Goal: Information Seeking & Learning: Learn about a topic

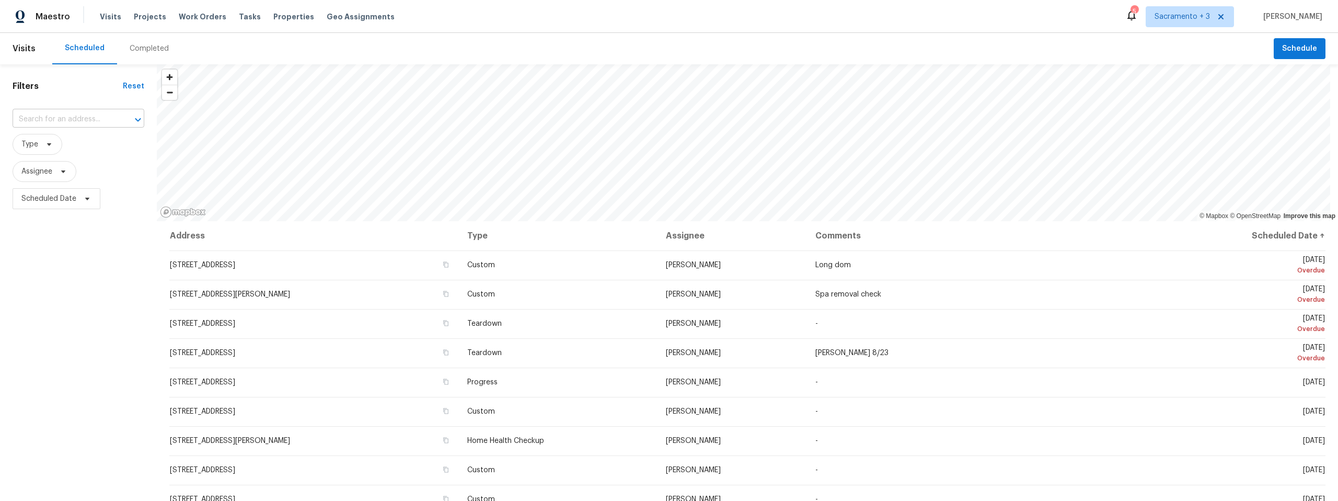
click at [108, 116] on input "text" at bounding box center [64, 119] width 102 height 16
type input "lombard"
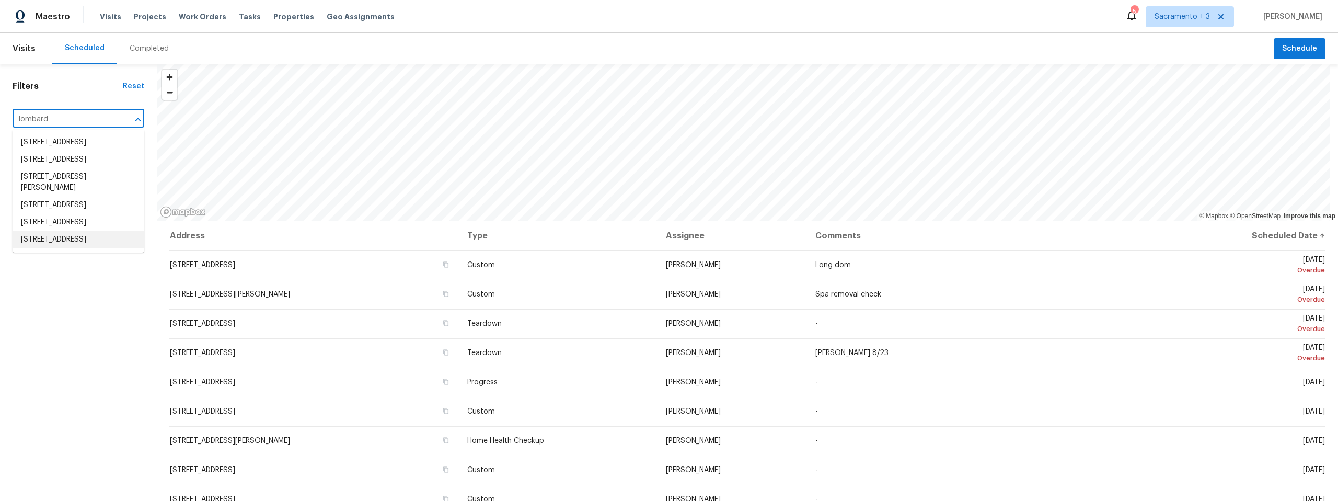
click at [80, 248] on li "1678 Lombard Ln, Lincoln, CA 95648" at bounding box center [79, 239] width 132 height 17
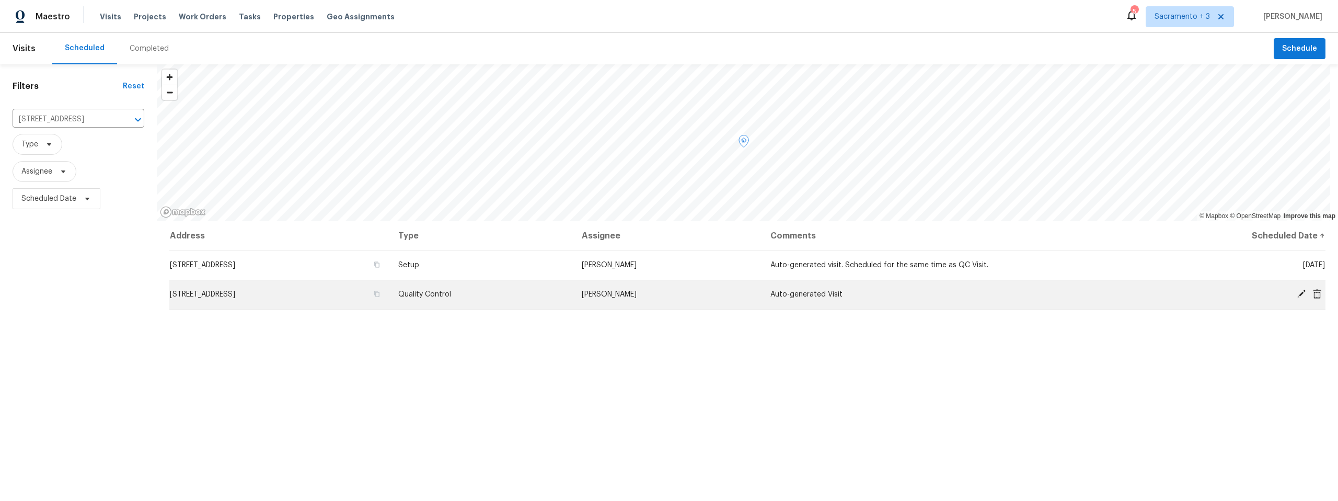
click at [235, 291] on span "1678 Lombard Ln, Lincoln, CA 95648" at bounding box center [202, 294] width 65 height 7
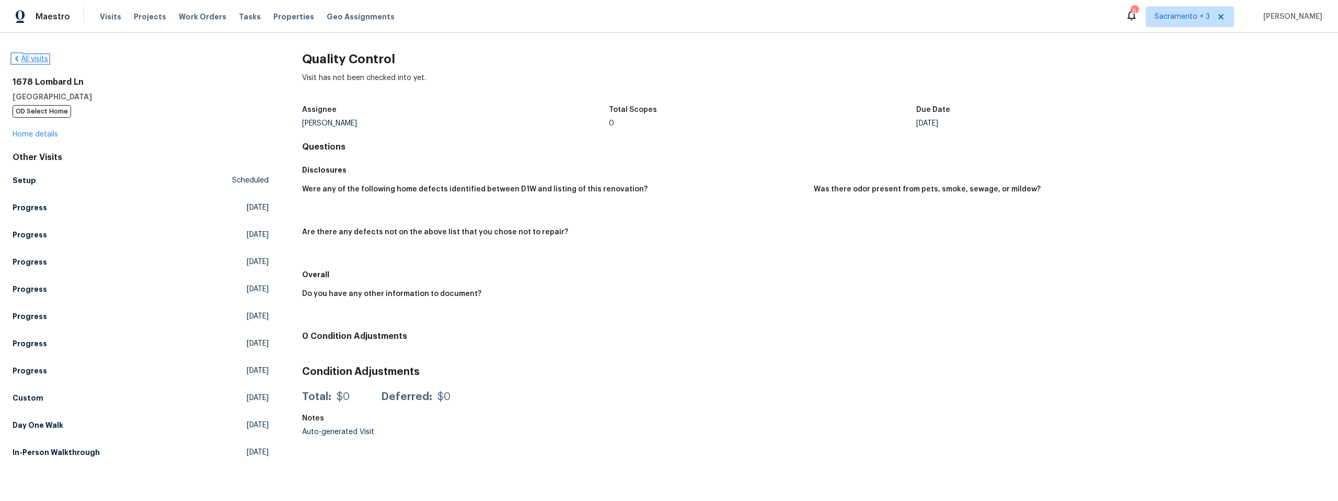
click at [22, 61] on link "All visits" at bounding box center [31, 58] width 36 height 7
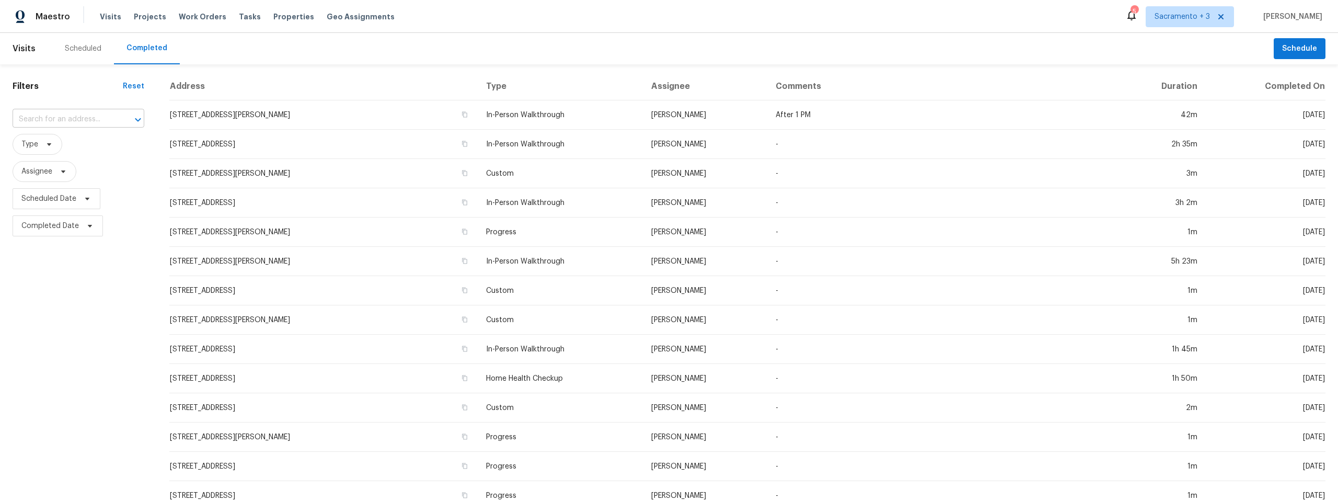
click at [114, 126] on input "text" at bounding box center [64, 119] width 102 height 16
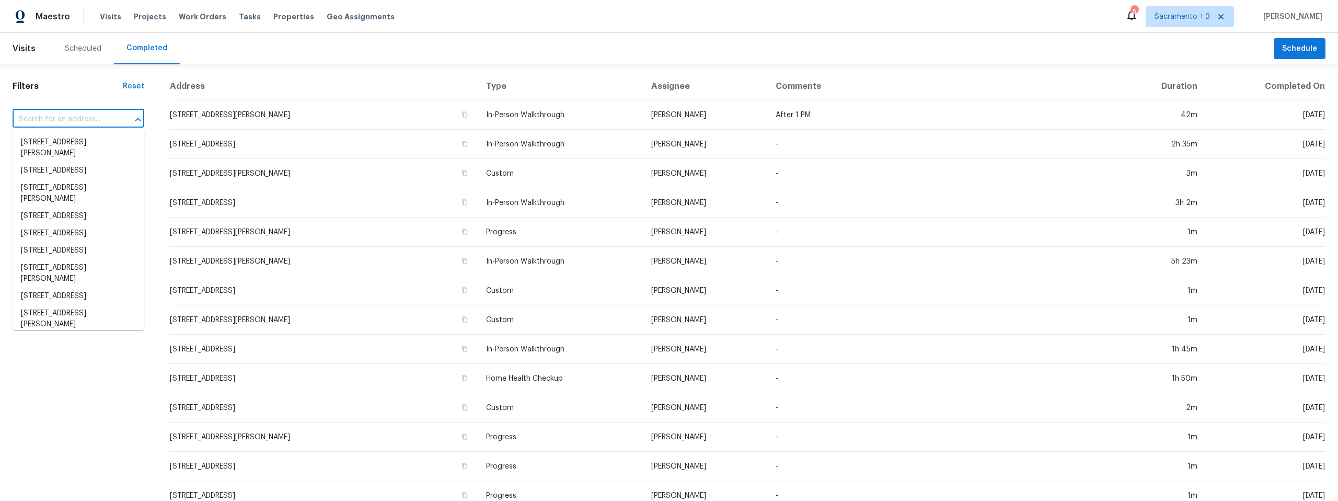
type input ";"
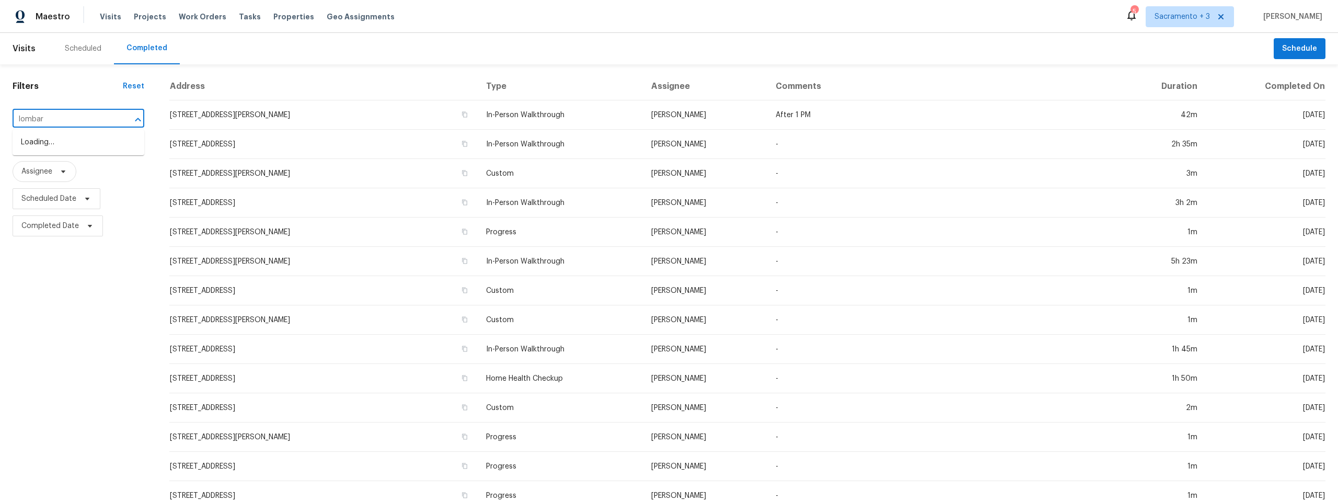
type input "lombard"
click at [86, 248] on li "1678 Lombard Ln, Lincoln, CA 95648" at bounding box center [79, 239] width 132 height 17
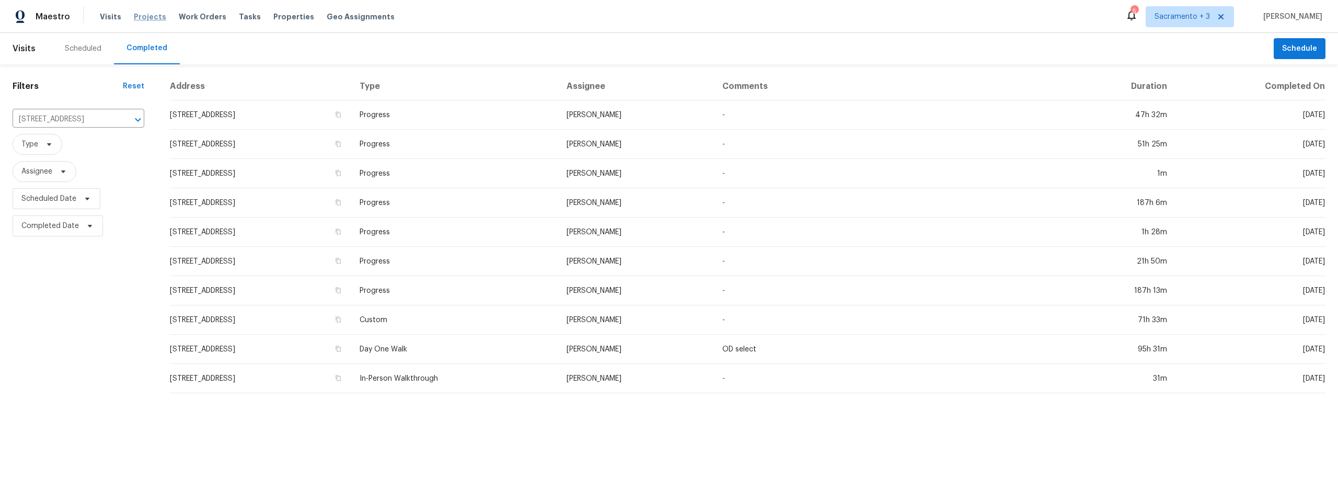
click at [142, 20] on span "Projects" at bounding box center [150, 16] width 32 height 10
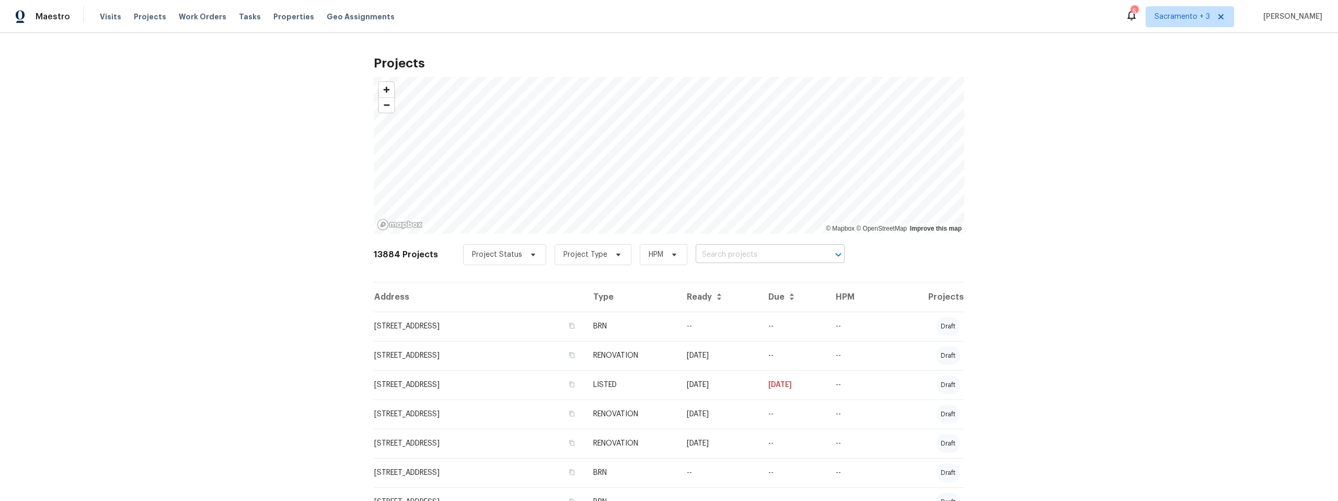
click at [735, 259] on input "text" at bounding box center [756, 255] width 120 height 16
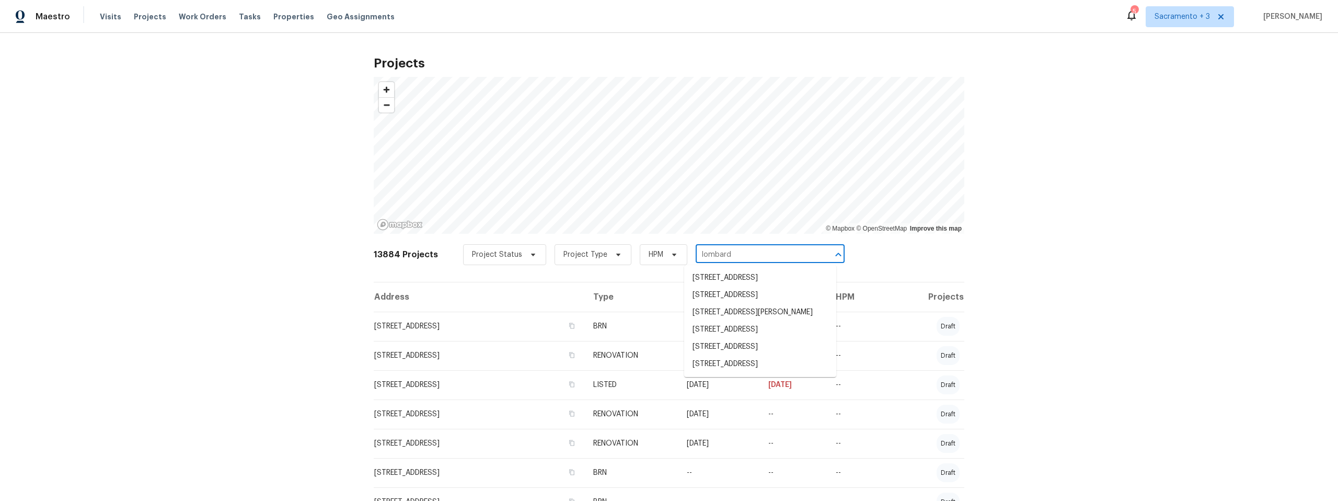
type input "lombard"
click at [728, 373] on li "1678 Lombard Ln, Lincoln, CA 95648" at bounding box center [760, 363] width 152 height 17
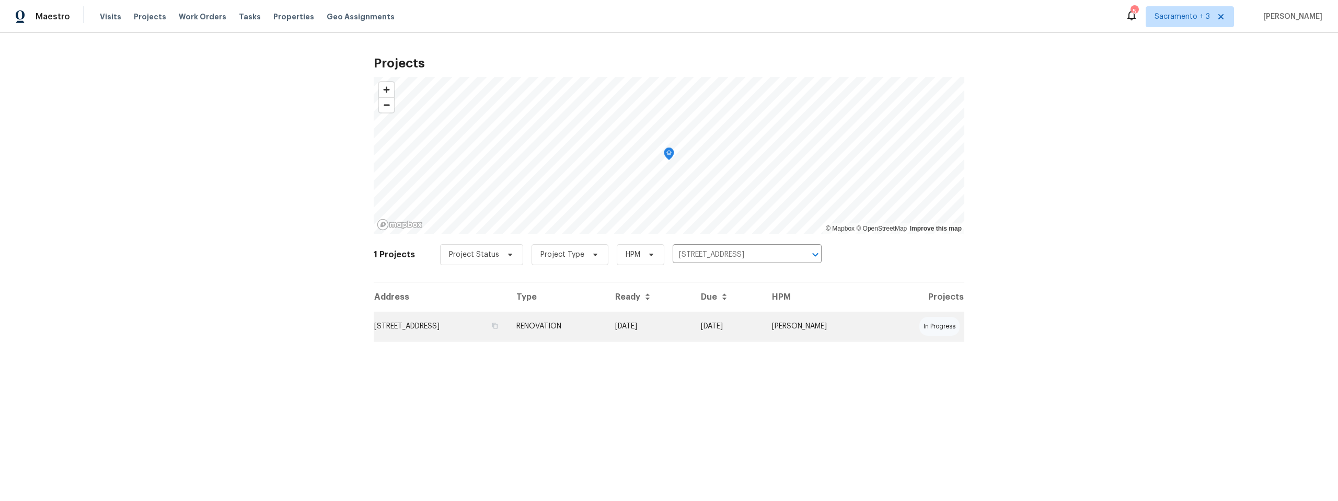
click at [477, 328] on td "1678 Lombard Ln, Lincoln, CA 95648" at bounding box center [441, 326] width 134 height 29
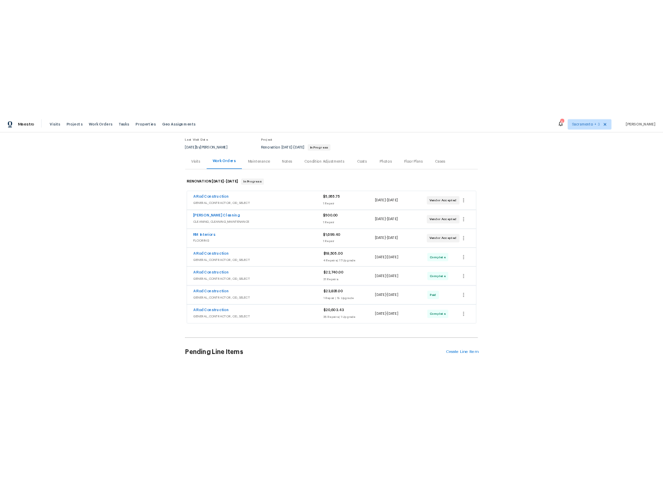
scroll to position [89, 0]
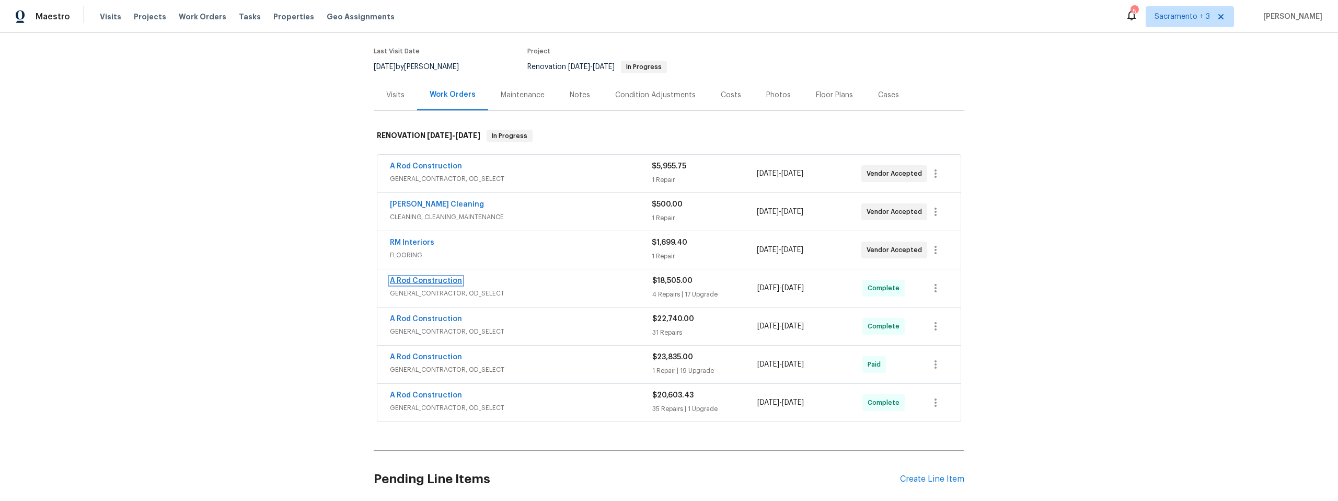
click at [417, 277] on link "A Rod Construction" at bounding box center [426, 280] width 72 height 7
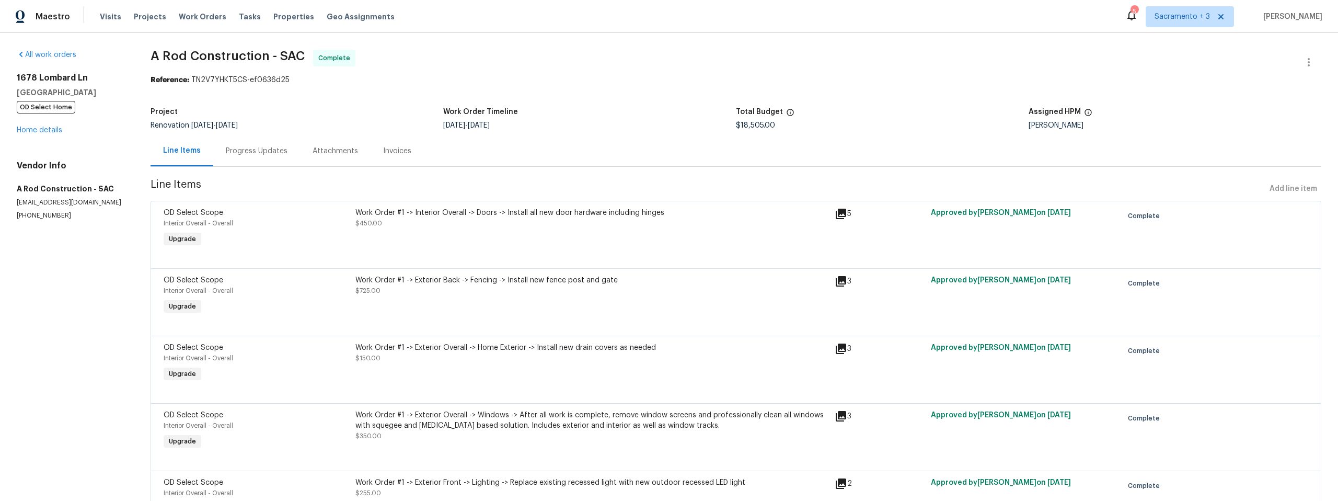
click at [252, 148] on div "Progress Updates" at bounding box center [257, 151] width 62 height 10
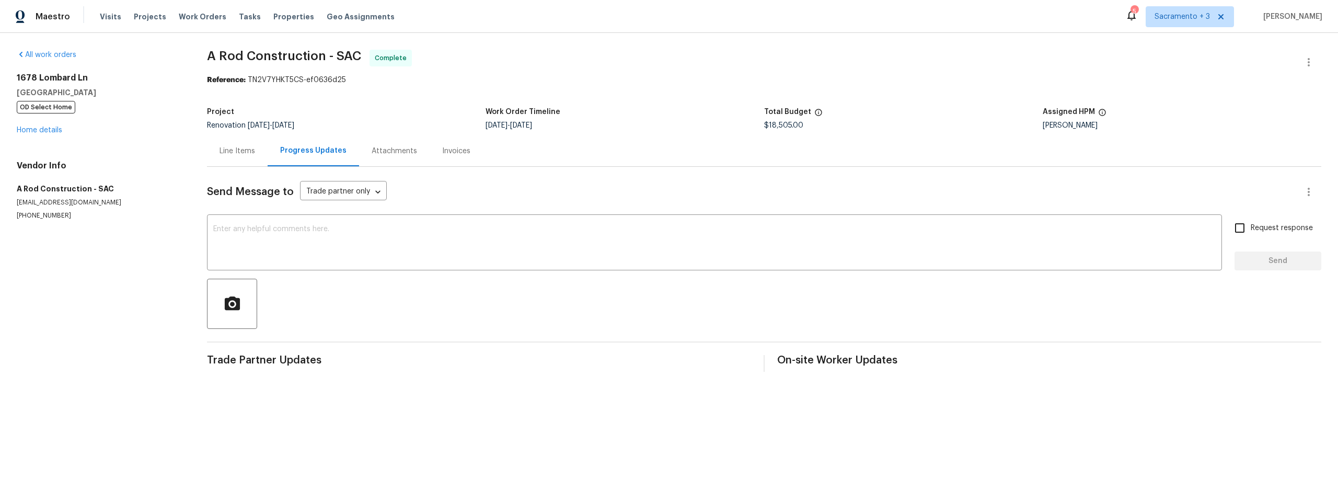
click at [372, 150] on div "Attachments" at bounding box center [394, 151] width 45 height 10
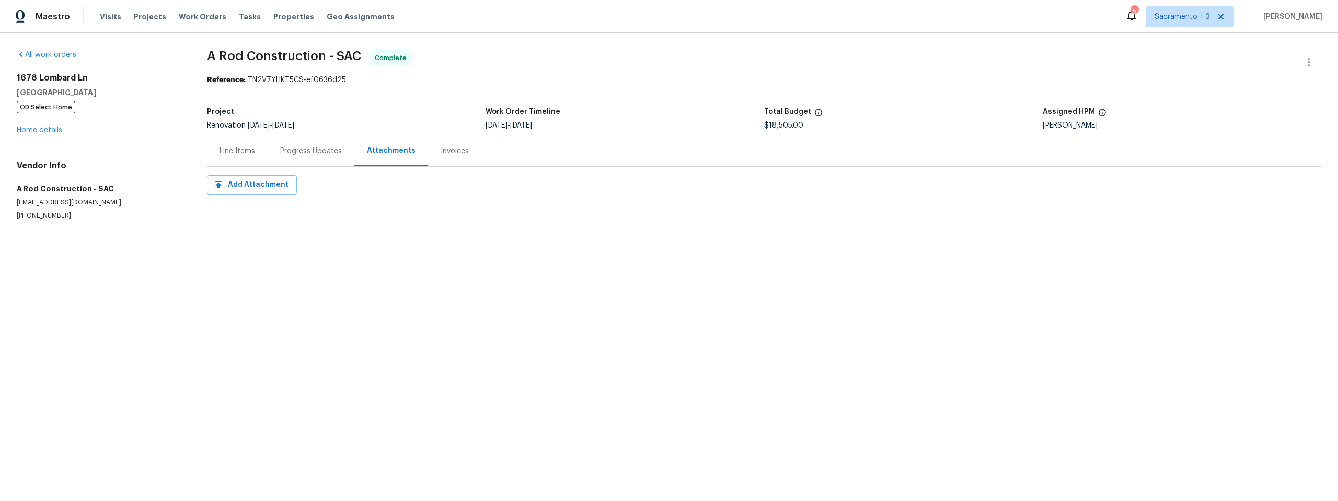
click at [444, 148] on div "Invoices" at bounding box center [455, 151] width 28 height 10
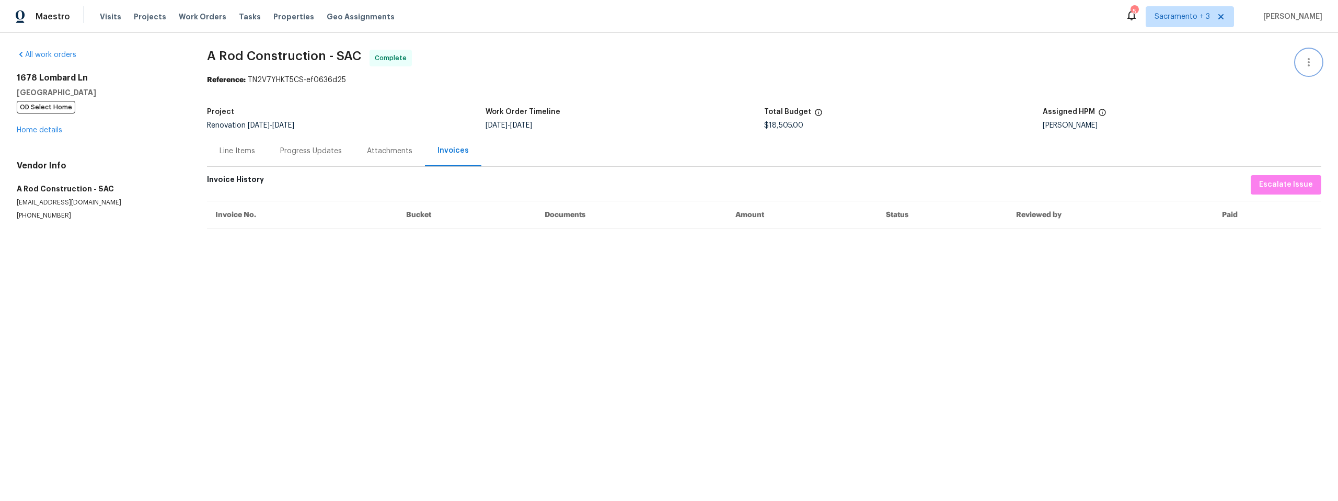
click at [1302, 64] on icon "button" at bounding box center [1308, 62] width 13 height 13
click at [1291, 99] on li "View In Trade Partner Portal" at bounding box center [1274, 96] width 113 height 17
click at [1248, 98] on li "View In Trade Partner Portal" at bounding box center [1274, 96] width 113 height 17
drag, startPoint x: 83, startPoint y: 91, endPoint x: 27, endPoint y: 78, distance: 57.9
click at [27, 78] on div at bounding box center [669, 250] width 1338 height 501
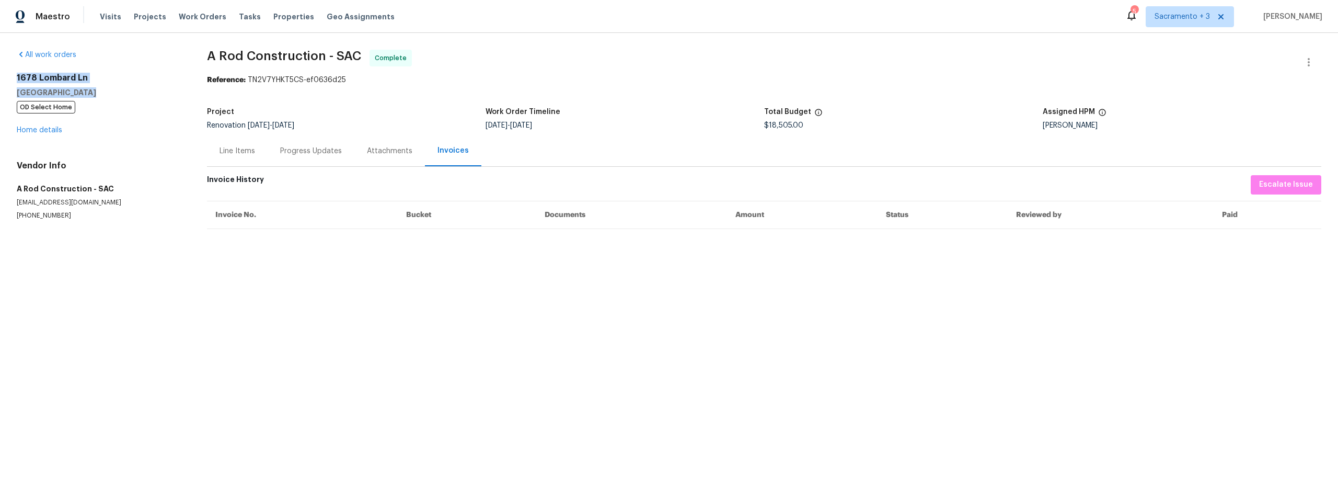
drag, startPoint x: 16, startPoint y: 77, endPoint x: 85, endPoint y: 93, distance: 71.3
click at [85, 93] on div "All work orders 1678 Lombard Ln Lincoln, CA 95648 OD Select Home Home details V…" at bounding box center [669, 147] width 1338 height 229
copy div "1678 Lombard Ln Lincoln, CA 95648"
click at [1298, 187] on span "Escalate Issue" at bounding box center [1286, 184] width 54 height 13
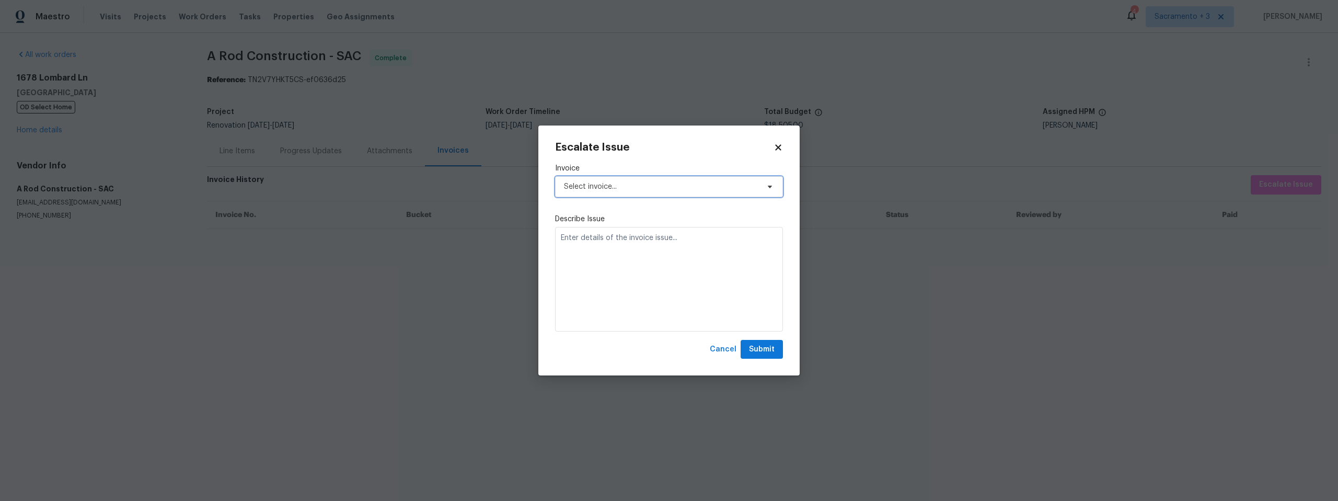
click at [693, 192] on span "Select invoice..." at bounding box center [669, 186] width 228 height 21
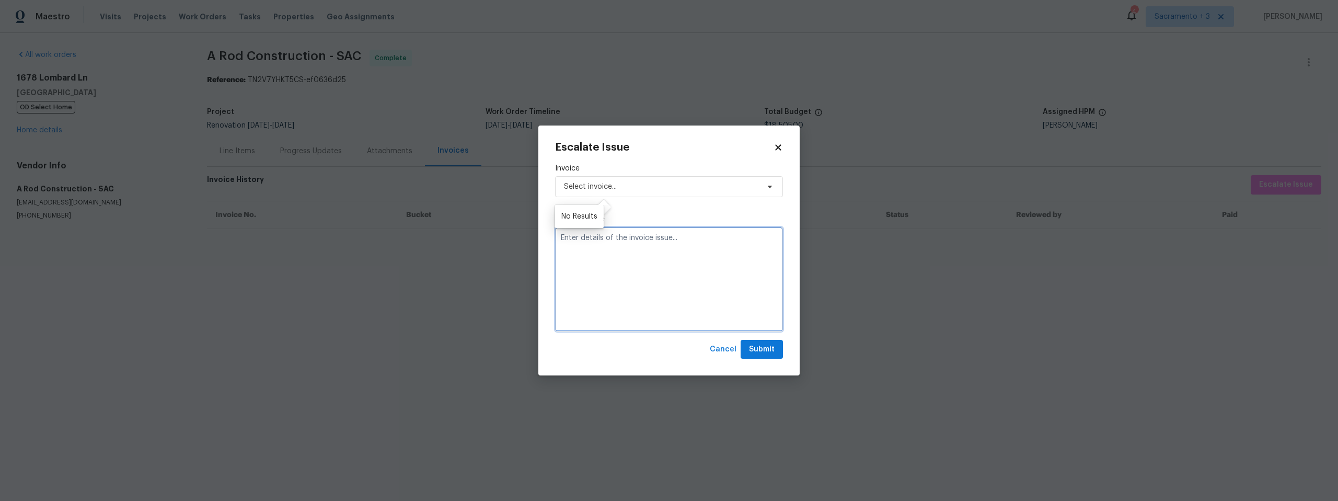
click at [634, 264] on textarea at bounding box center [669, 279] width 228 height 105
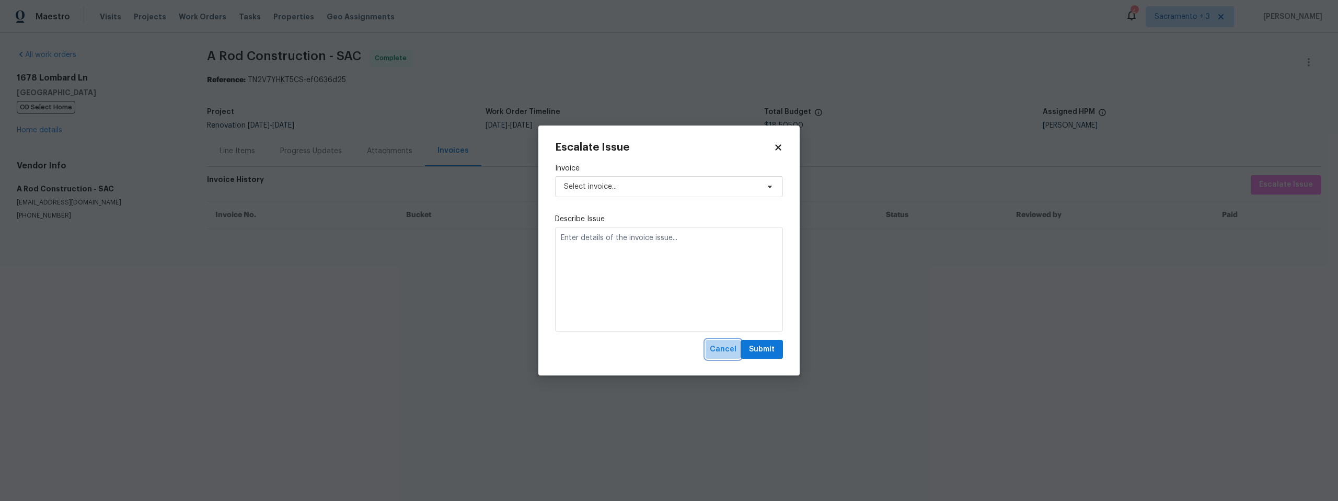
click at [720, 350] on span "Cancel" at bounding box center [723, 349] width 27 height 13
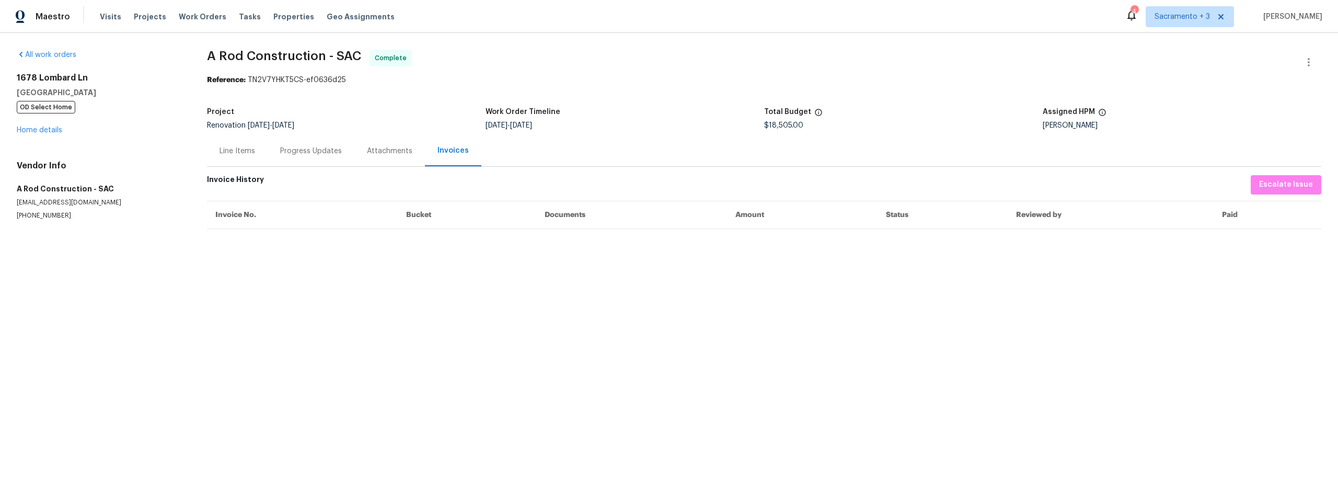
click at [283, 83] on div "Reference: TN2V7YHKT5CS-ef0636d25" at bounding box center [764, 80] width 1114 height 10
click at [258, 80] on div "Reference: TN2V7YHKT5CS-ef0636d25" at bounding box center [764, 80] width 1114 height 10
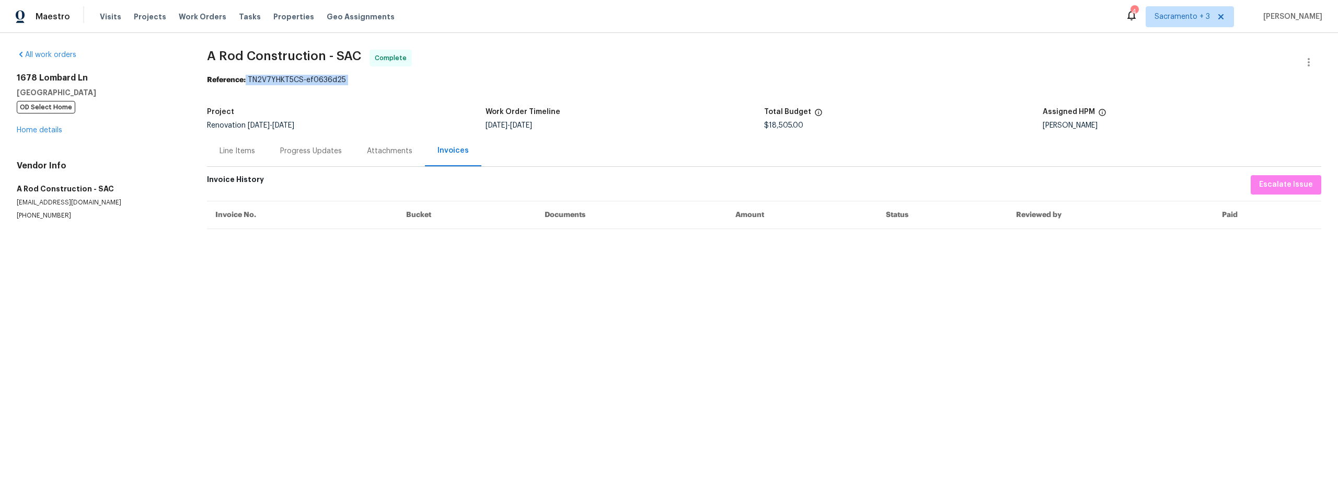
drag, startPoint x: 247, startPoint y: 80, endPoint x: 333, endPoint y: 90, distance: 87.3
click at [333, 90] on section "A Rod Construction - SAC Complete Reference: TN2V7YHKT5CS-ef0636d25 Project Ren…" at bounding box center [764, 147] width 1114 height 195
copy div "TN2V7YHKT5CS-ef0636d25"
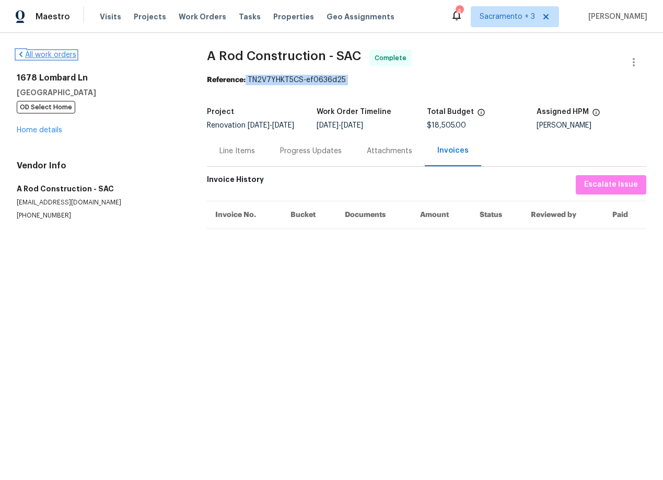
click at [67, 56] on link "All work orders" at bounding box center [47, 54] width 60 height 7
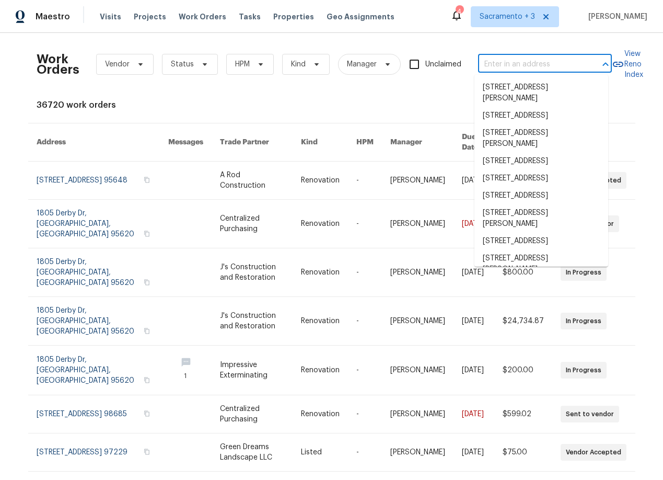
click at [510, 57] on input "text" at bounding box center [530, 64] width 105 height 16
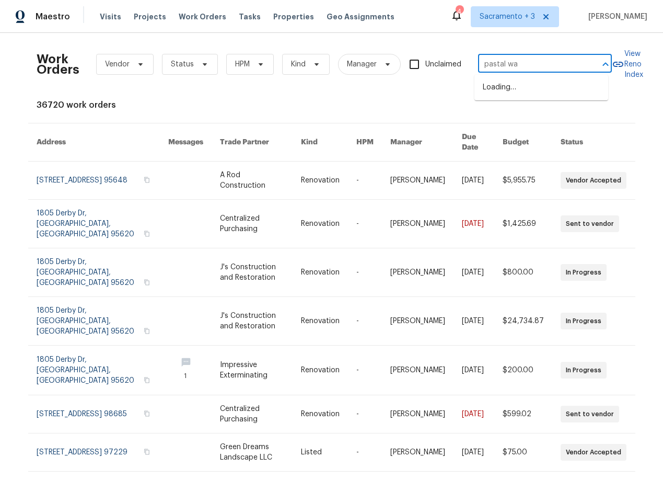
type input "pastal way"
click at [550, 91] on li "1504 Pastal Way, Davis, CA 95618" at bounding box center [542, 87] width 134 height 17
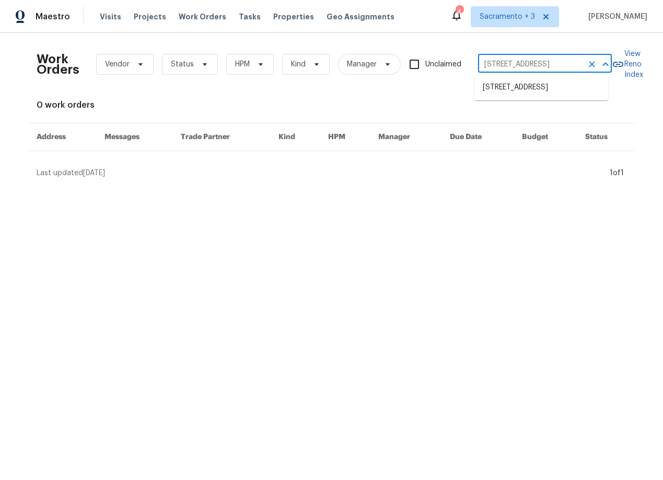
click at [557, 67] on input "1504 Pastal Way, Davis, CA 95618" at bounding box center [530, 64] width 105 height 16
click at [562, 86] on li "1504 Pastal Way, Davis, CA 95618" at bounding box center [542, 87] width 134 height 17
click at [587, 64] on icon "Clear" at bounding box center [592, 64] width 10 height 10
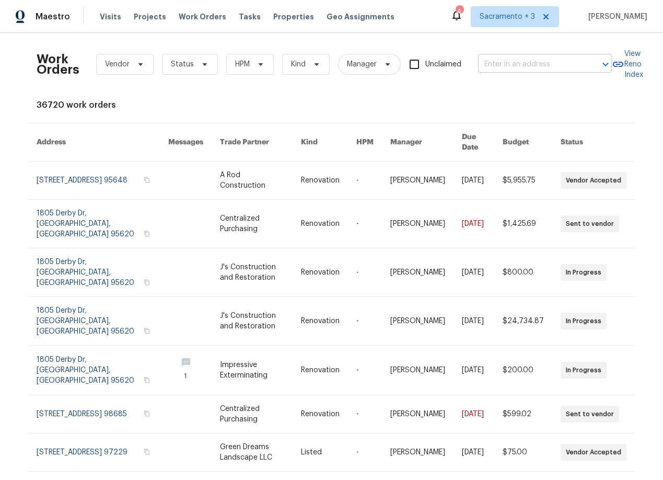
click at [536, 64] on input "text" at bounding box center [530, 64] width 105 height 16
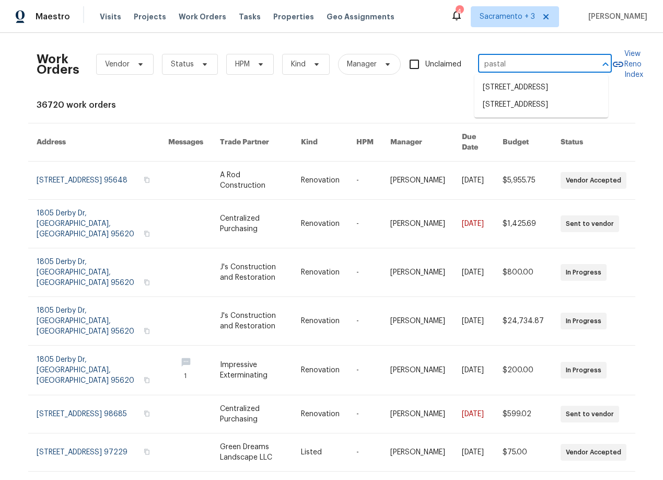
type input "pastal"
click at [548, 103] on li "[STREET_ADDRESS]" at bounding box center [542, 104] width 134 height 17
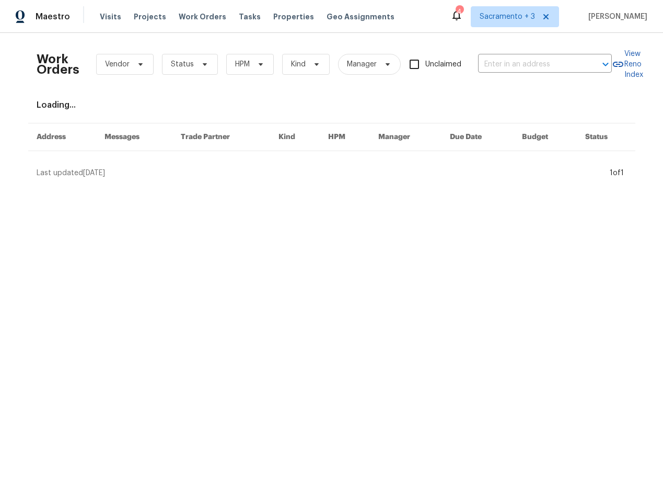
type input "[STREET_ADDRESS]"
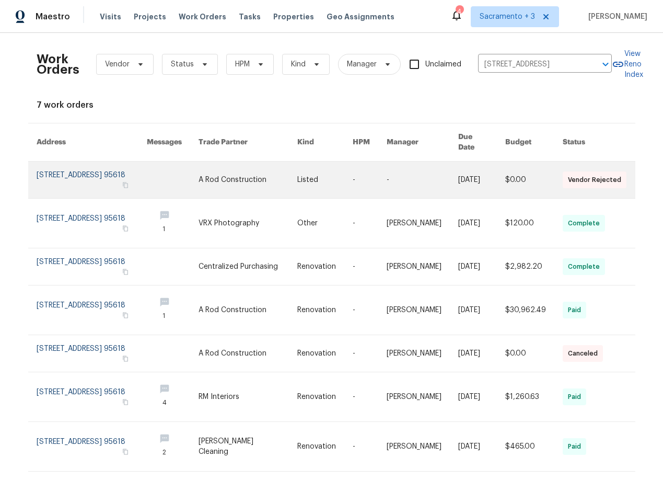
click at [48, 165] on link at bounding box center [92, 180] width 110 height 37
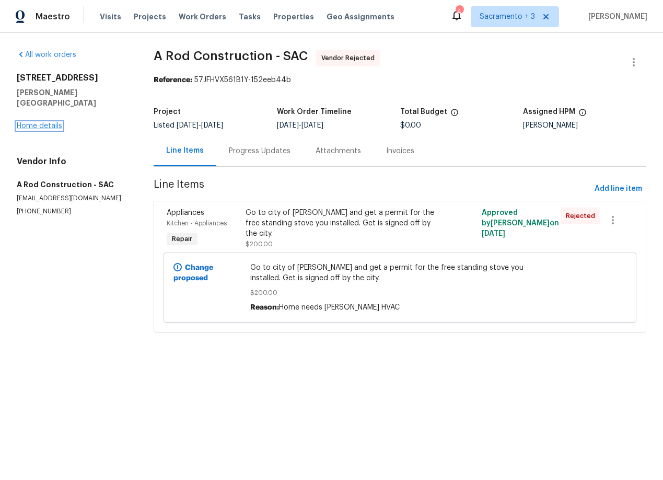
click at [37, 122] on link "Home details" at bounding box center [39, 125] width 45 height 7
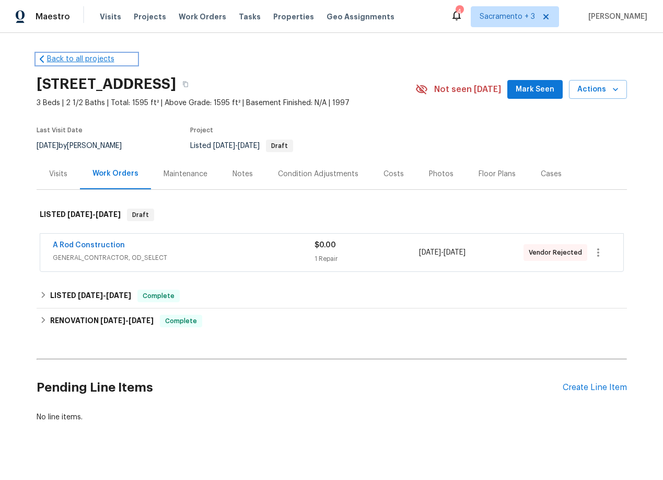
click at [66, 57] on link "Back to all projects" at bounding box center [87, 59] width 100 height 10
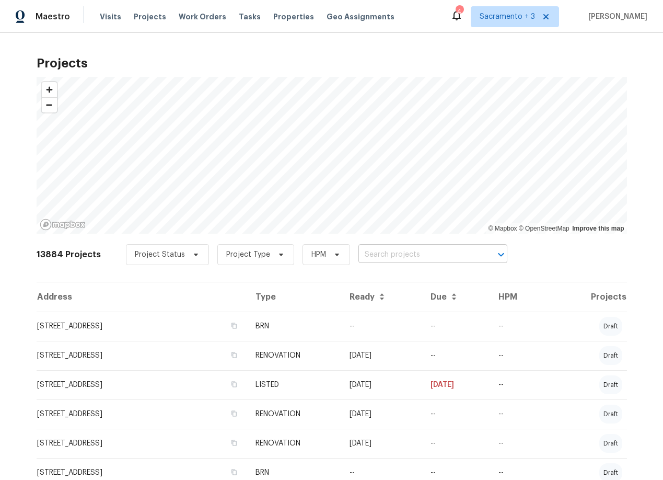
click at [387, 256] on input "text" at bounding box center [419, 255] width 120 height 16
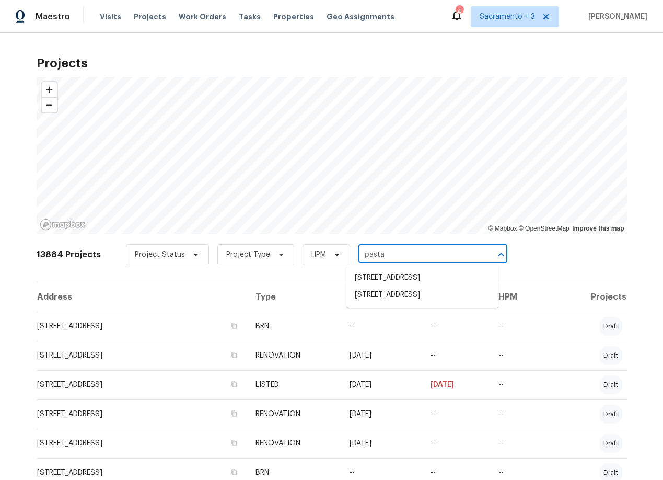
type input "pastal"
click at [390, 275] on li "1504 Pastal Way, Davis, CA 95618" at bounding box center [423, 277] width 152 height 17
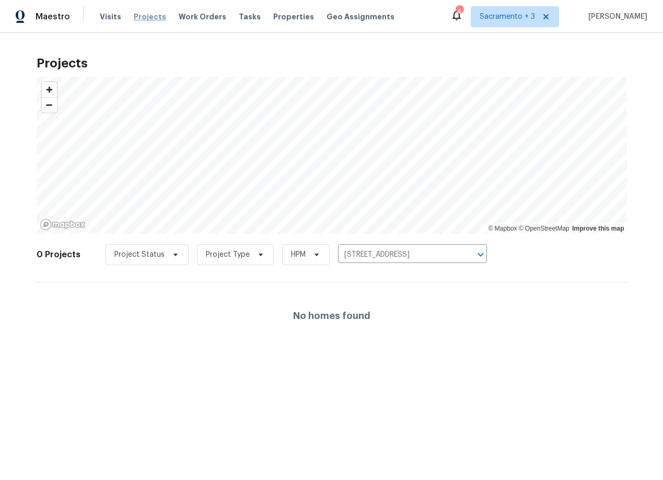
click at [135, 13] on span "Projects" at bounding box center [150, 16] width 32 height 10
click at [141, 17] on span "Projects" at bounding box center [150, 16] width 32 height 10
click at [142, 14] on span "Projects" at bounding box center [150, 16] width 32 height 10
click at [361, 262] on input "1504 Pastal Way, Davis, CA 95618" at bounding box center [398, 255] width 120 height 16
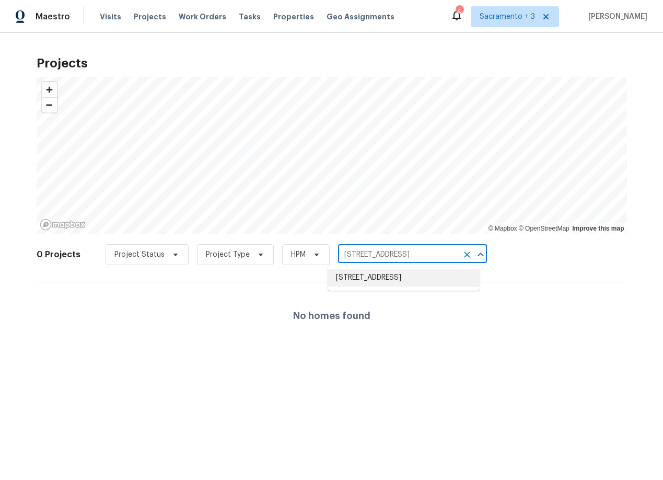
click at [362, 279] on li "1504 Pastal Way, Davis, CA 95618" at bounding box center [404, 277] width 152 height 17
click at [351, 258] on input "1504 Pastal Way, Davis, CA 95618" at bounding box center [398, 255] width 120 height 16
click at [463, 252] on icon "Clear" at bounding box center [467, 254] width 10 height 10
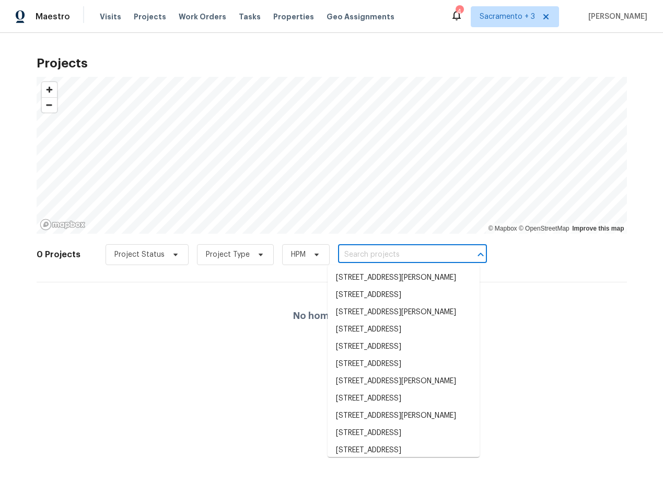
click at [396, 254] on input "text" at bounding box center [398, 255] width 120 height 16
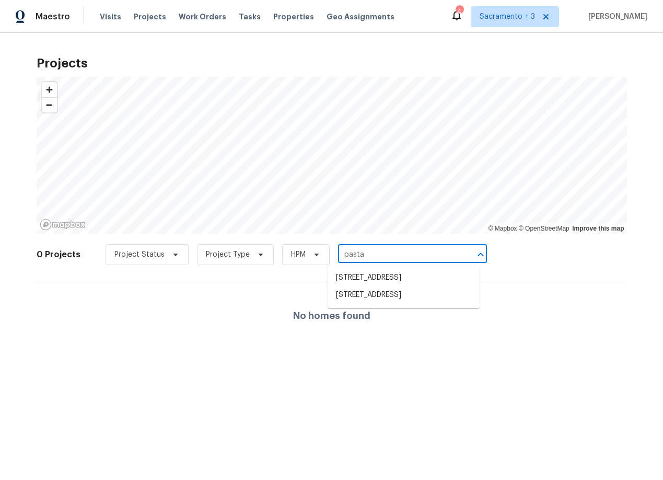
type input "pastal"
click at [425, 293] on li "[STREET_ADDRESS]" at bounding box center [404, 294] width 152 height 17
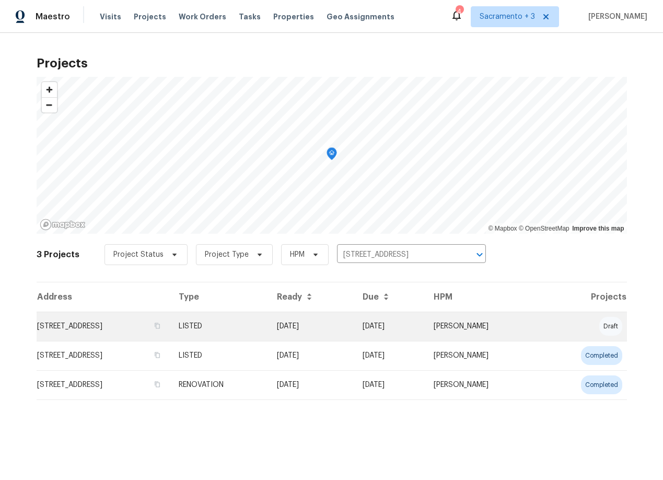
click at [84, 327] on td "[STREET_ADDRESS]" at bounding box center [104, 326] width 134 height 29
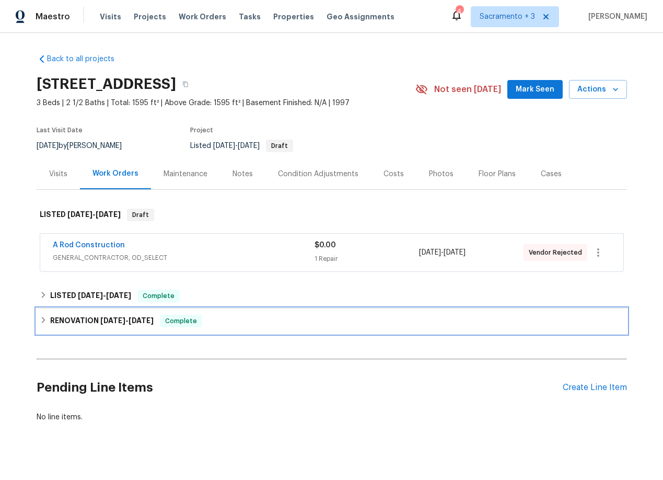
click at [70, 323] on h6 "RENOVATION [DATE] - [DATE]" at bounding box center [101, 321] width 103 height 13
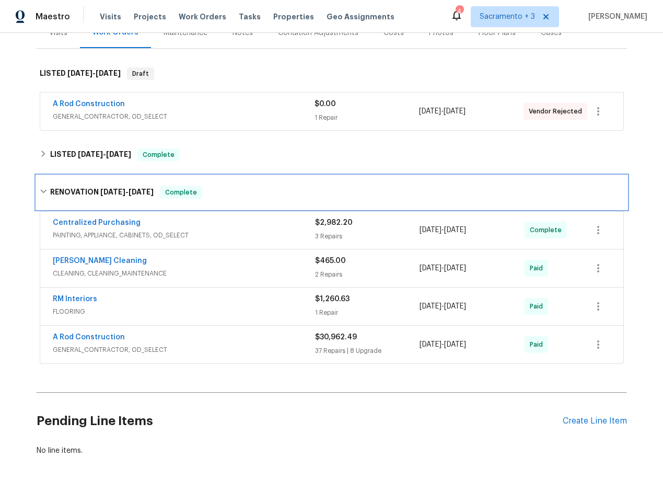
scroll to position [182, 0]
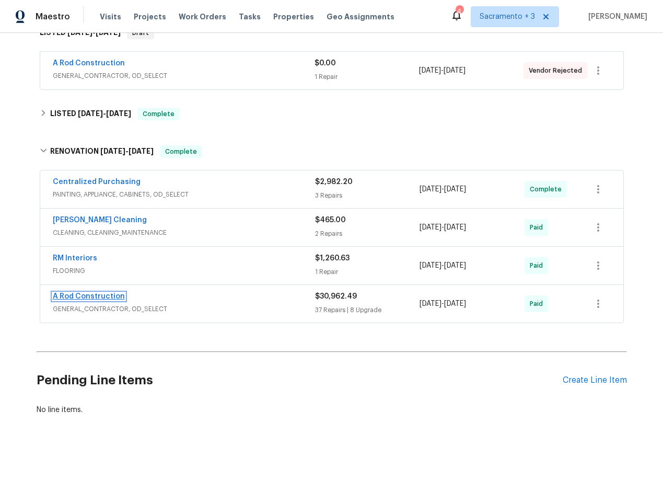
click at [109, 298] on link "A Rod Construction" at bounding box center [89, 296] width 72 height 7
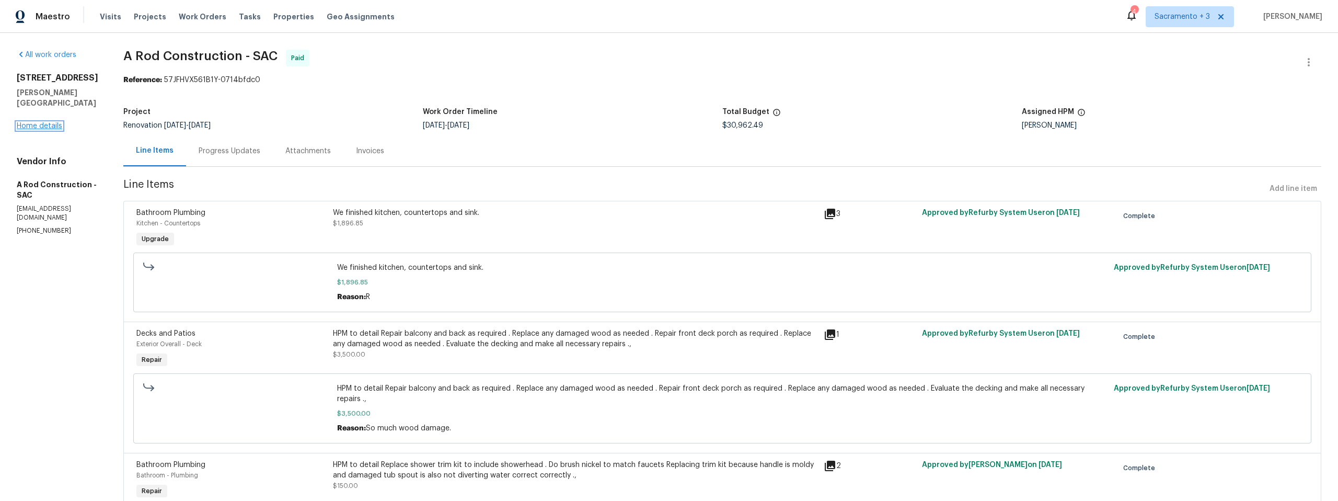
click at [40, 122] on link "Home details" at bounding box center [39, 125] width 45 height 7
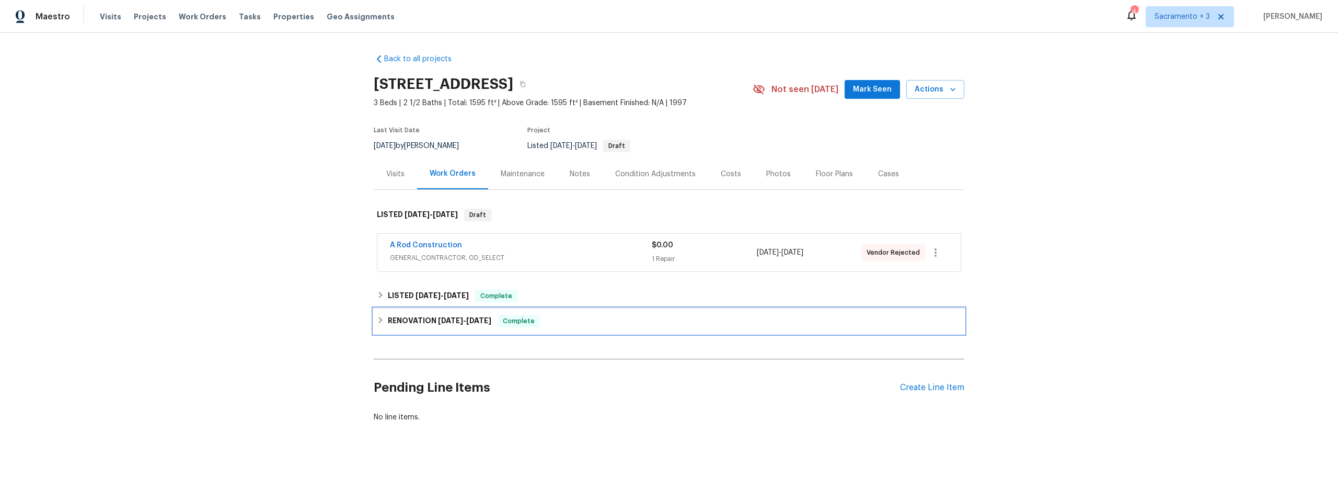
click at [432, 320] on h6 "RENOVATION [DATE] - [DATE]" at bounding box center [439, 321] width 103 height 13
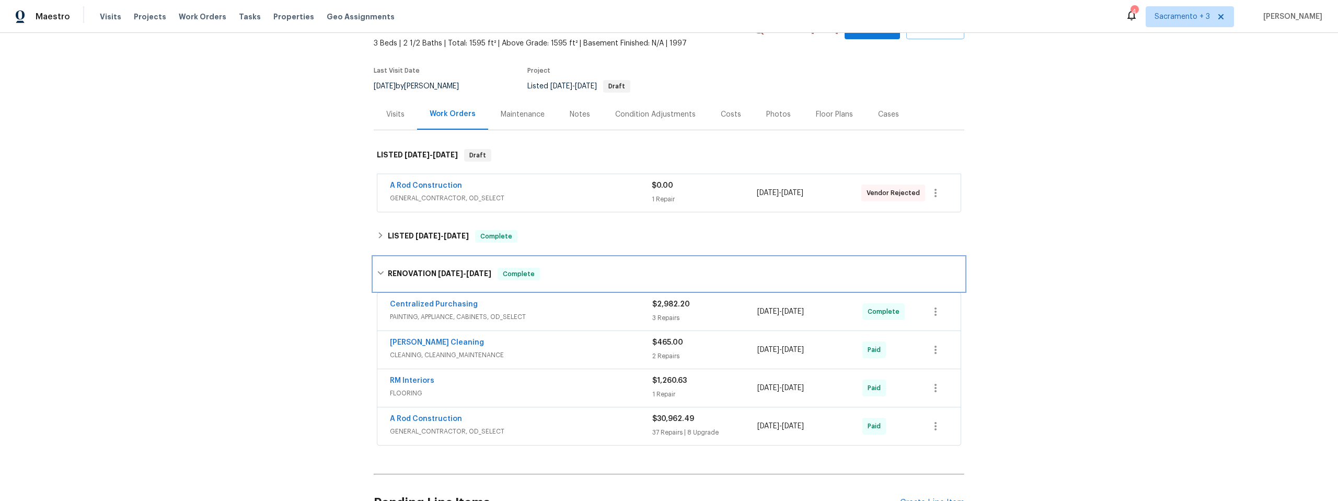
scroll to position [68, 0]
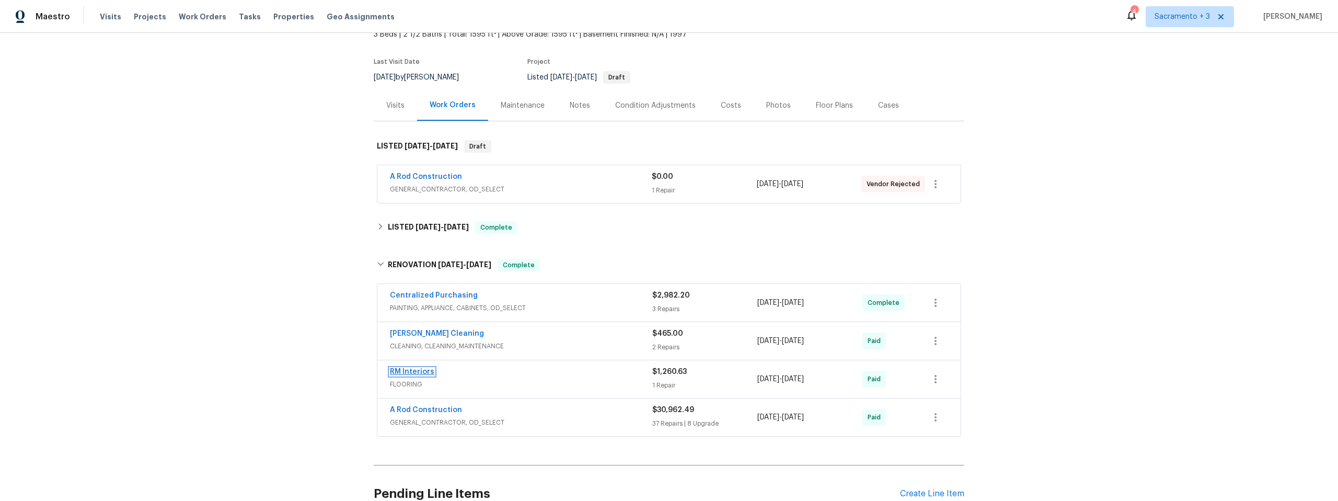
click at [426, 372] on link "RM Interiors" at bounding box center [412, 371] width 44 height 7
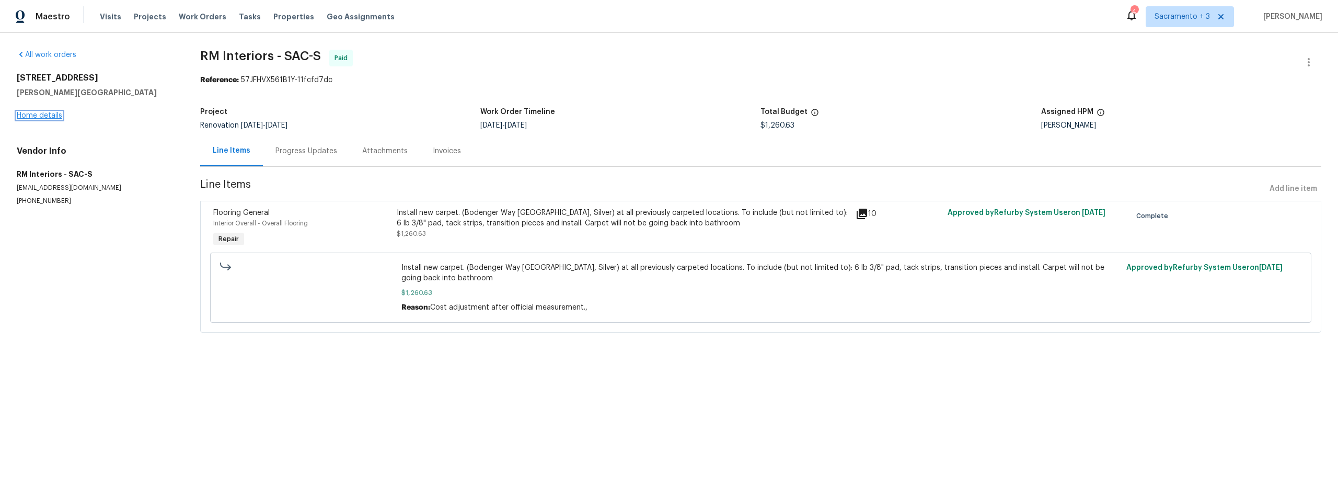
click at [28, 115] on link "Home details" at bounding box center [39, 115] width 45 height 7
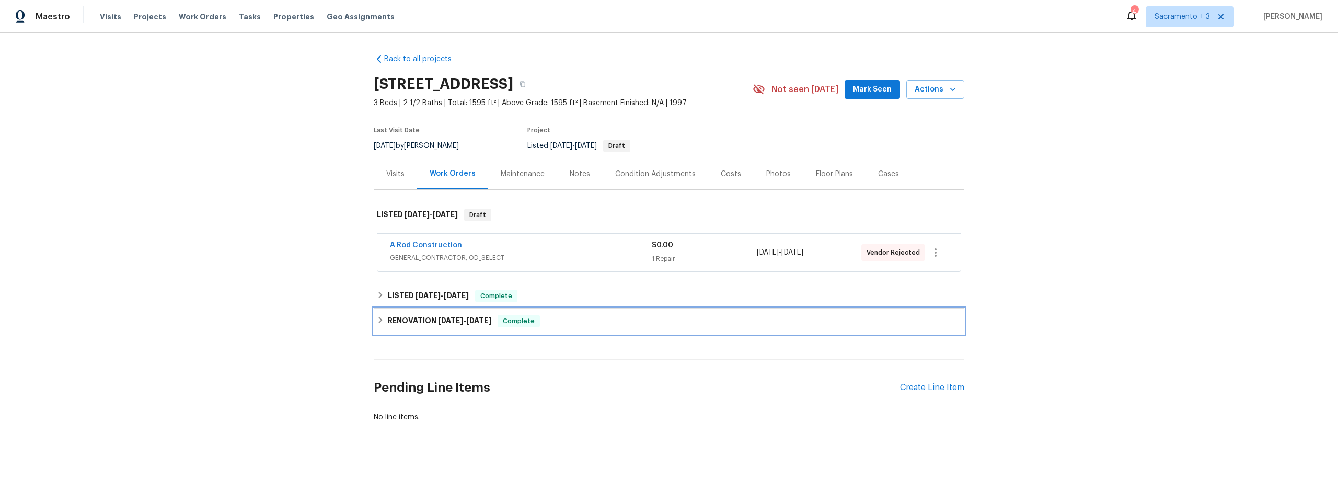
click at [377, 319] on icon at bounding box center [380, 319] width 7 height 7
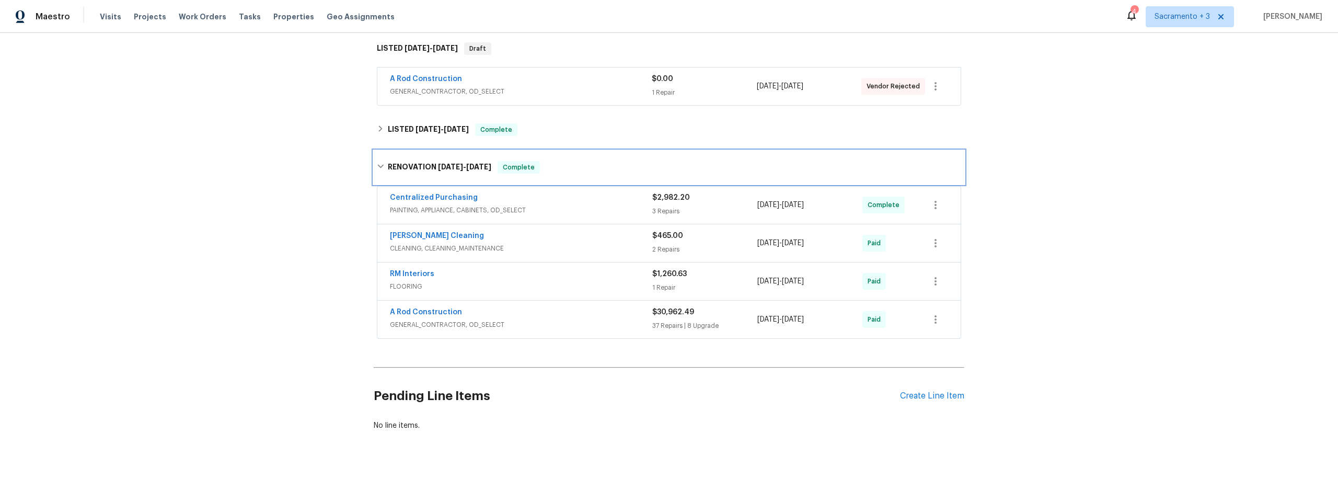
scroll to position [175, 0]
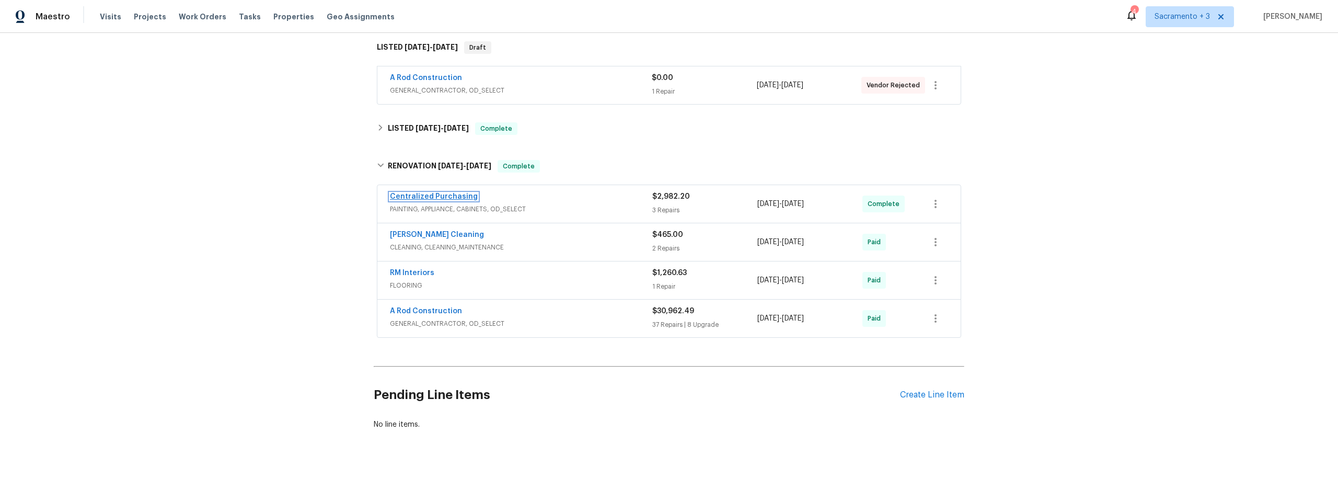
click at [412, 193] on link "Centralized Purchasing" at bounding box center [434, 196] width 88 height 7
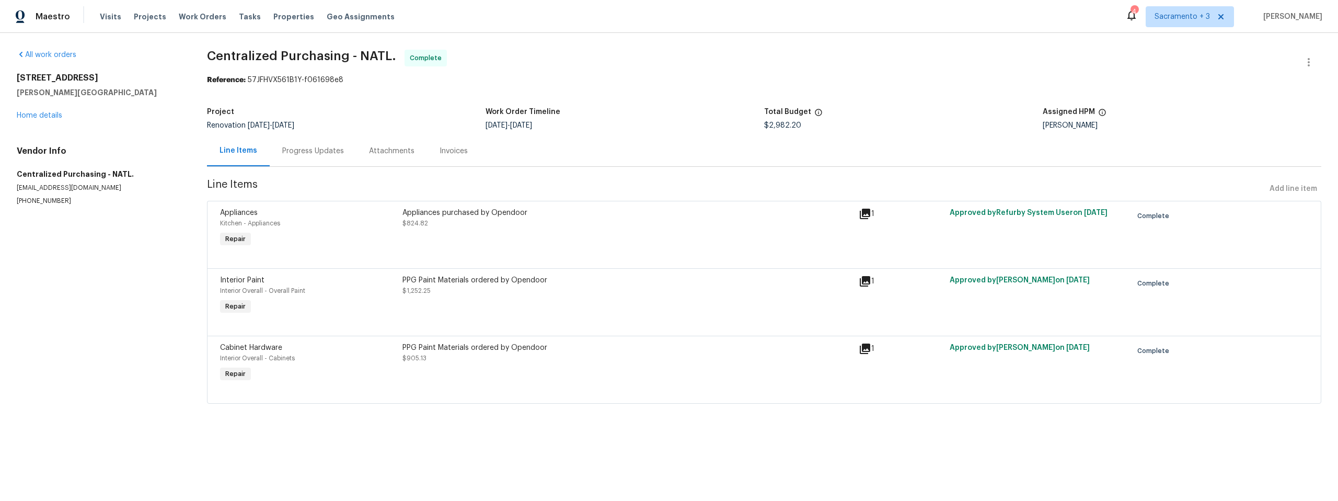
click at [238, 148] on div "Line Items" at bounding box center [239, 150] width 38 height 10
click at [34, 117] on link "Home details" at bounding box center [39, 115] width 45 height 7
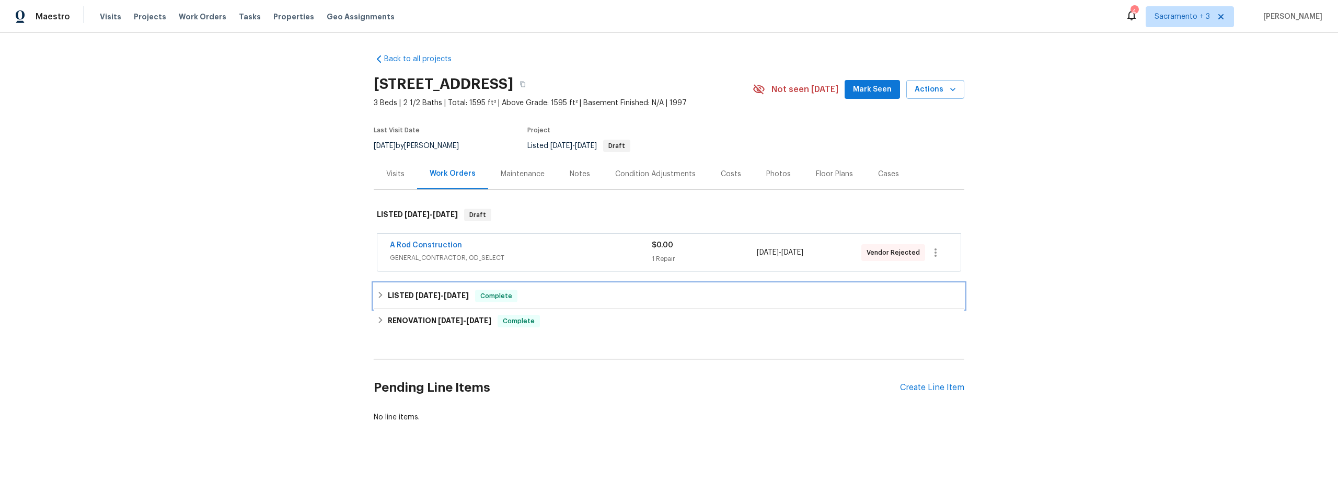
click at [399, 297] on h6 "LISTED 7/2/25 - 7/3/25" at bounding box center [428, 296] width 81 height 13
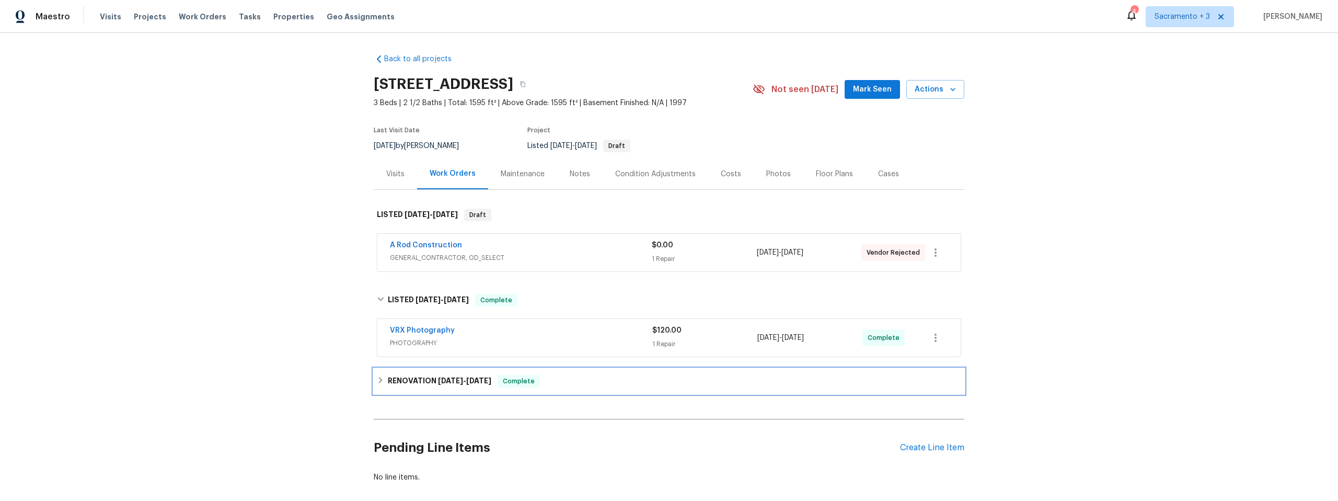
click at [398, 376] on h6 "RENOVATION [DATE] - [DATE]" at bounding box center [439, 381] width 103 height 13
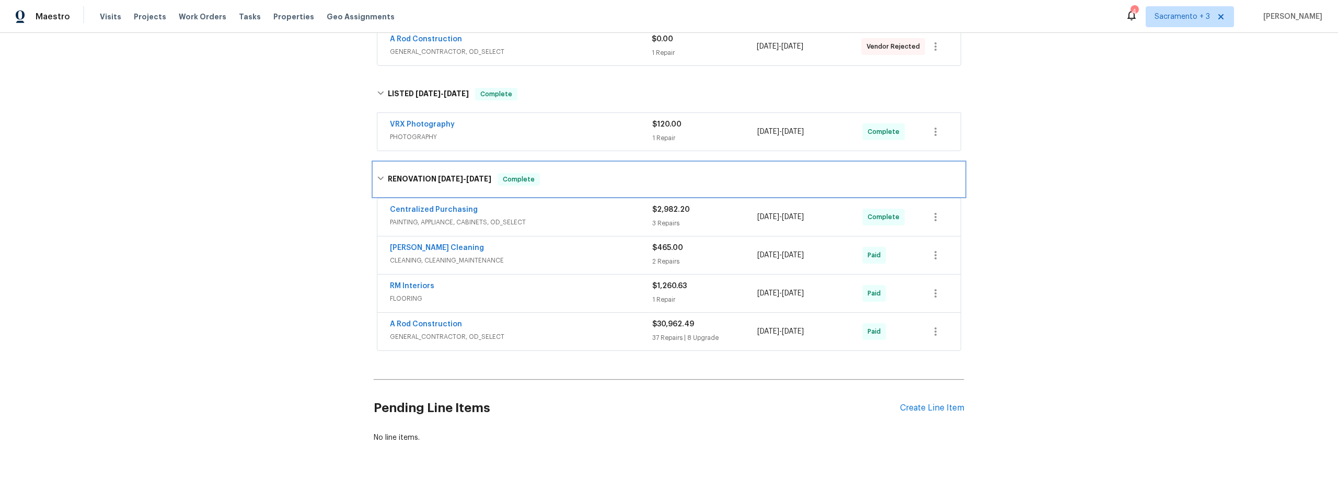
scroll to position [227, 0]
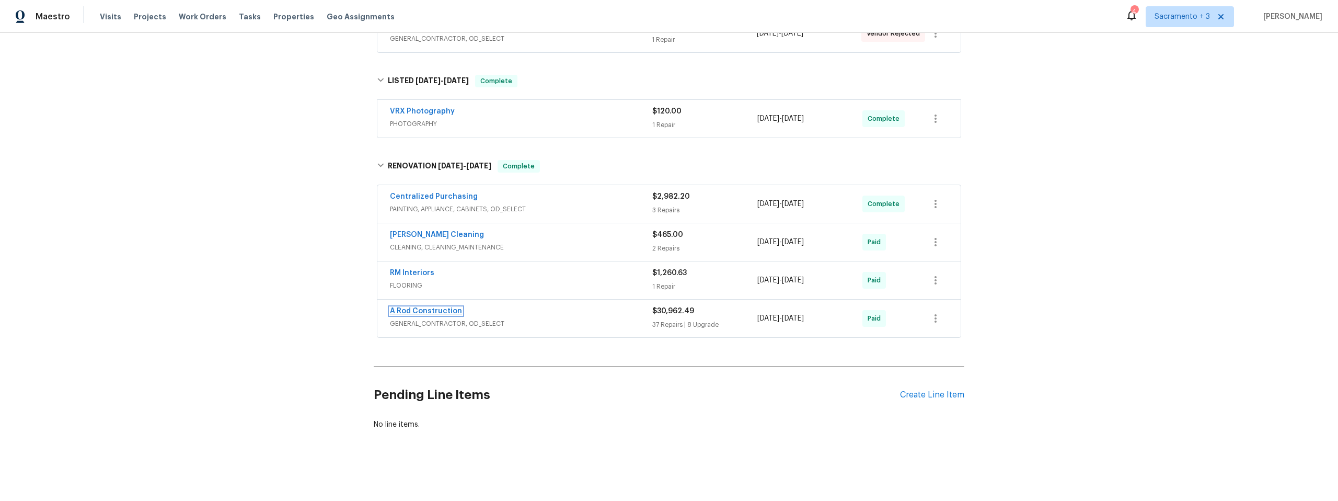
click at [419, 307] on link "A Rod Construction" at bounding box center [426, 310] width 72 height 7
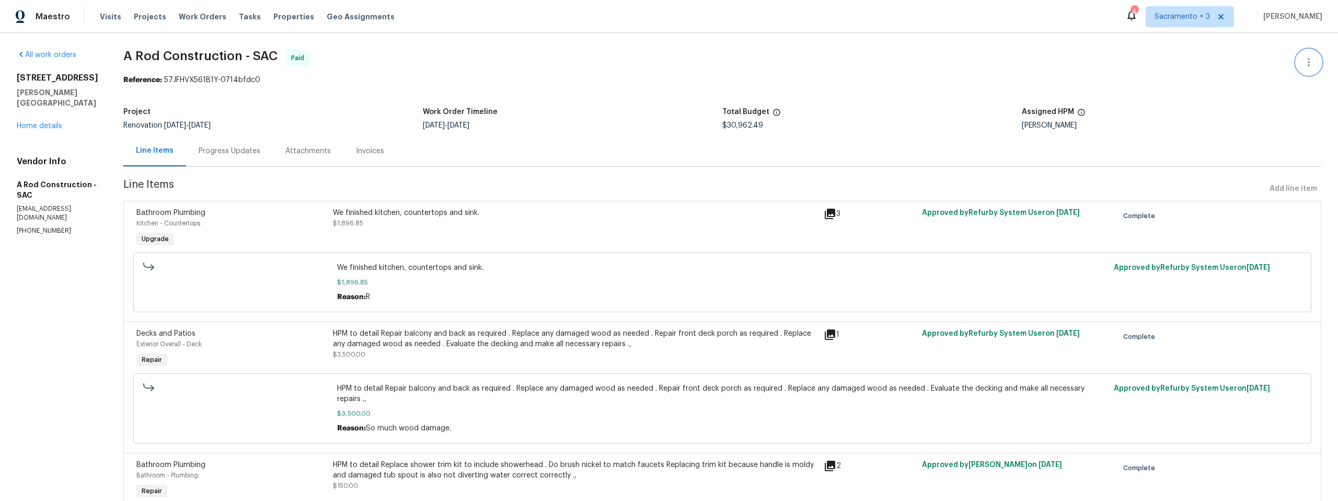
click at [1302, 64] on icon "button" at bounding box center [1308, 62] width 13 height 13
click at [1082, 52] on div at bounding box center [669, 250] width 1338 height 501
click at [1306, 62] on icon "button" at bounding box center [1308, 62] width 13 height 13
click at [1132, 57] on div at bounding box center [669, 250] width 1338 height 501
click at [377, 151] on div "Invoices" at bounding box center [370, 151] width 28 height 10
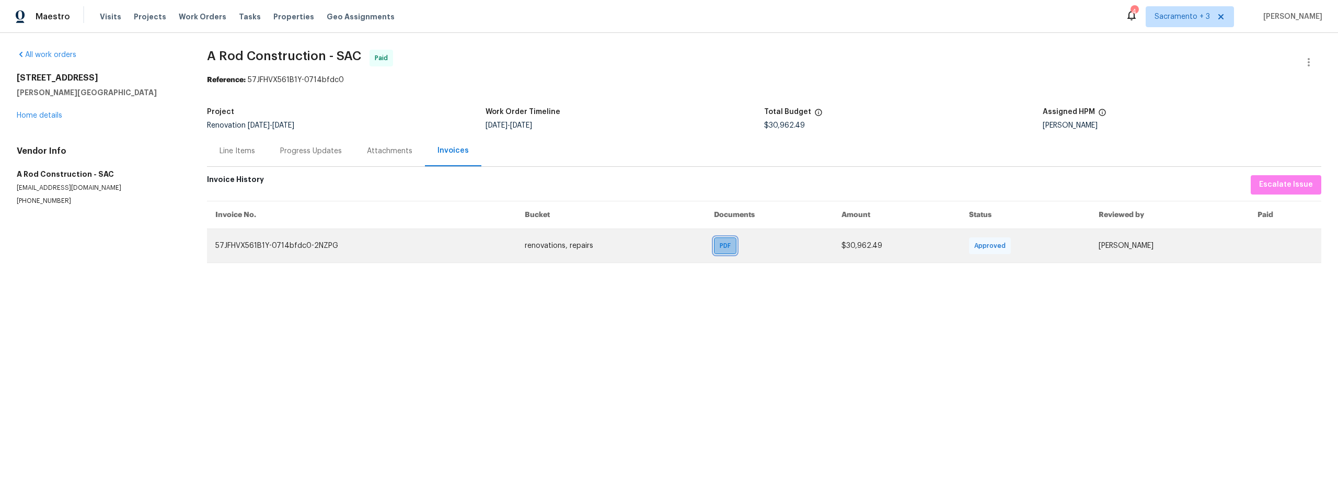
click at [720, 247] on span "PDF" at bounding box center [727, 245] width 15 height 10
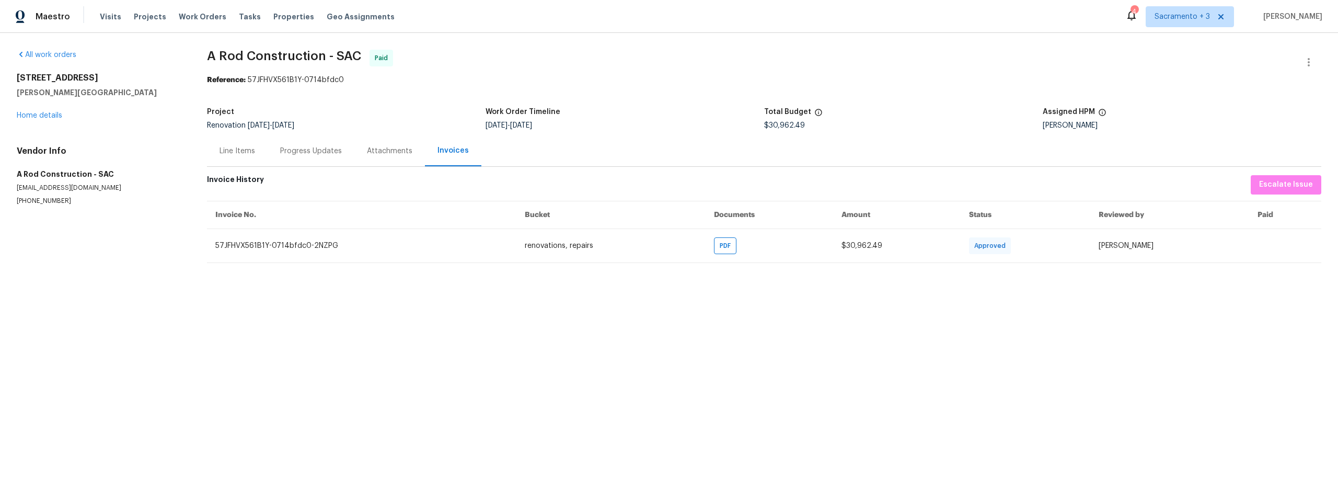
click at [232, 151] on div "Line Items" at bounding box center [238, 151] width 36 height 10
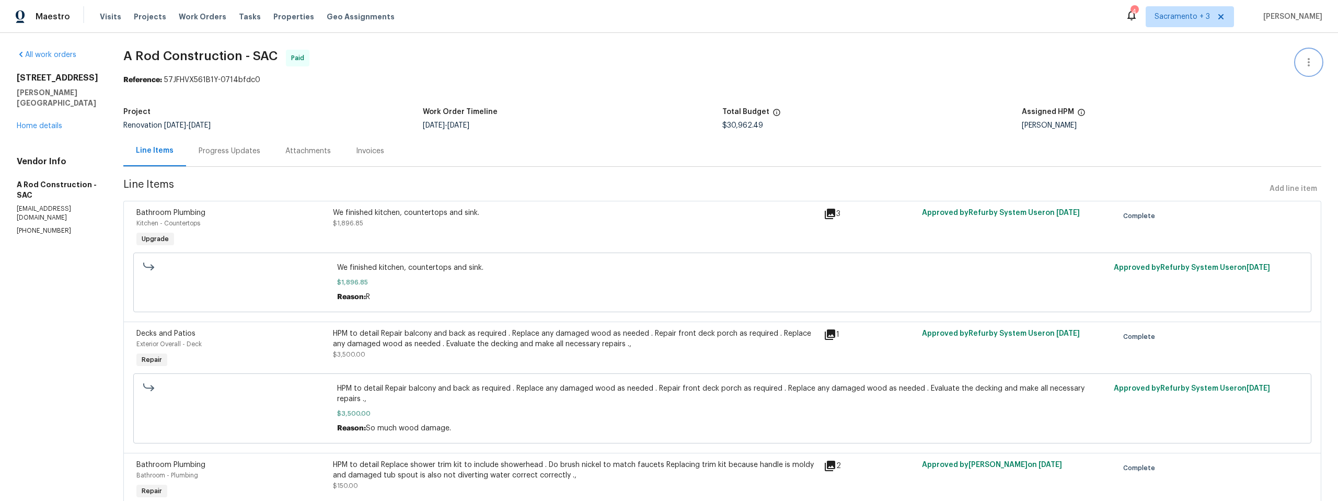
click at [1302, 66] on icon "button" at bounding box center [1308, 62] width 13 height 13
click at [1282, 100] on li "View In Trade Partner Portal" at bounding box center [1274, 96] width 113 height 17
click at [520, 390] on div at bounding box center [669, 250] width 1338 height 501
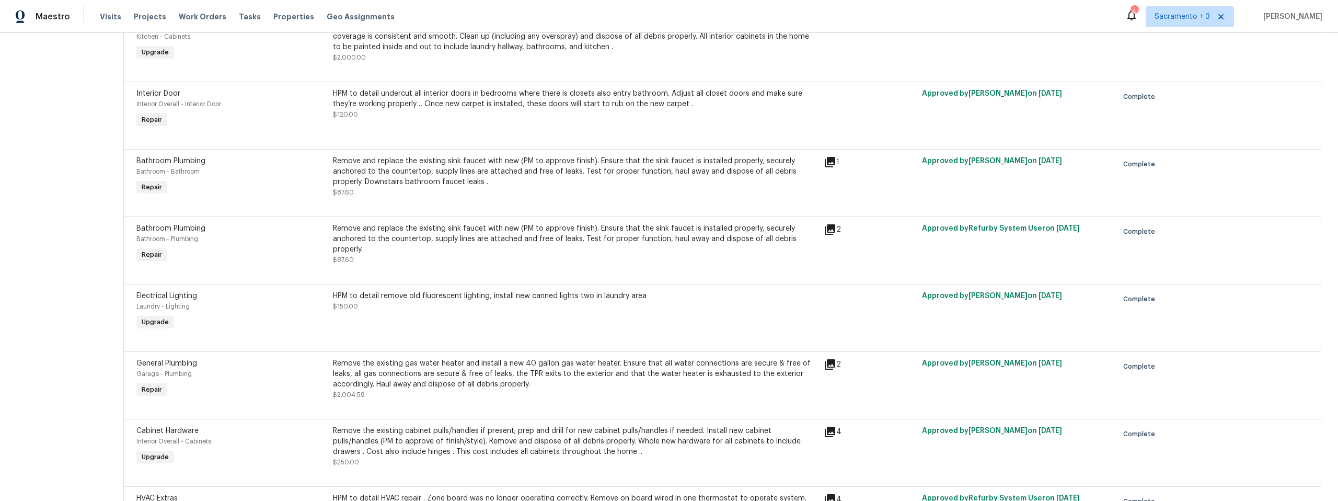
scroll to position [2943, 0]
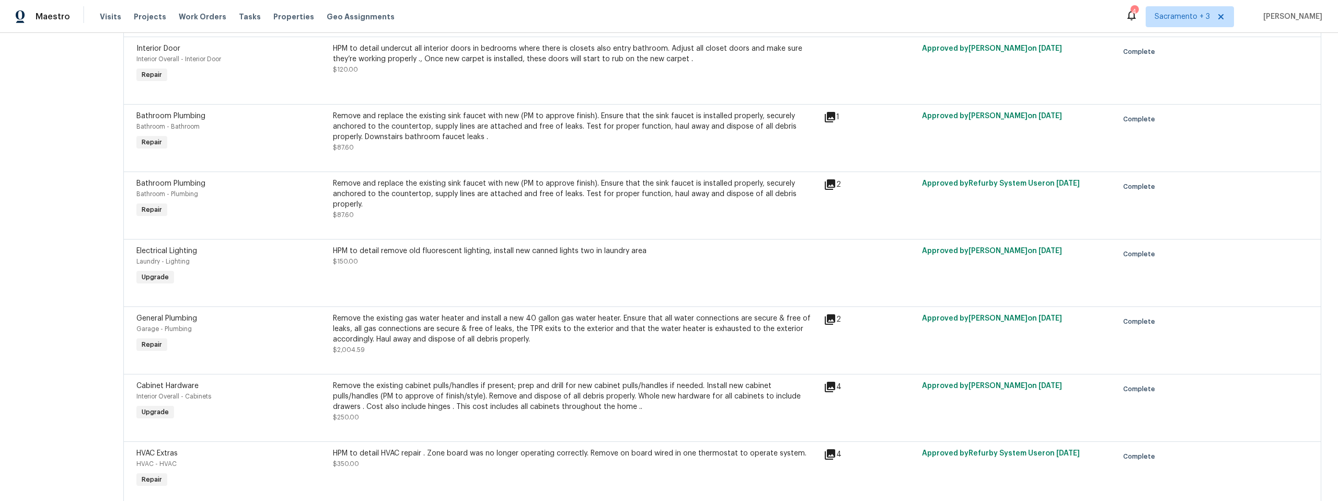
click at [832, 318] on icon at bounding box center [830, 319] width 10 height 10
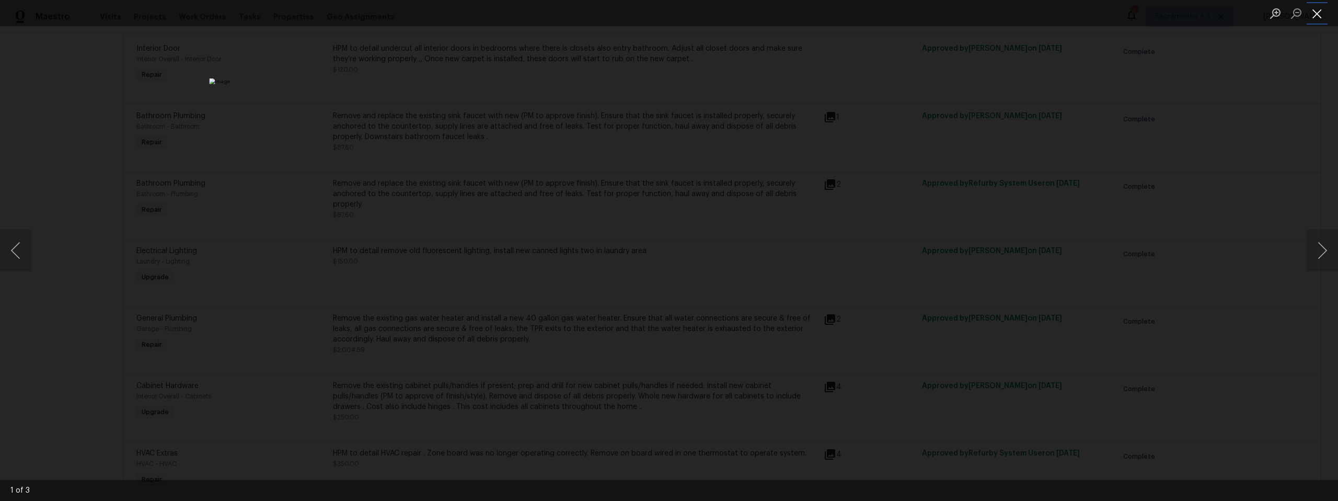
click at [1318, 15] on button "Close lightbox" at bounding box center [1317, 13] width 21 height 18
click at [1325, 250] on button "Next image" at bounding box center [1322, 250] width 31 height 42
click at [776, 328] on img "Lightbox" at bounding box center [668, 250] width 919 height 344
click at [1319, 11] on button "Close lightbox" at bounding box center [1317, 13] width 21 height 18
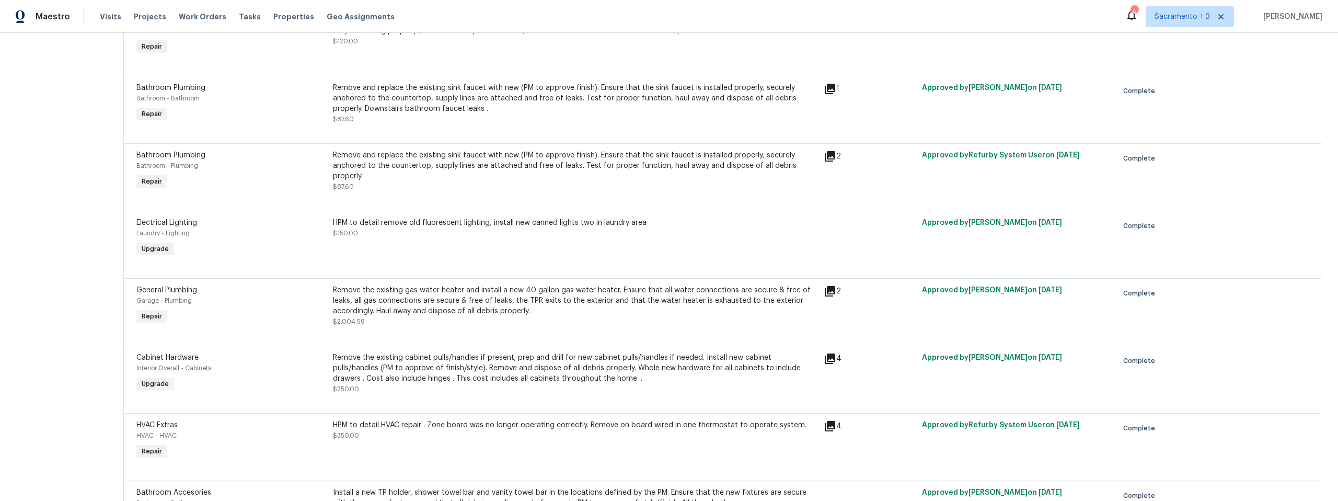
scroll to position [2985, 0]
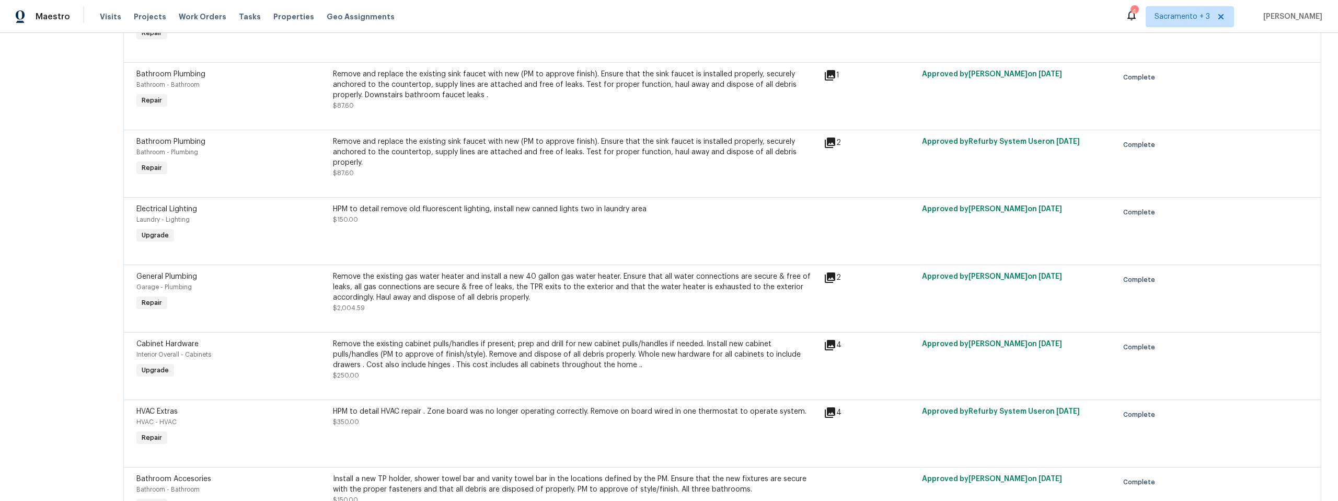
click at [829, 279] on icon at bounding box center [830, 277] width 10 height 10
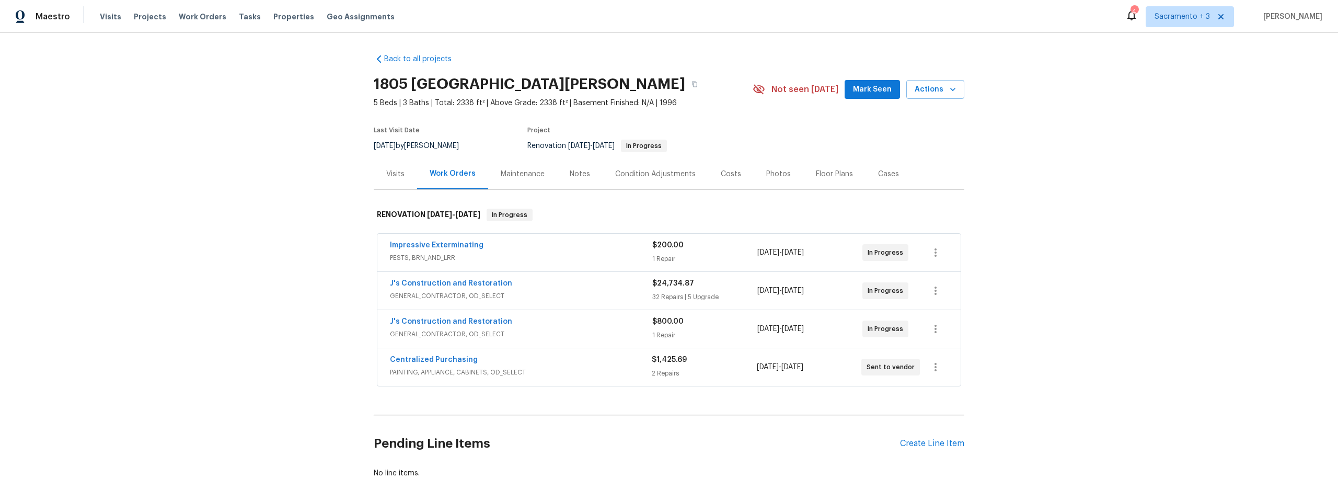
click at [730, 176] on div "Costs" at bounding box center [731, 174] width 20 height 10
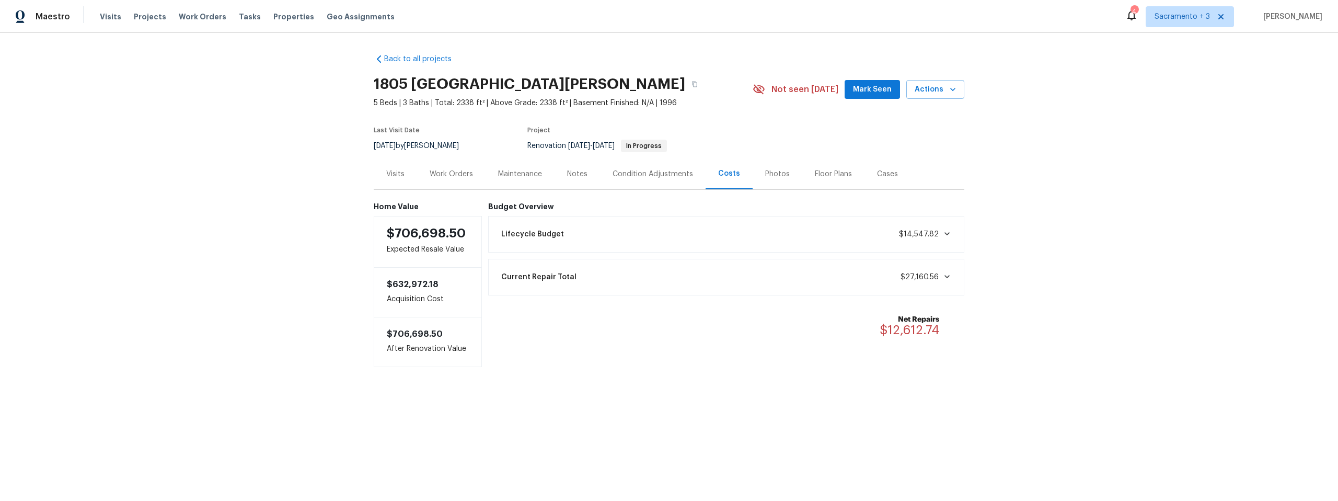
click at [910, 236] on span "$14,547.82" at bounding box center [919, 233] width 40 height 7
click at [624, 169] on div "Condition Adjustments" at bounding box center [653, 174] width 80 height 10
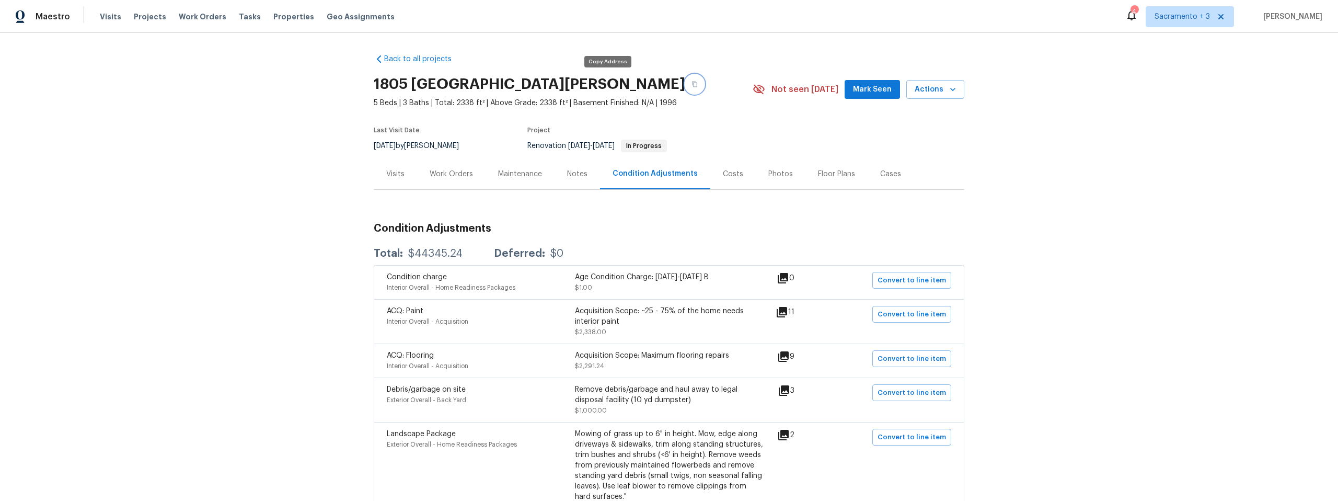
click at [691, 84] on icon "button" at bounding box center [694, 84] width 6 height 6
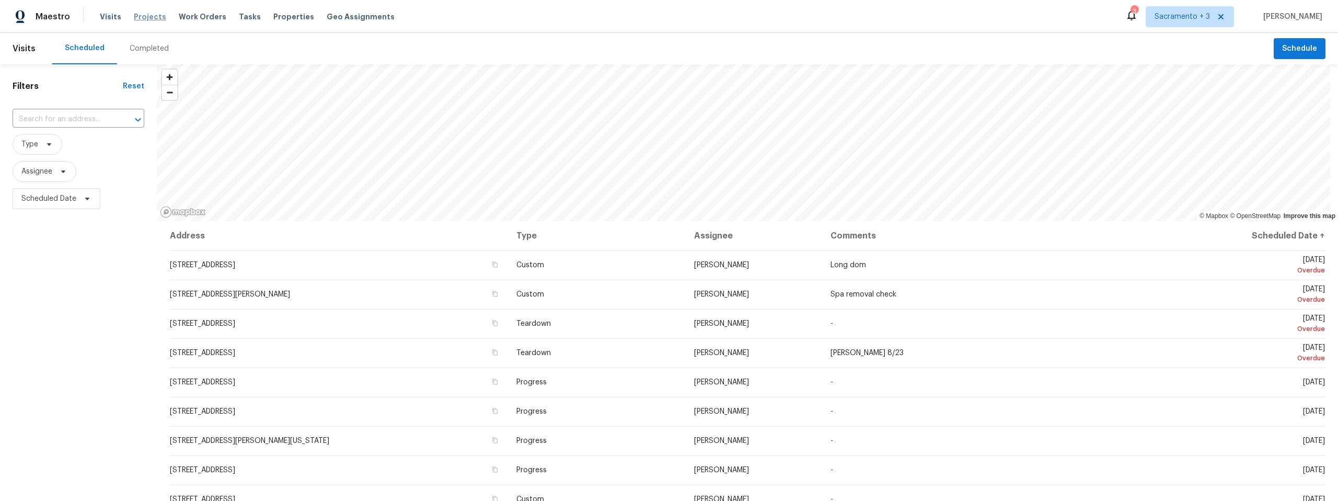
click at [147, 19] on span "Projects" at bounding box center [150, 16] width 32 height 10
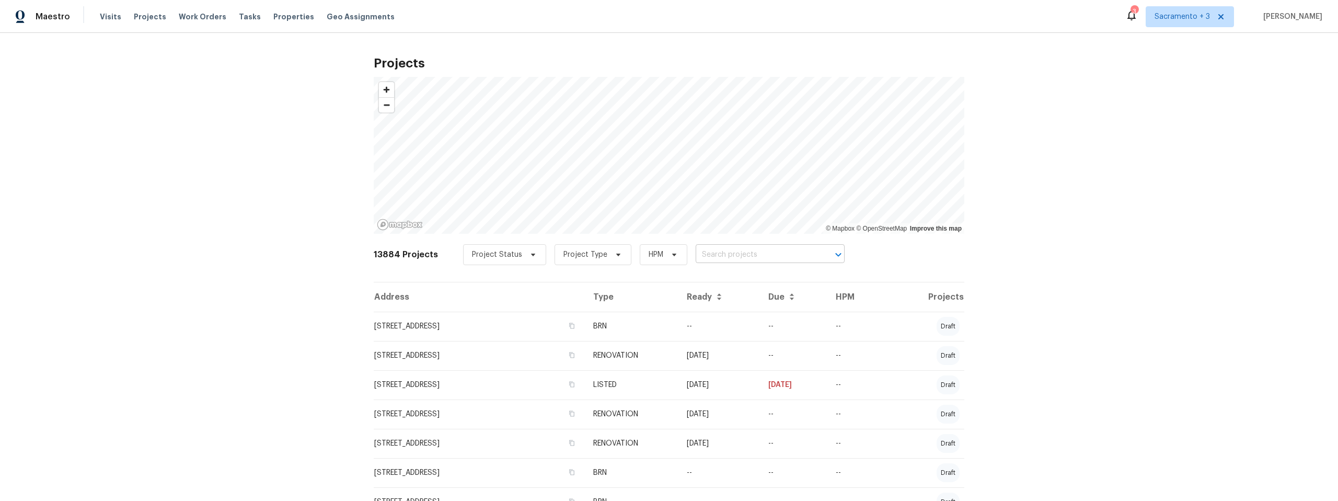
click at [741, 255] on input "text" at bounding box center [756, 255] width 120 height 16
type input "1540 Pastal Way"
click at [765, 280] on li "1540 Pastal Way, Davis, CA 95618" at bounding box center [760, 277] width 152 height 17
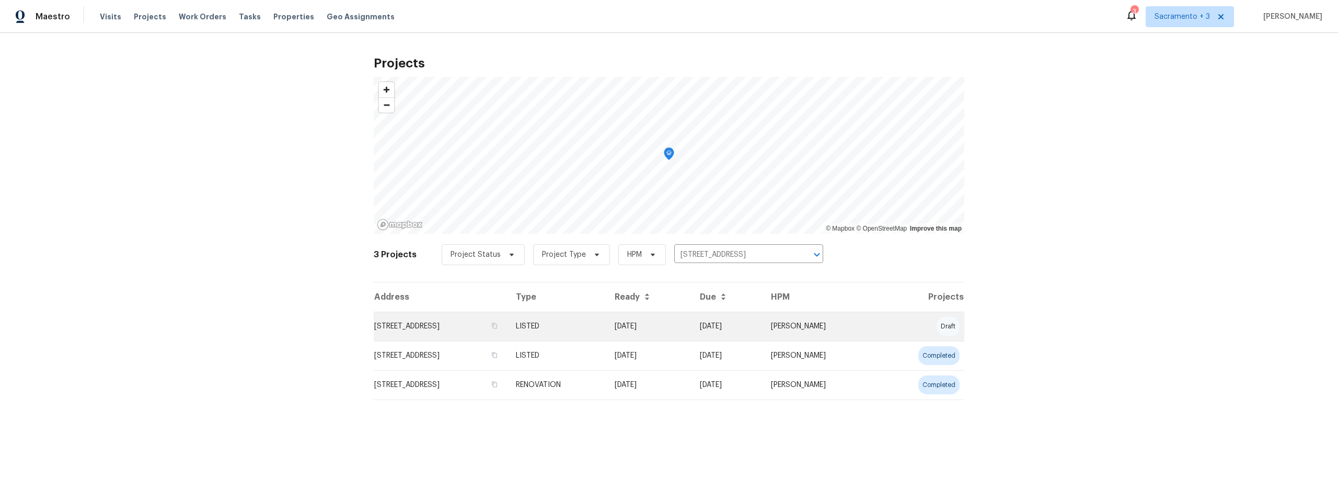
click at [434, 328] on td "1540 Pastal Way, Davis, CA 95618" at bounding box center [441, 326] width 134 height 29
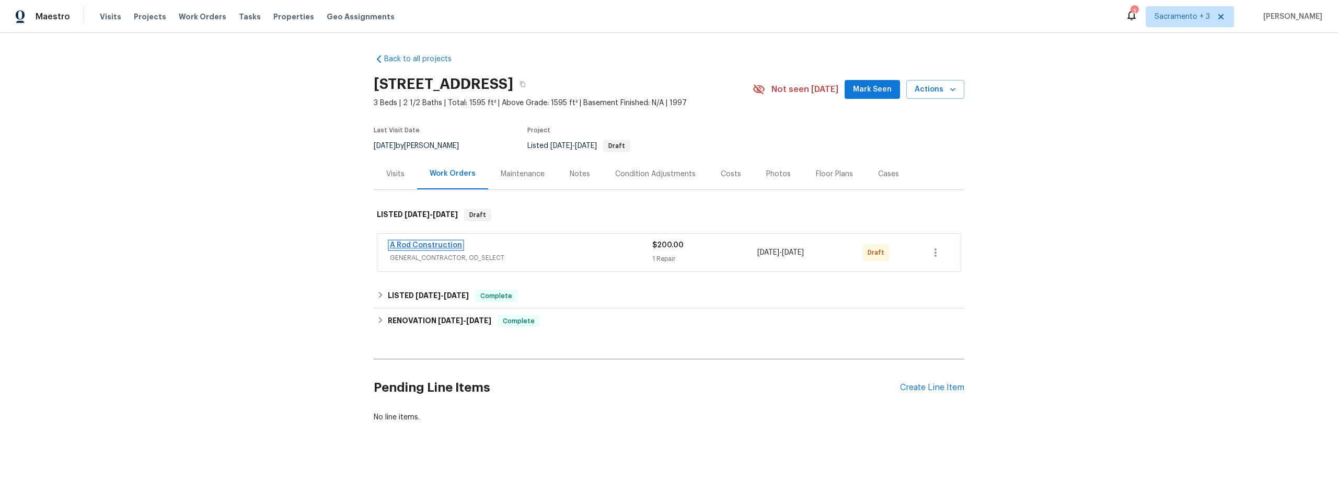
click at [421, 246] on link "A Rod Construction" at bounding box center [426, 244] width 72 height 7
click at [442, 325] on h6 "RENOVATION [DATE] - [DATE]" at bounding box center [439, 321] width 103 height 13
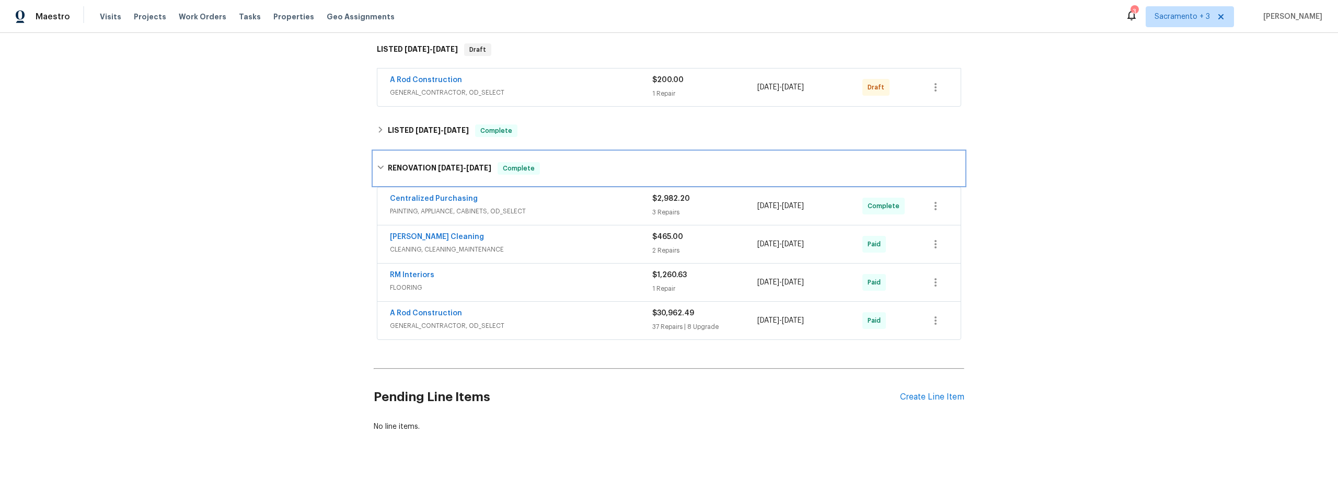
scroll to position [175, 0]
click at [429, 307] on link "A Rod Construction" at bounding box center [426, 310] width 72 height 7
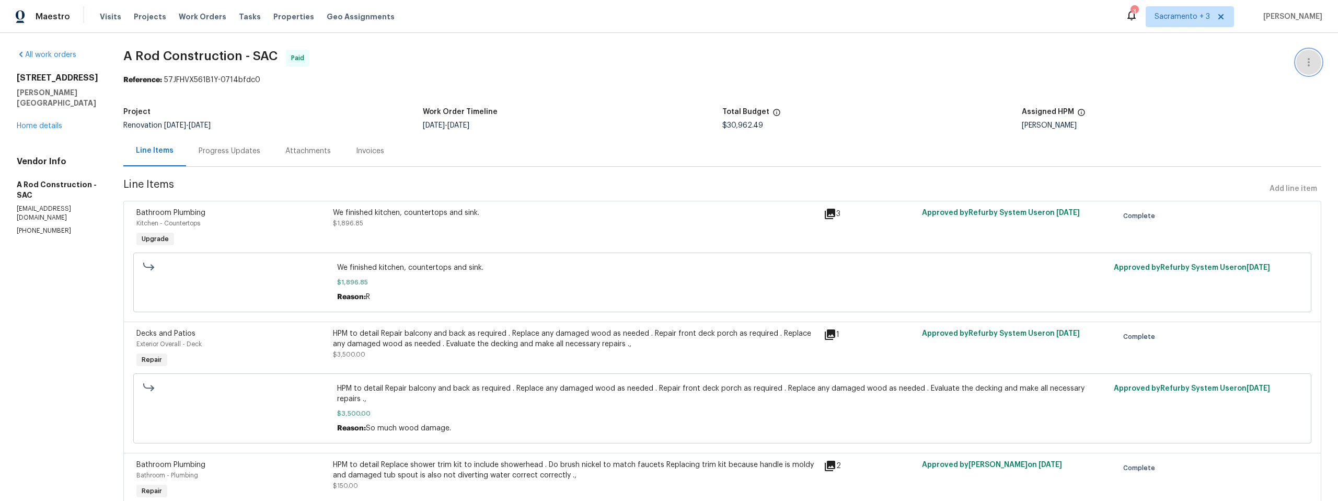
click at [1305, 62] on icon "button" at bounding box center [1308, 62] width 13 height 13
click at [1292, 97] on li "View In Trade Partner Portal" at bounding box center [1274, 96] width 113 height 17
click at [828, 214] on div at bounding box center [669, 250] width 1338 height 501
click at [828, 214] on icon at bounding box center [830, 214] width 10 height 10
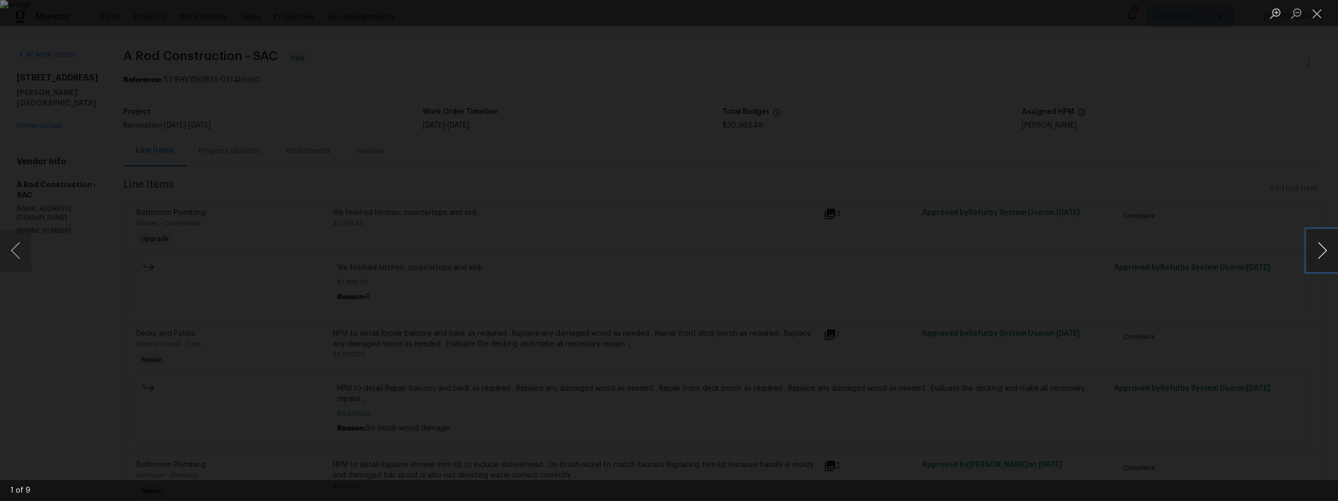
click at [1314, 248] on button "Next image" at bounding box center [1322, 250] width 31 height 42
click at [1319, 17] on button "Close lightbox" at bounding box center [1317, 13] width 21 height 18
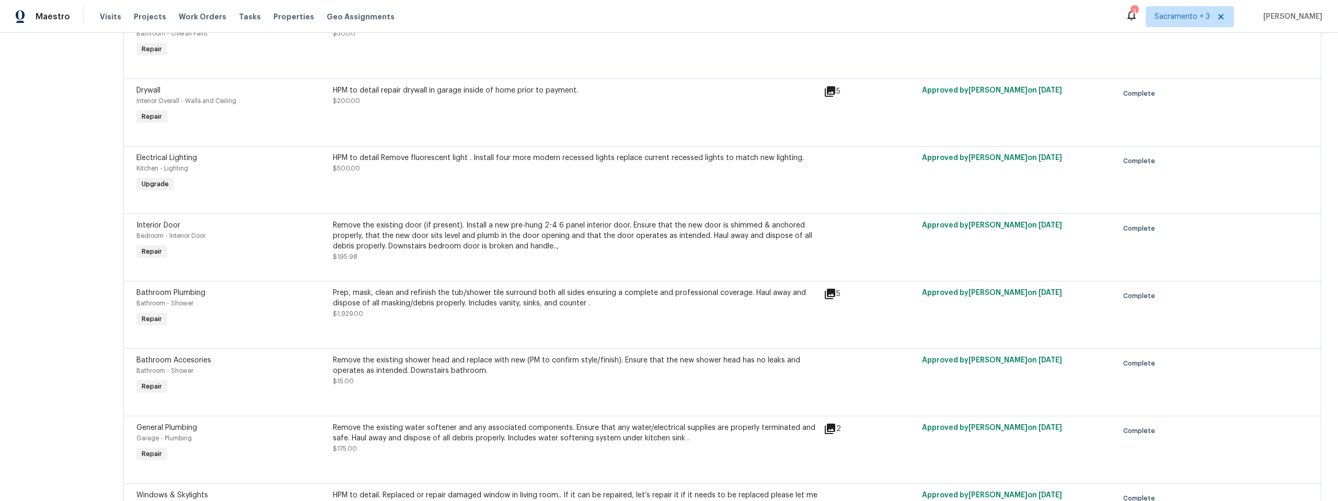
scroll to position [834, 0]
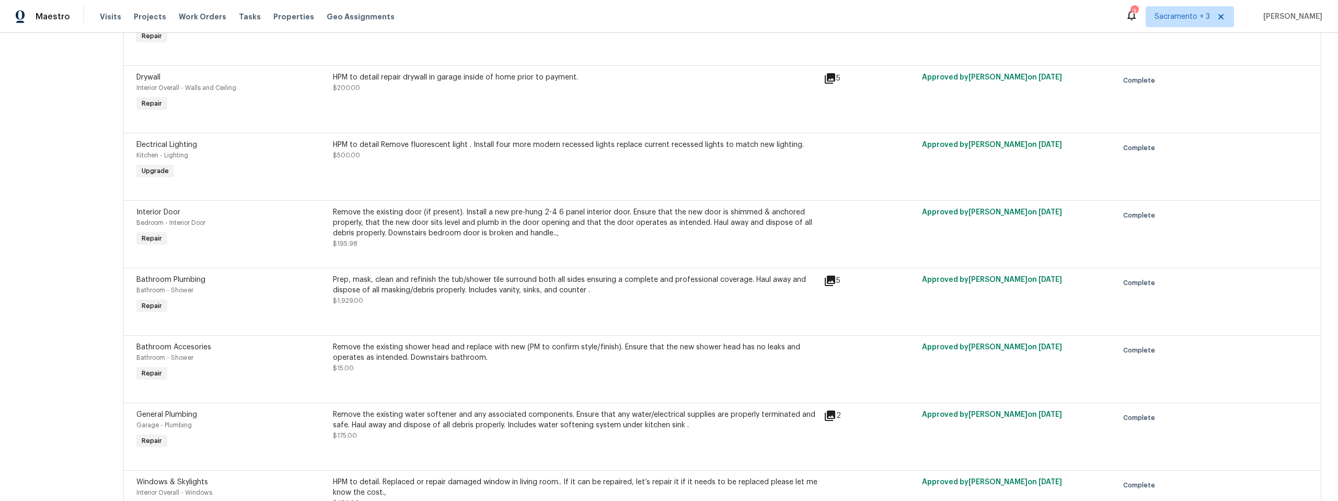
click at [615, 221] on div "Remove the existing door (if present). Install a new pre-hung 2-4 6 panel inter…" at bounding box center [575, 222] width 485 height 31
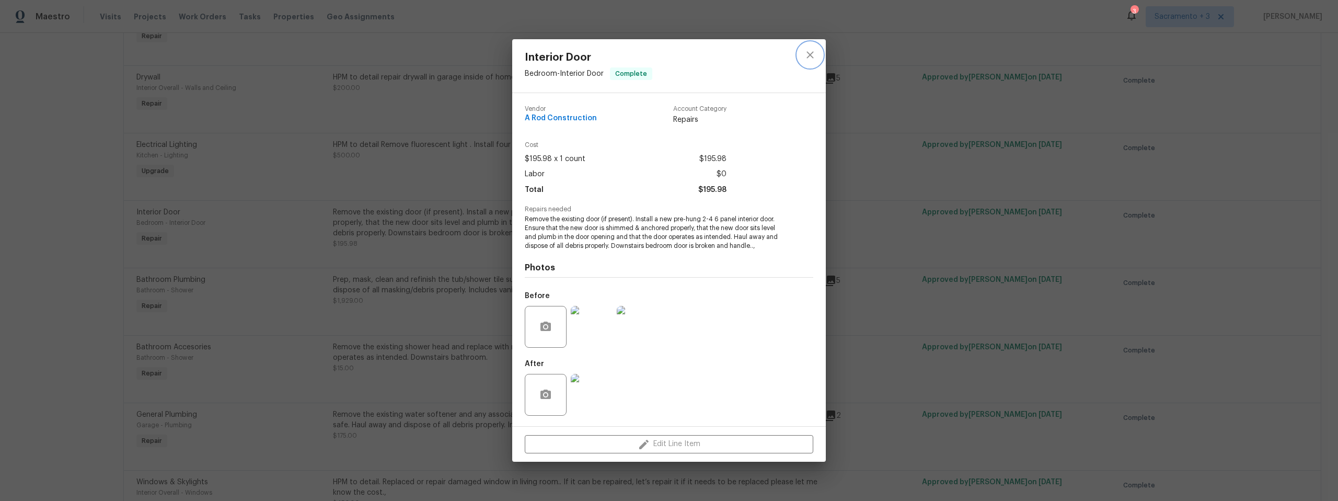
click at [810, 57] on icon "close" at bounding box center [810, 55] width 13 height 13
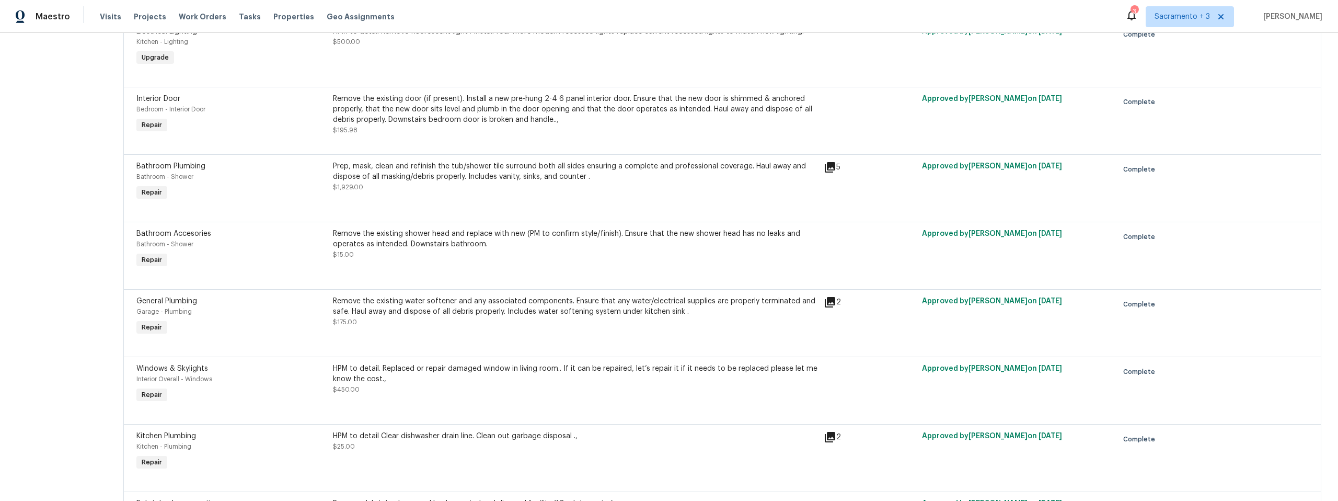
scroll to position [949, 0]
click at [609, 311] on div "Remove the existing water softener and any associated components. Ensure that a…" at bounding box center [575, 304] width 485 height 21
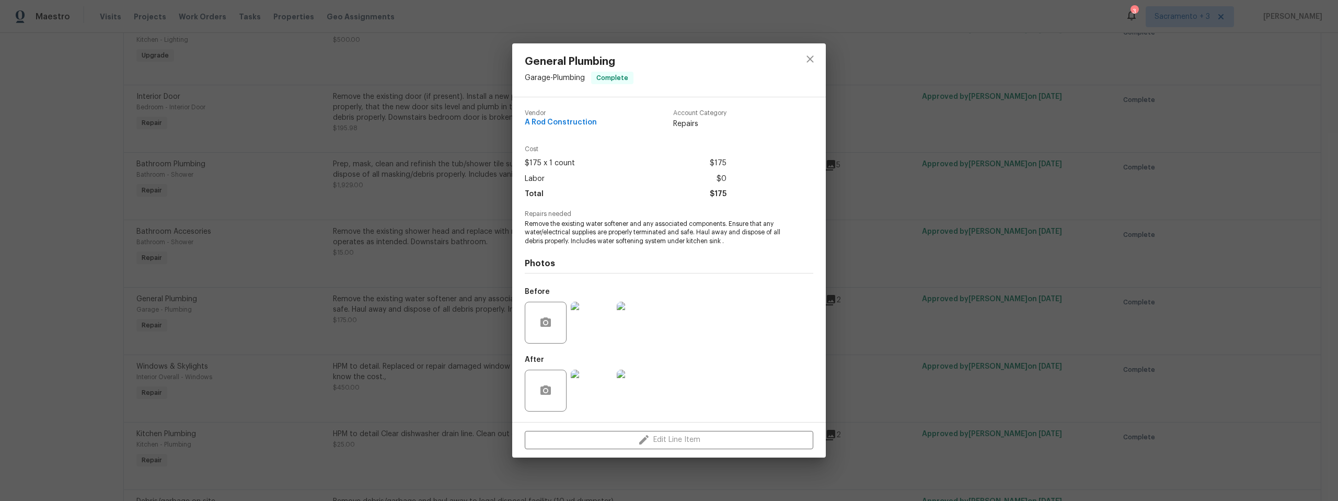
click at [647, 326] on img at bounding box center [638, 323] width 42 height 42
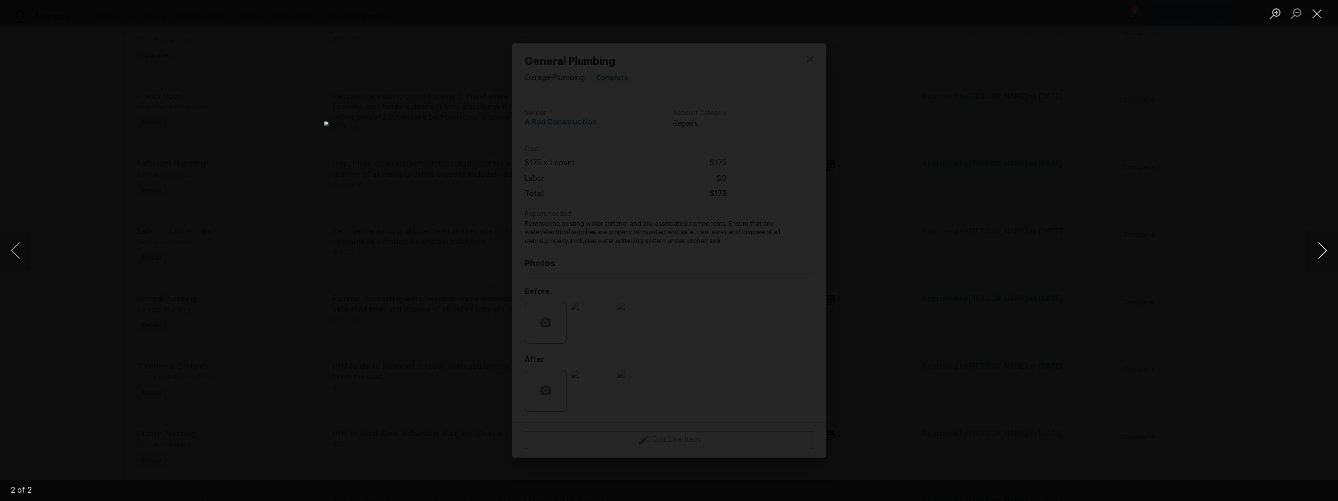
click at [1318, 244] on button "Next image" at bounding box center [1322, 250] width 31 height 42
click at [1324, 17] on button "Close lightbox" at bounding box center [1317, 13] width 21 height 18
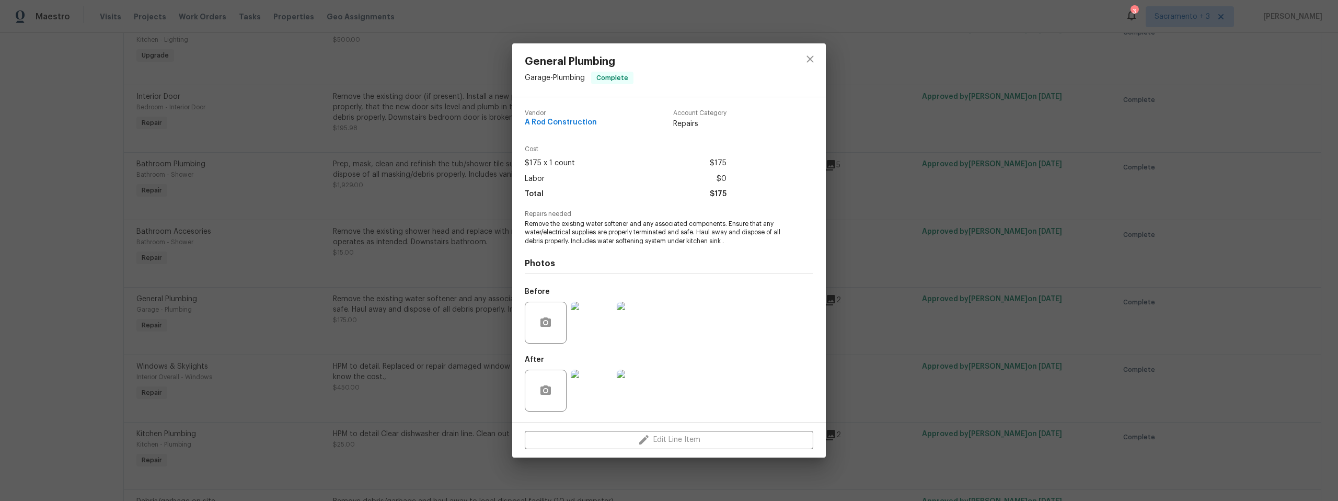
click at [589, 389] on img at bounding box center [592, 391] width 42 height 42
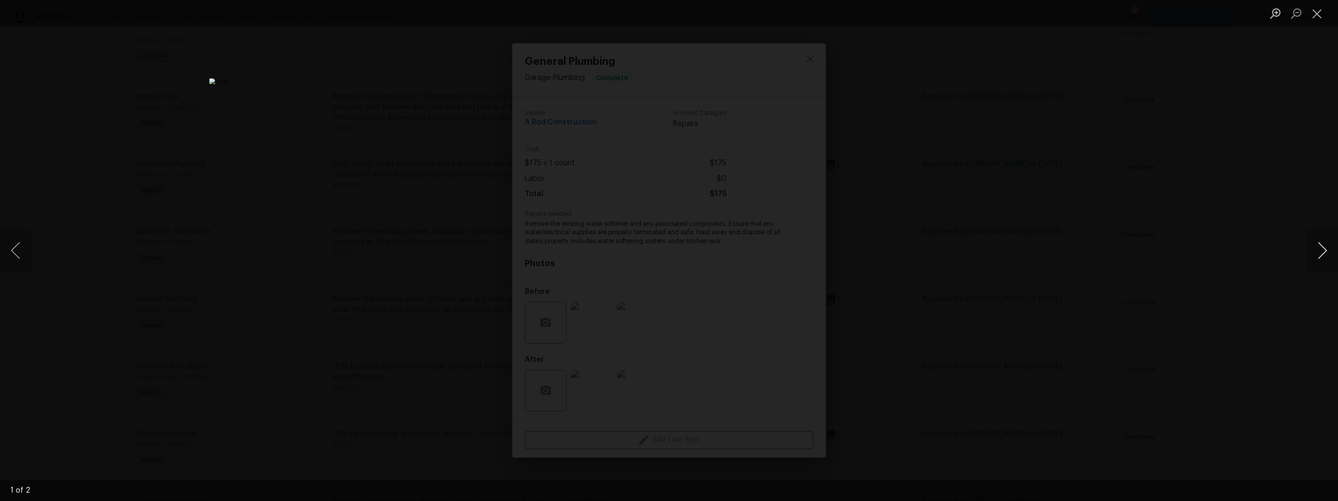
click at [1324, 249] on button "Next image" at bounding box center [1322, 250] width 31 height 42
click at [1323, 12] on button "Close lightbox" at bounding box center [1317, 13] width 21 height 18
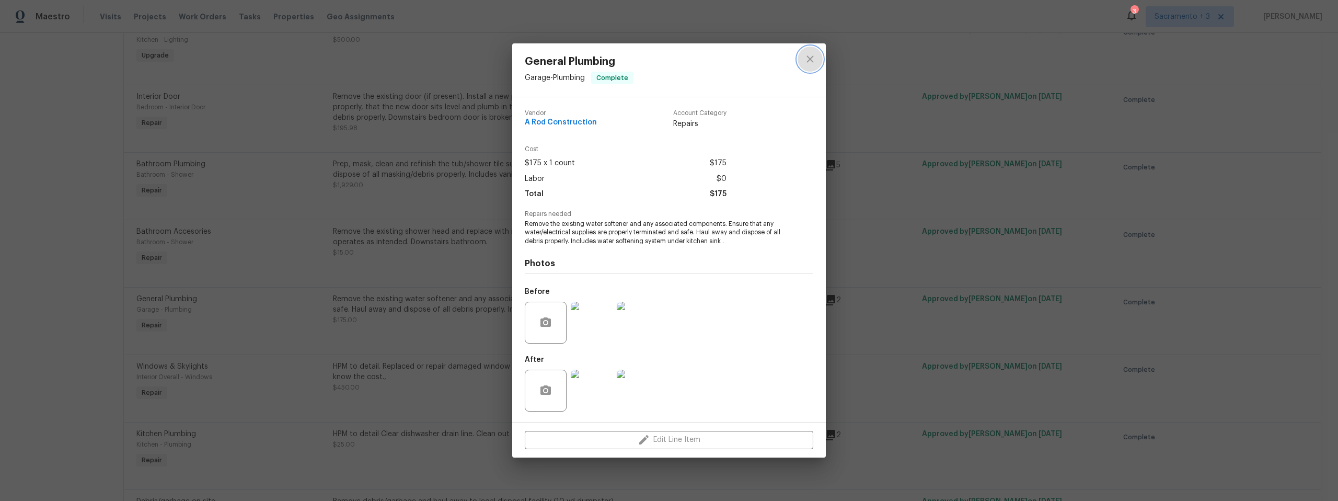
click at [812, 63] on icon "close" at bounding box center [810, 59] width 13 height 13
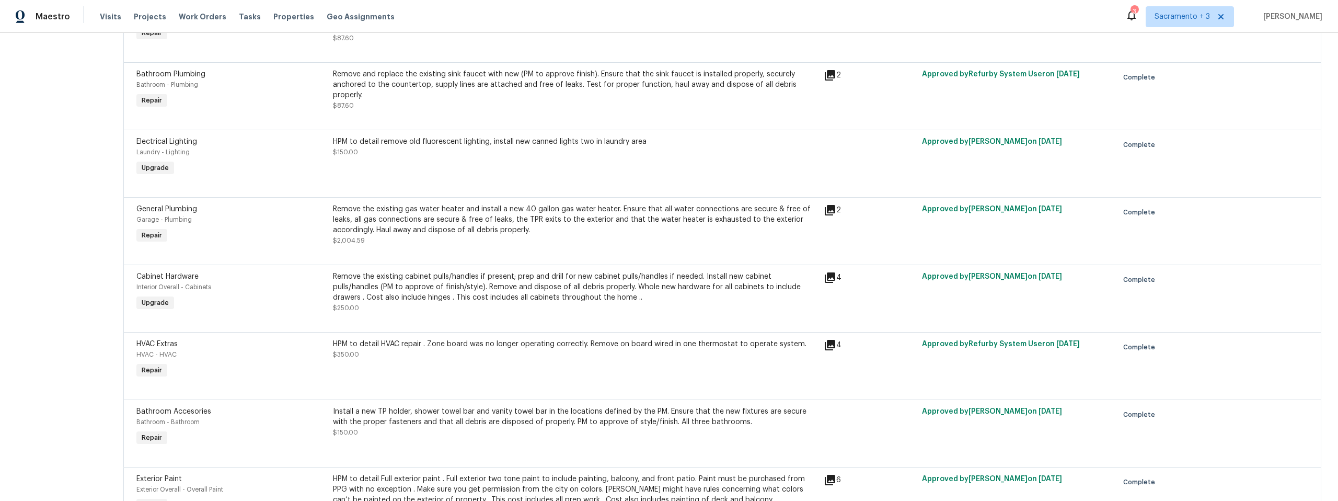
scroll to position [3069, 0]
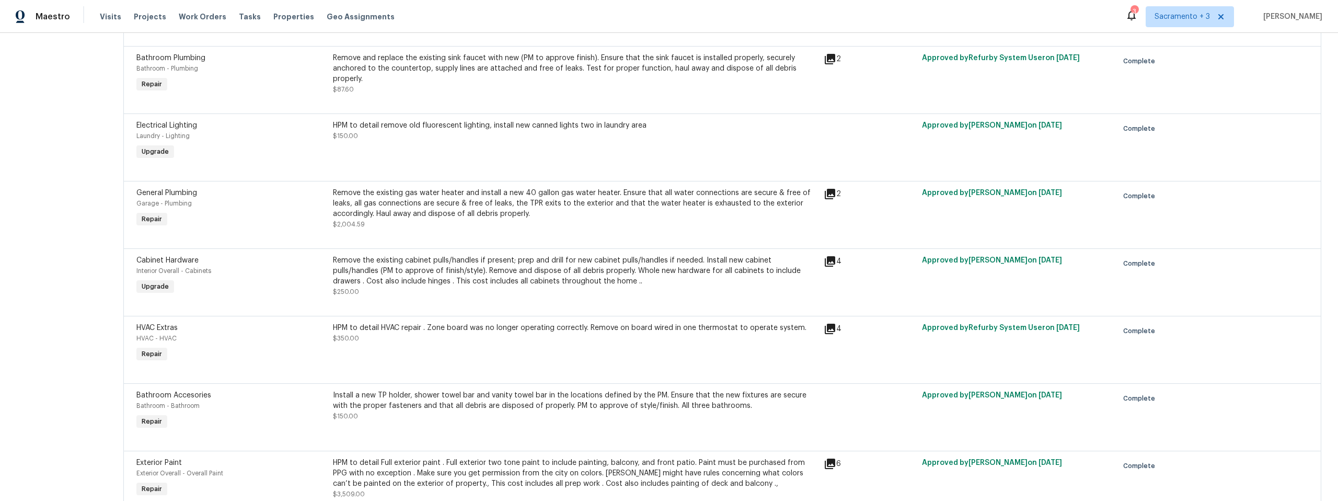
click at [559, 131] on div "HPM to detail remove old fluorescent lighting, install new canned lights two in…" at bounding box center [575, 125] width 485 height 10
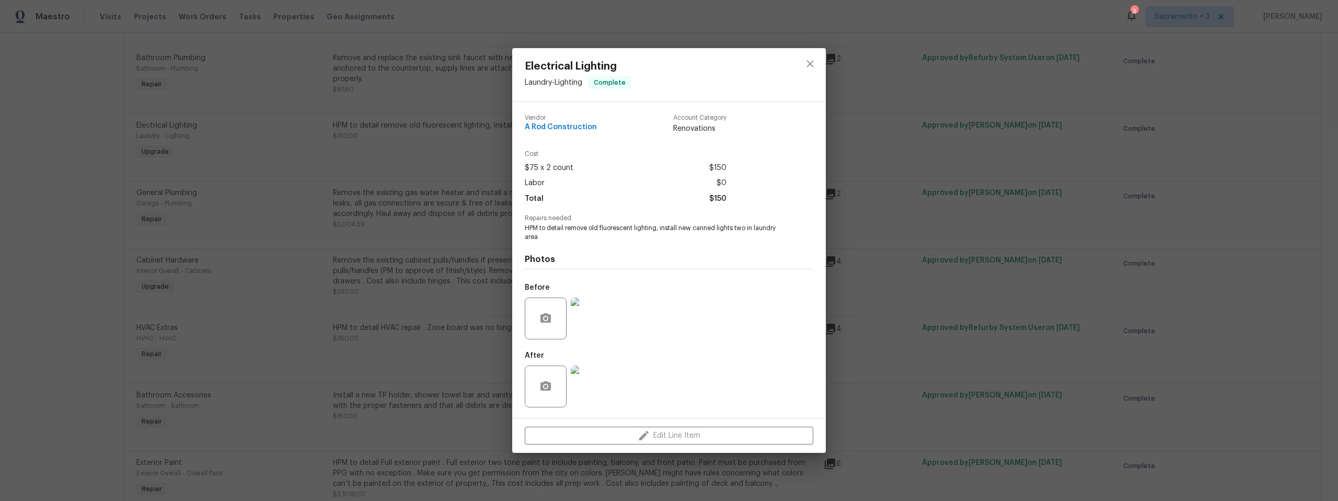
click at [593, 316] on img at bounding box center [592, 318] width 42 height 42
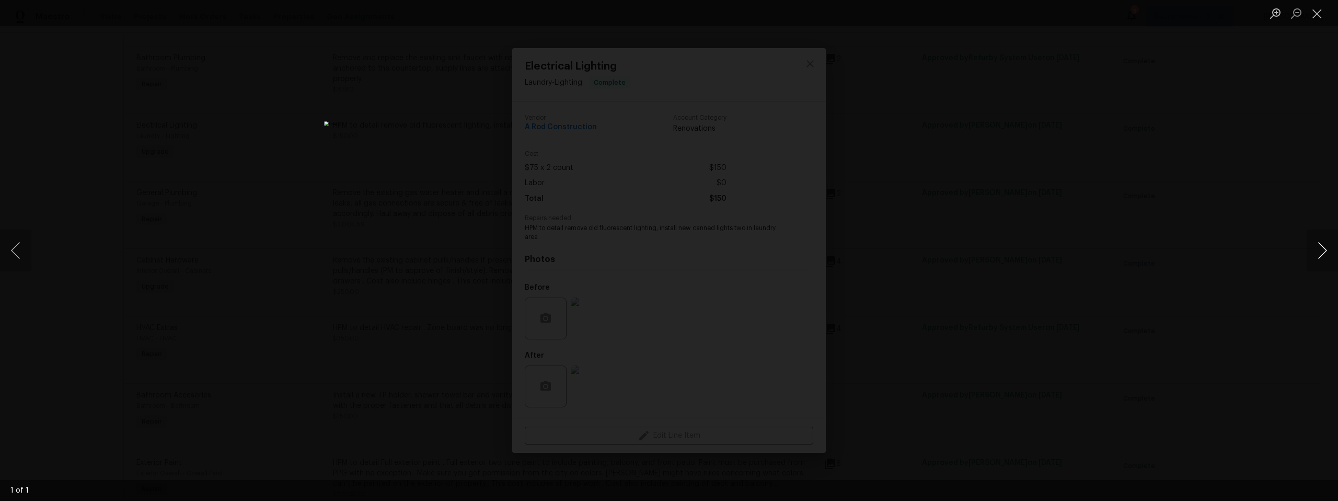
click at [1318, 242] on button "Next image" at bounding box center [1322, 250] width 31 height 42
click at [1321, 248] on button "Next image" at bounding box center [1322, 250] width 31 height 42
click at [1323, 247] on button "Next image" at bounding box center [1322, 250] width 31 height 42
click at [1328, 248] on button "Next image" at bounding box center [1322, 250] width 31 height 42
click at [11, 250] on button "Previous image" at bounding box center [15, 250] width 31 height 42
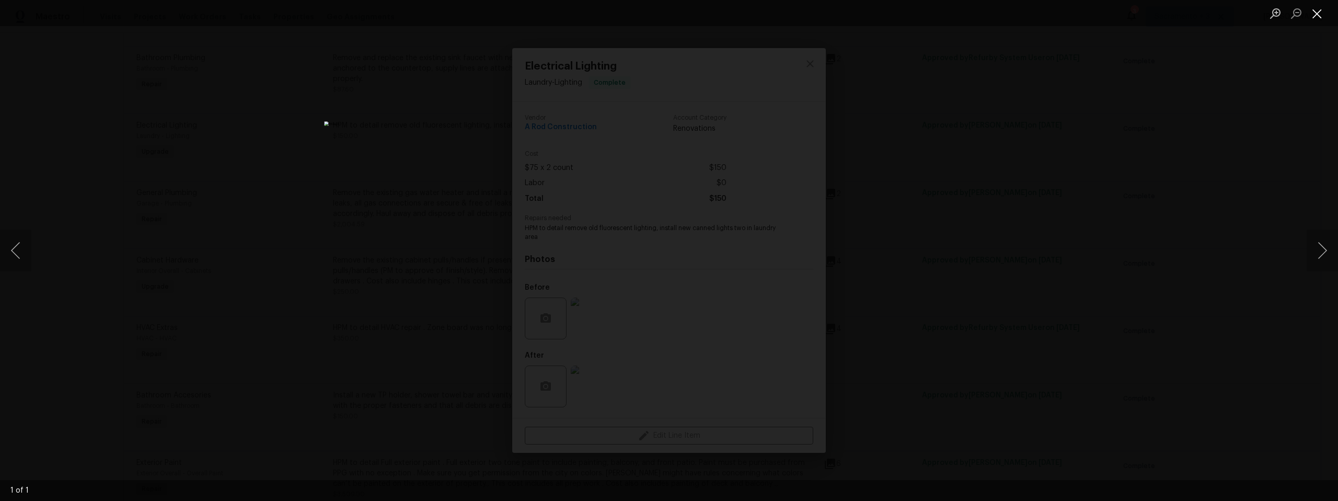
click at [1317, 14] on button "Close lightbox" at bounding box center [1317, 13] width 21 height 18
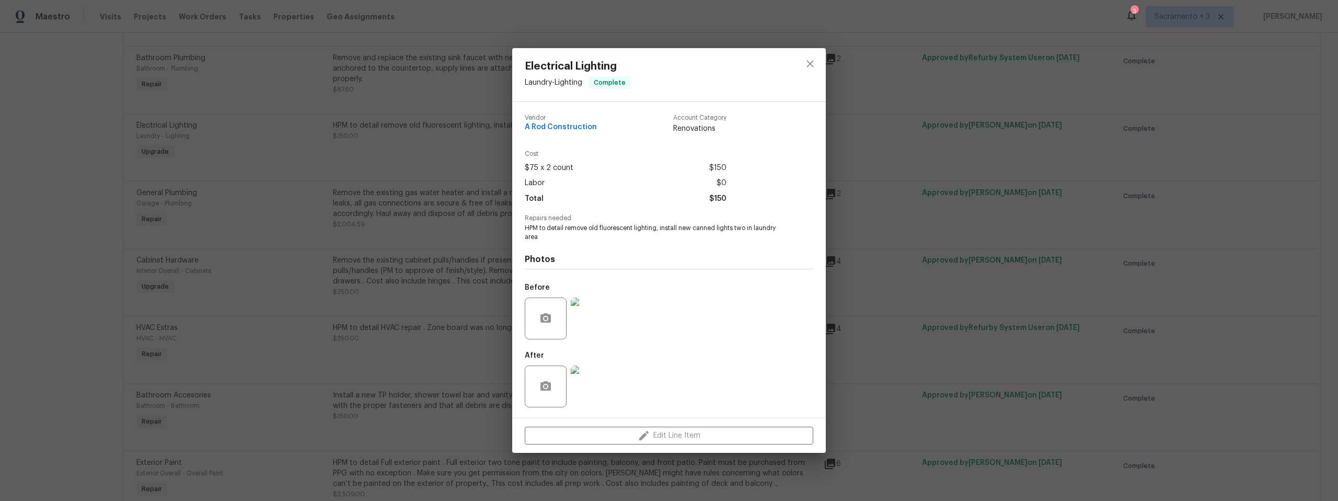
click at [596, 398] on img at bounding box center [592, 386] width 42 height 42
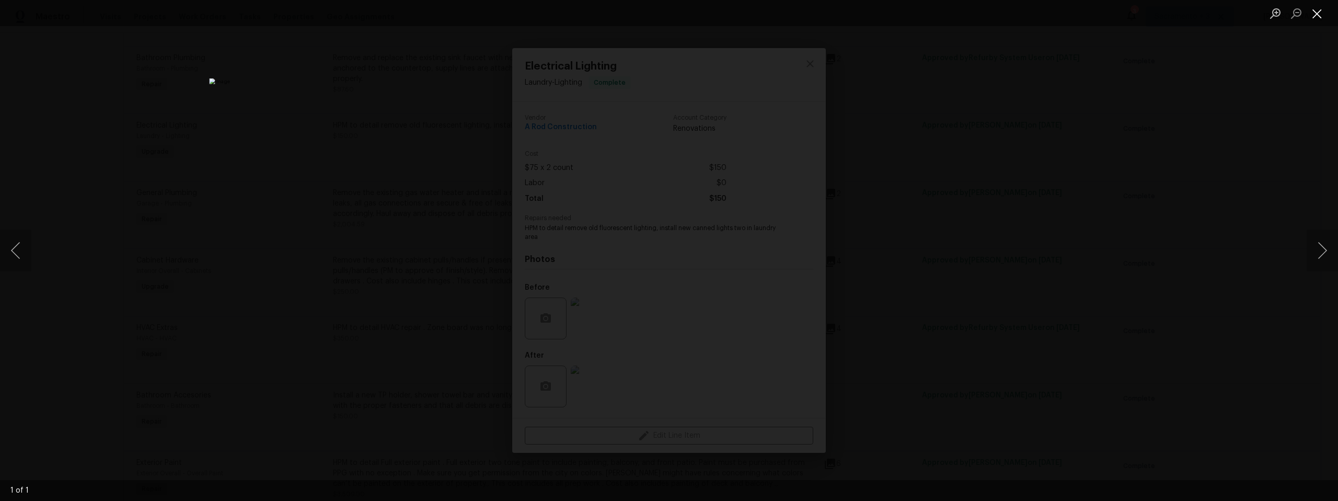
click at [1316, 19] on button "Close lightbox" at bounding box center [1317, 13] width 21 height 18
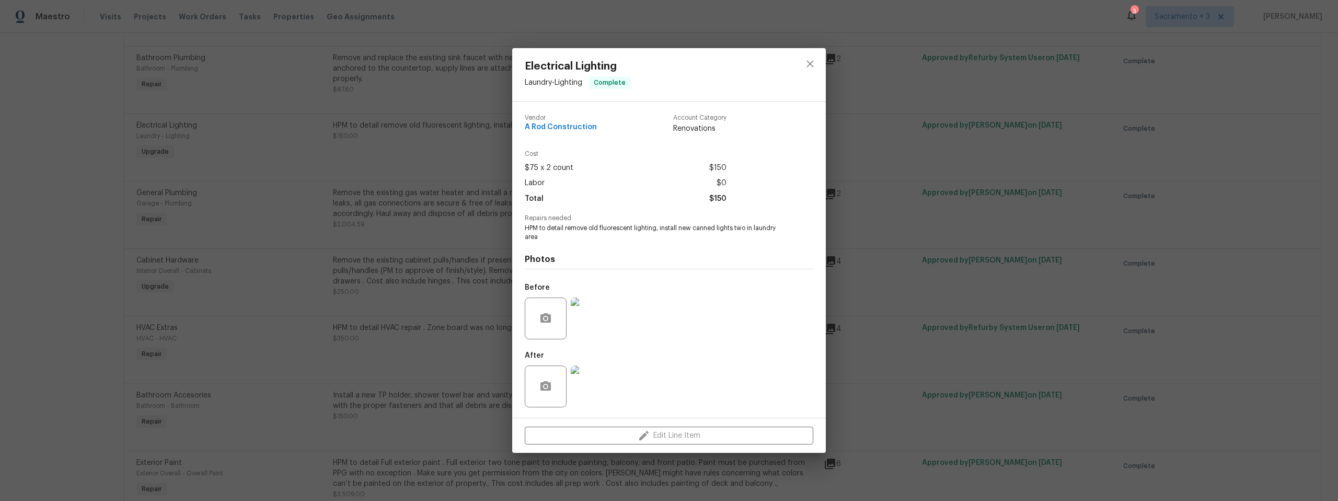
click at [606, 320] on img at bounding box center [592, 318] width 42 height 42
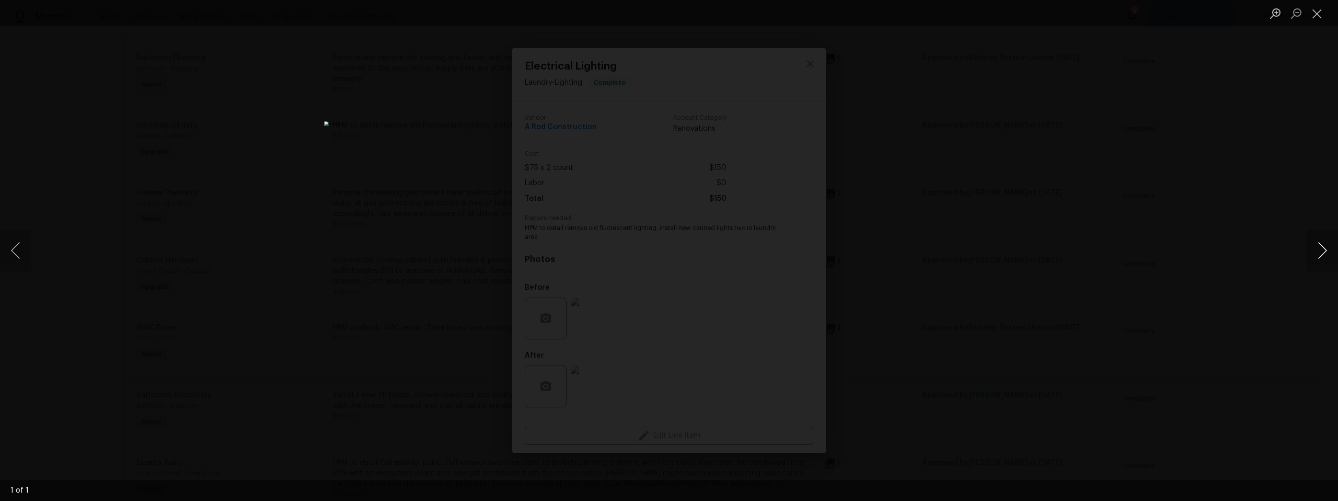
click at [1314, 249] on button "Next image" at bounding box center [1322, 250] width 31 height 42
click at [1325, 249] on button "Next image" at bounding box center [1322, 250] width 31 height 42
click at [1322, 248] on button "Next image" at bounding box center [1322, 250] width 31 height 42
click at [1325, 16] on button "Close lightbox" at bounding box center [1317, 13] width 21 height 18
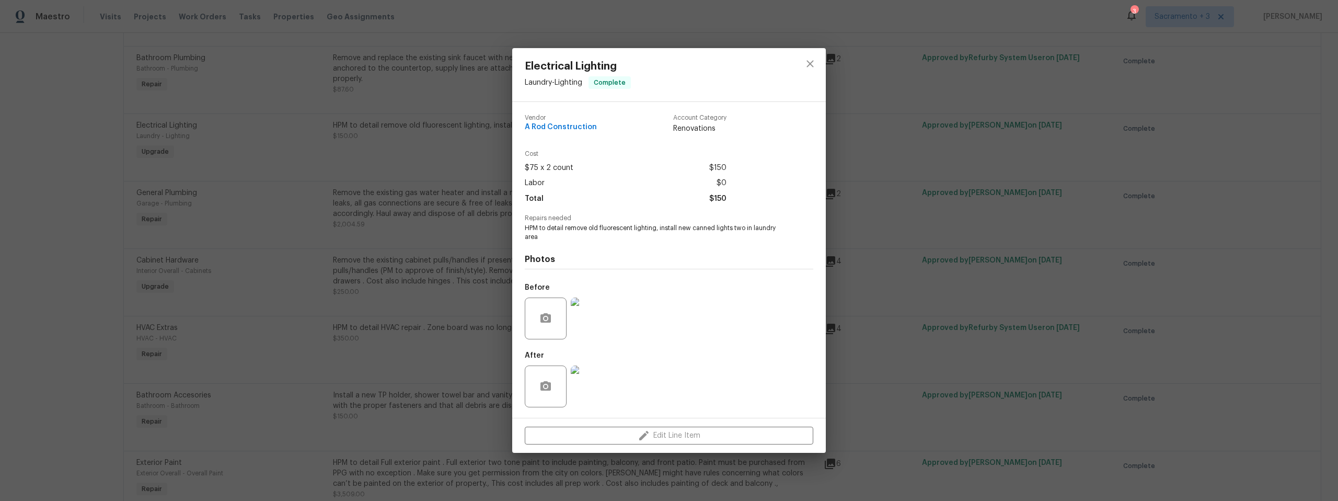
click at [595, 394] on img at bounding box center [592, 386] width 42 height 42
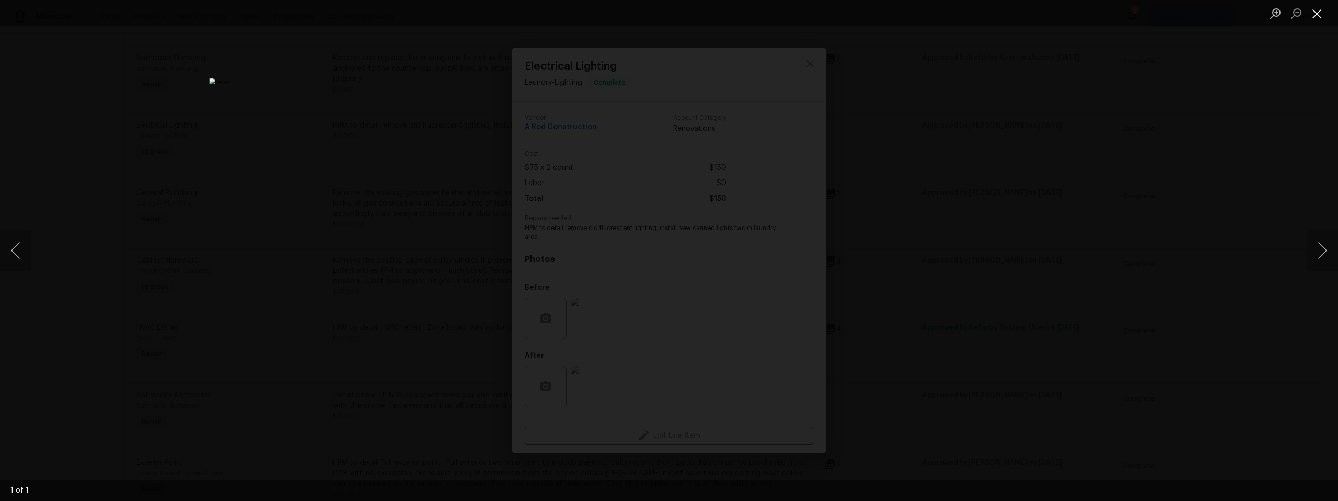
click at [1322, 15] on button "Close lightbox" at bounding box center [1317, 13] width 21 height 18
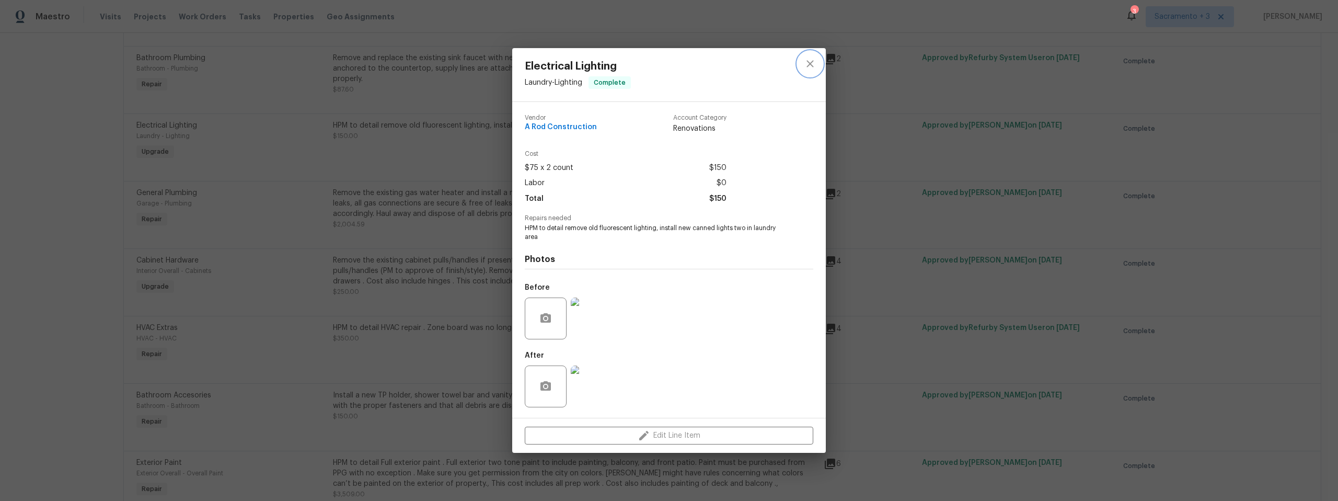
click at [814, 66] on icon "close" at bounding box center [810, 63] width 13 height 13
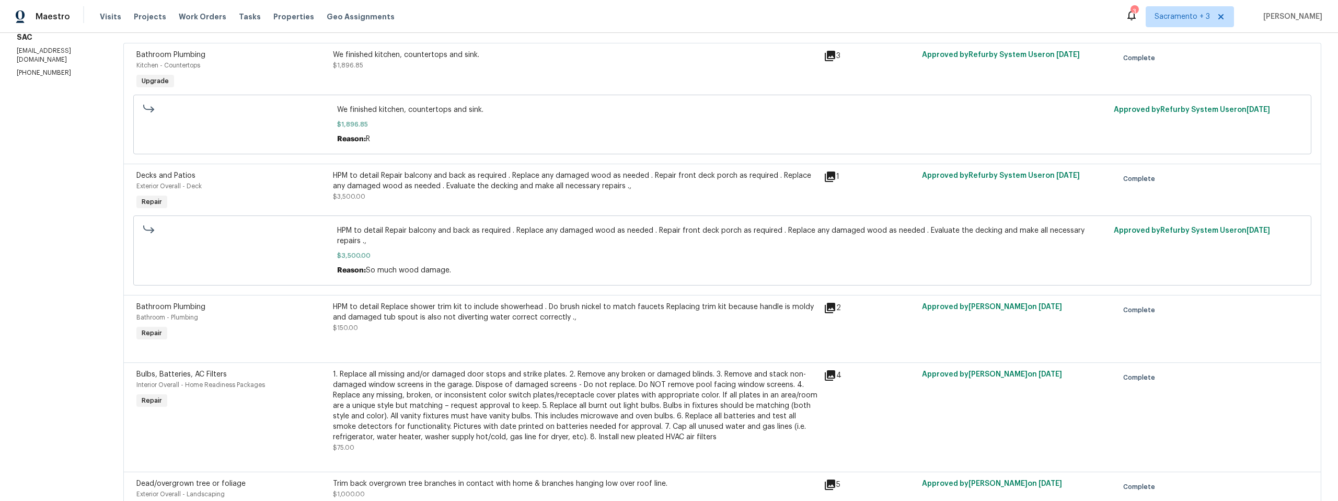
scroll to position [167, 0]
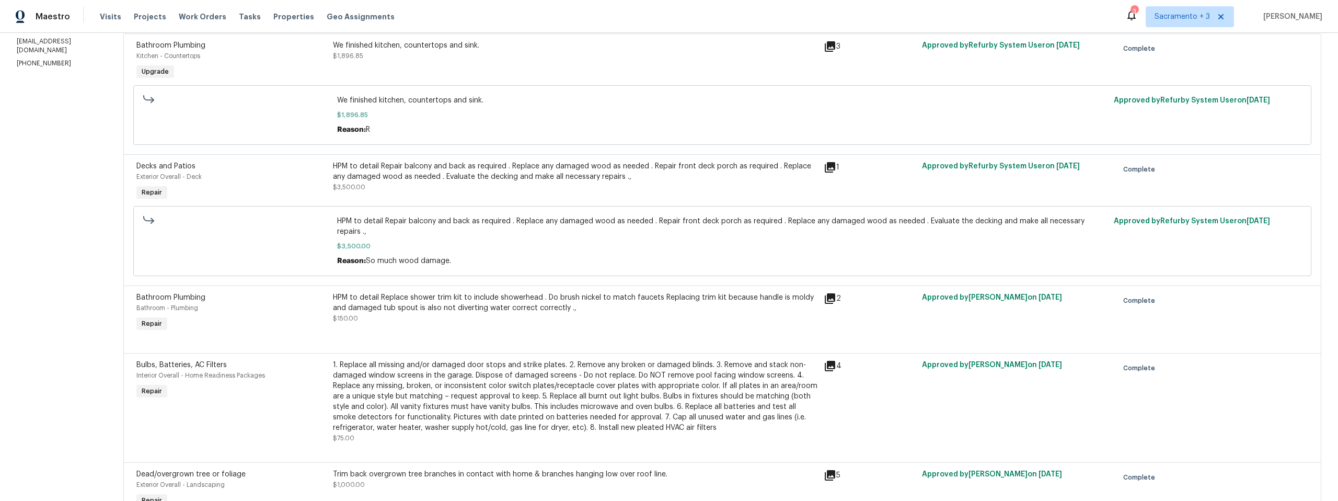
click at [830, 172] on icon at bounding box center [830, 167] width 13 height 13
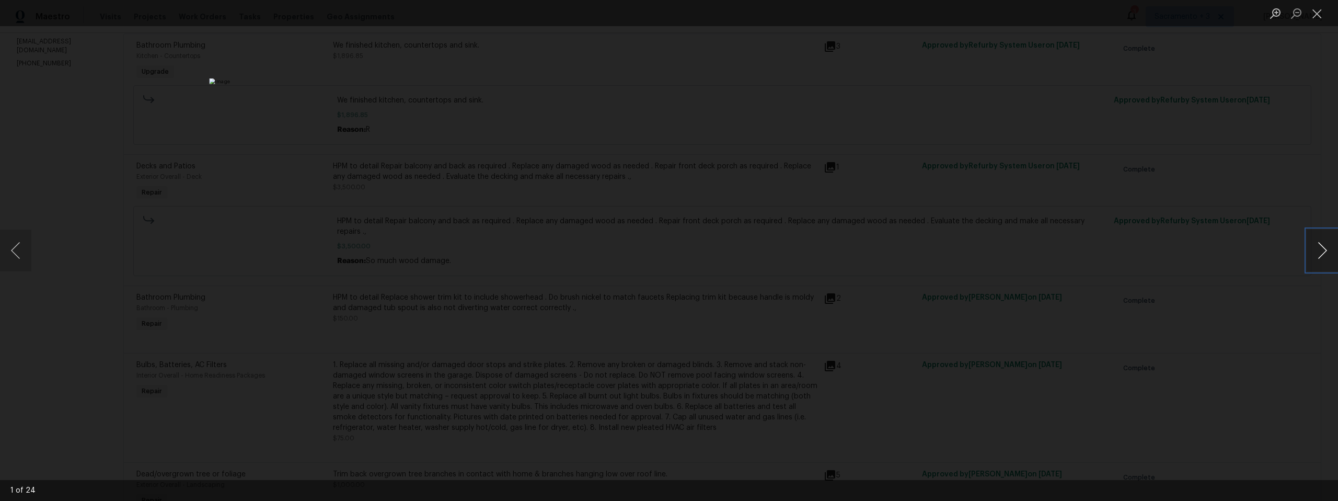
click at [1326, 249] on button "Next image" at bounding box center [1322, 250] width 31 height 42
click at [1318, 253] on button "Next image" at bounding box center [1322, 250] width 31 height 42
click at [1329, 251] on button "Next image" at bounding box center [1322, 250] width 31 height 42
click at [1317, 17] on button "Close lightbox" at bounding box center [1317, 13] width 21 height 18
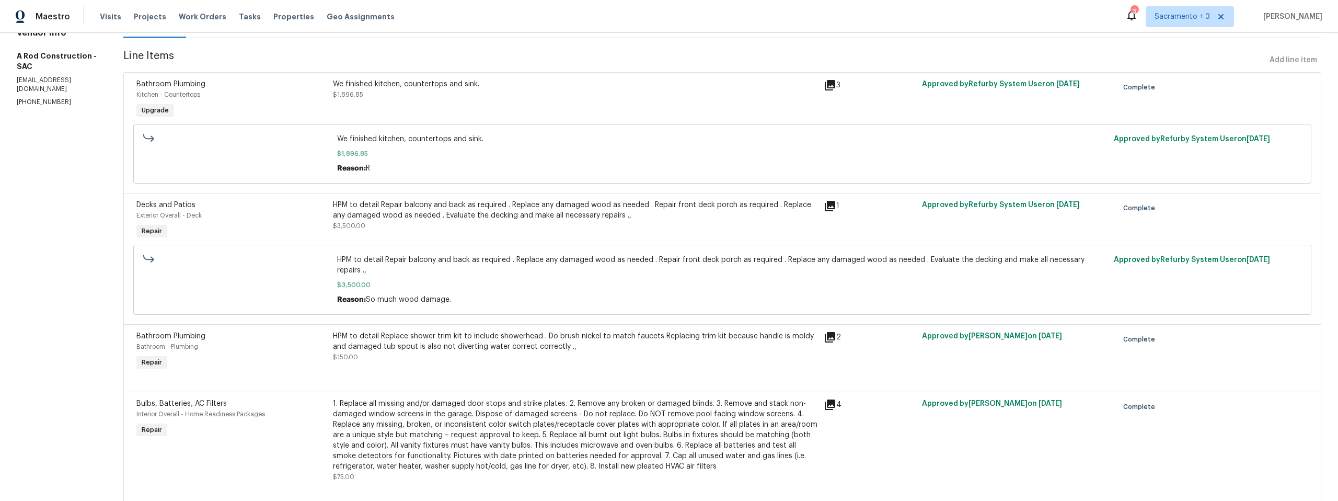
scroll to position [154, 0]
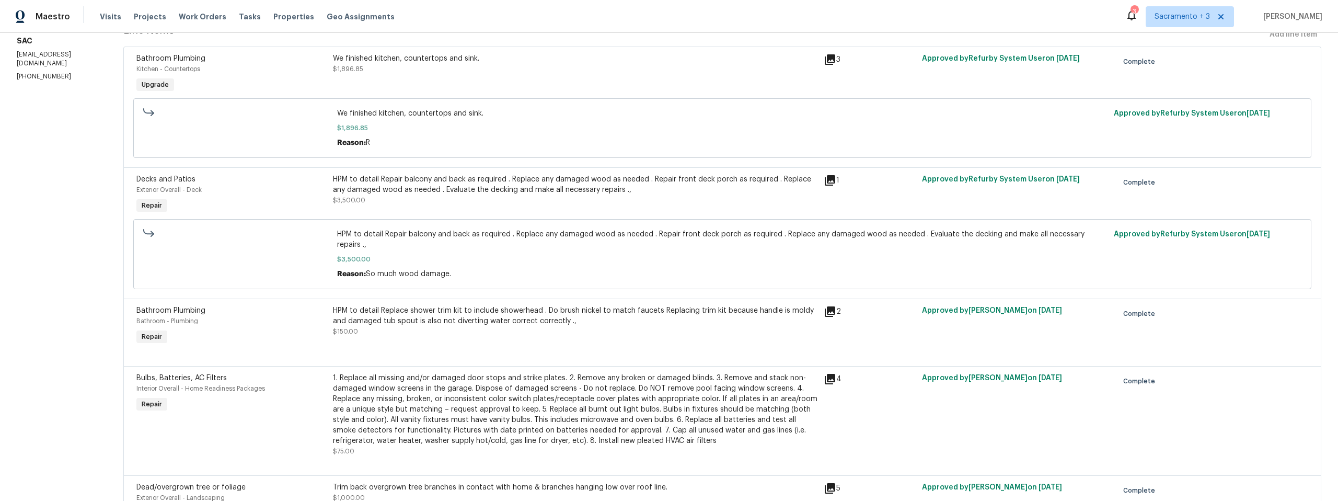
click at [782, 186] on div "HPM to detail Repair balcony and back as required . Replace any damaged wood as…" at bounding box center [575, 184] width 485 height 21
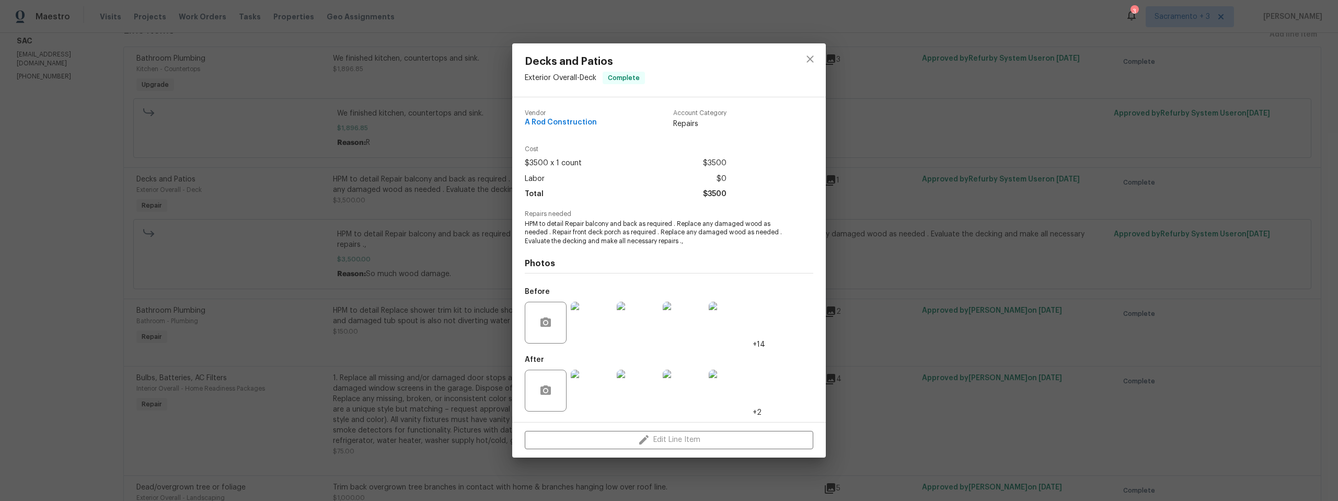
click at [644, 393] on img at bounding box center [638, 391] width 42 height 42
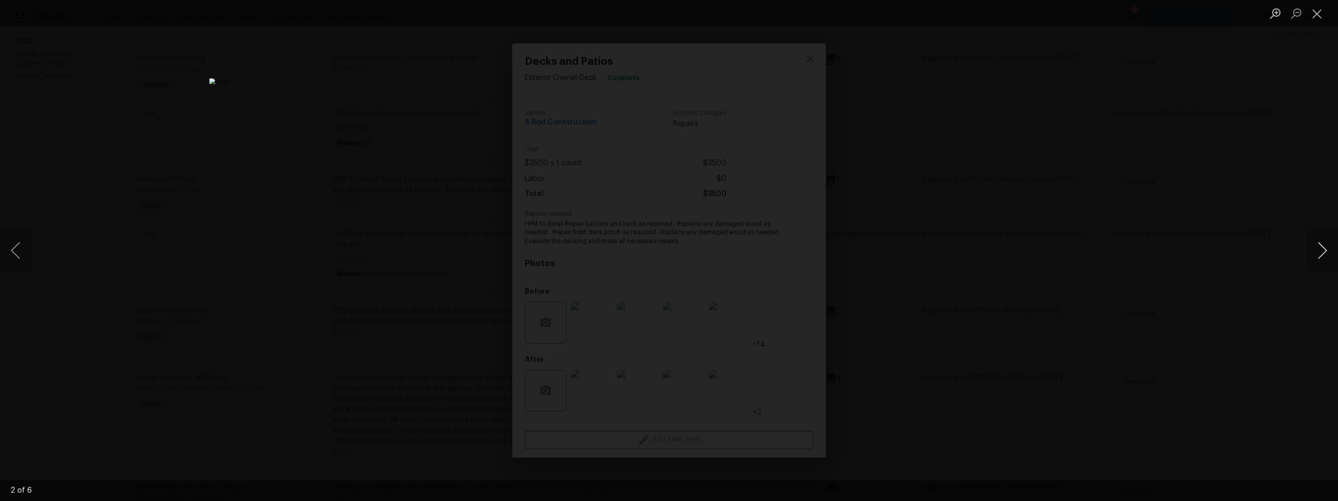
click at [1323, 250] on button "Next image" at bounding box center [1322, 250] width 31 height 42
click at [1324, 246] on button "Next image" at bounding box center [1322, 250] width 31 height 42
click at [1321, 250] on button "Next image" at bounding box center [1322, 250] width 31 height 42
click at [1318, 254] on button "Next image" at bounding box center [1322, 250] width 31 height 42
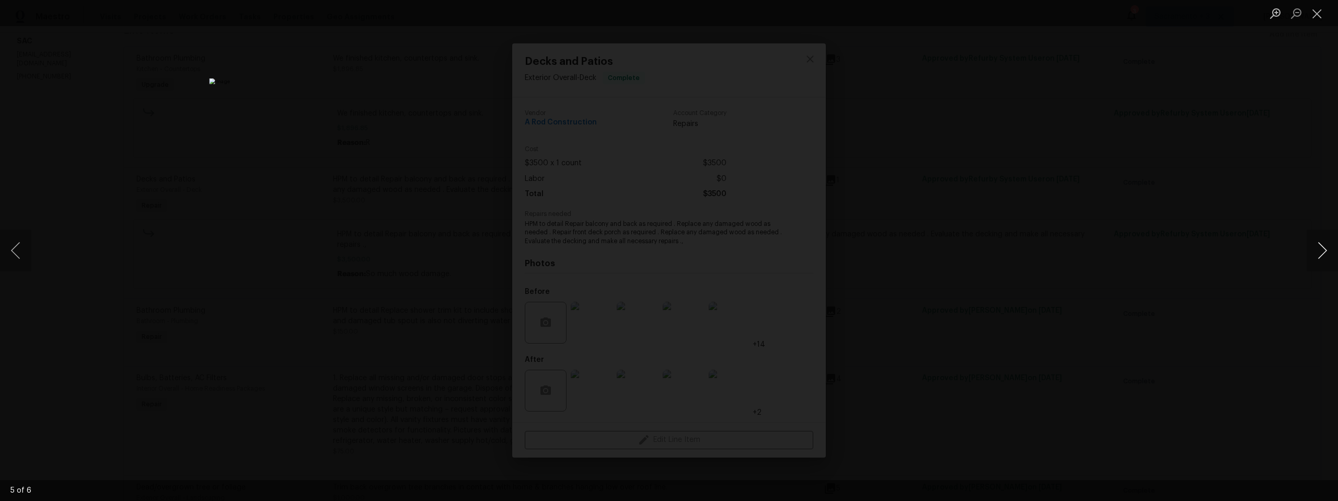
click at [1318, 254] on button "Next image" at bounding box center [1322, 250] width 31 height 42
click at [1324, 15] on button "Close lightbox" at bounding box center [1317, 13] width 21 height 18
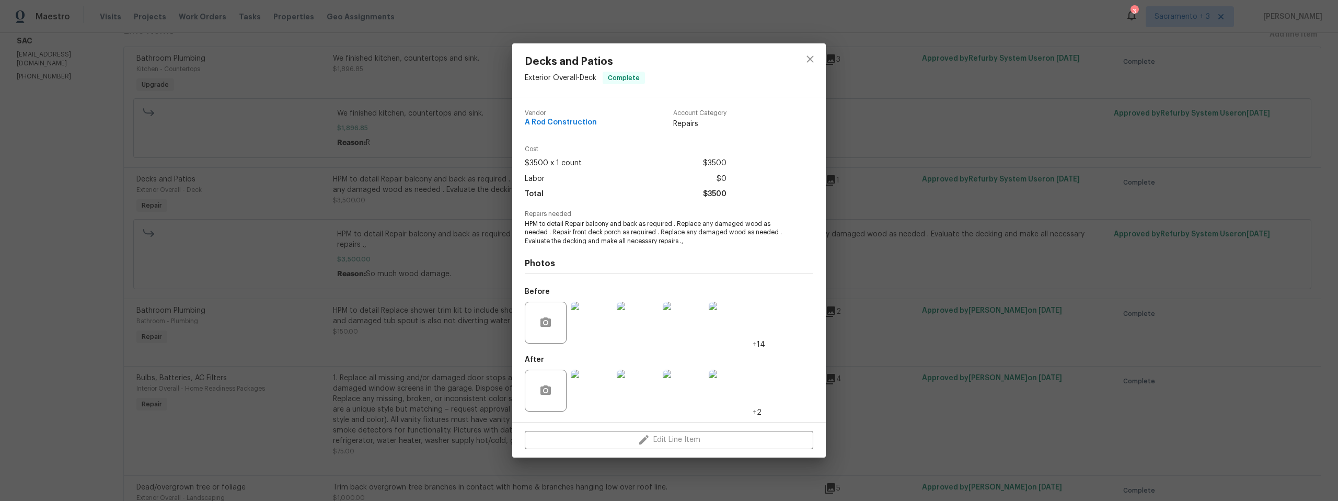
click at [676, 396] on img at bounding box center [684, 391] width 42 height 42
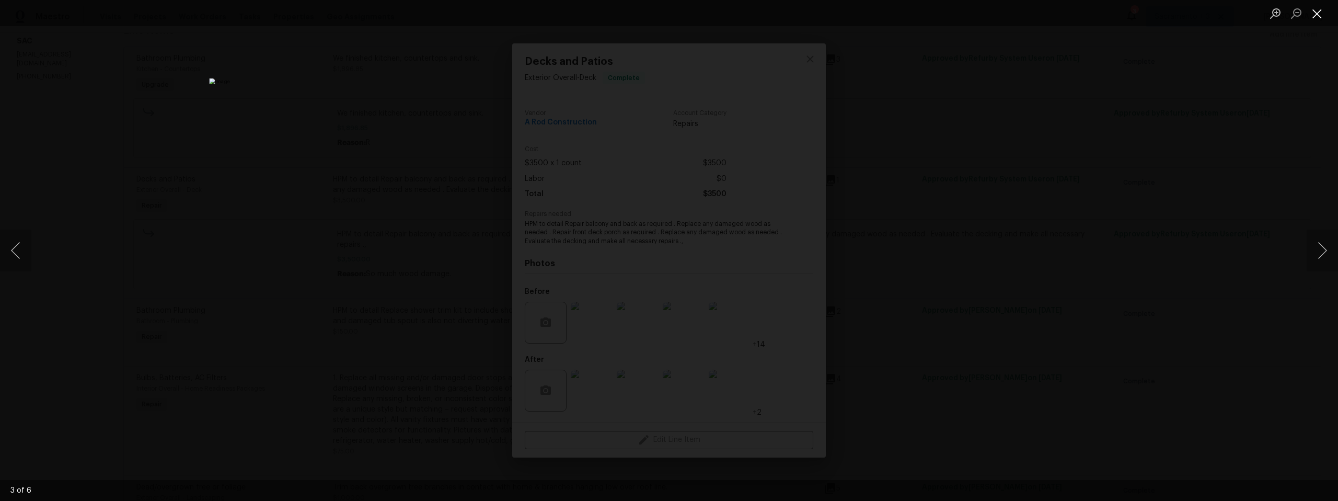
click at [1317, 13] on button "Close lightbox" at bounding box center [1317, 13] width 21 height 18
click at [1321, 16] on button "Close lightbox" at bounding box center [1317, 13] width 21 height 18
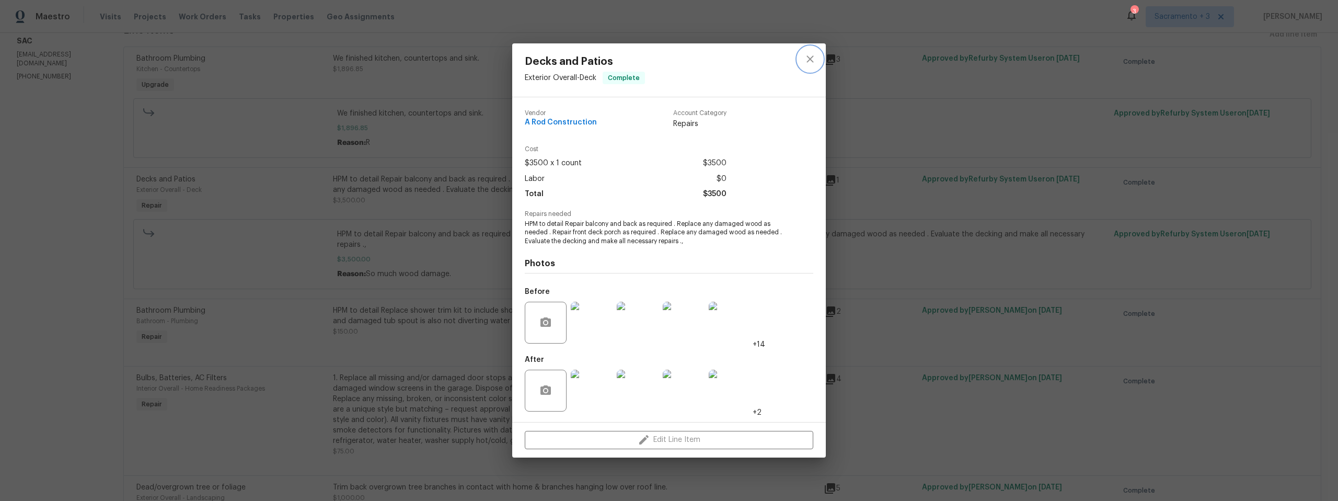
click at [810, 55] on icon "close" at bounding box center [810, 59] width 13 height 13
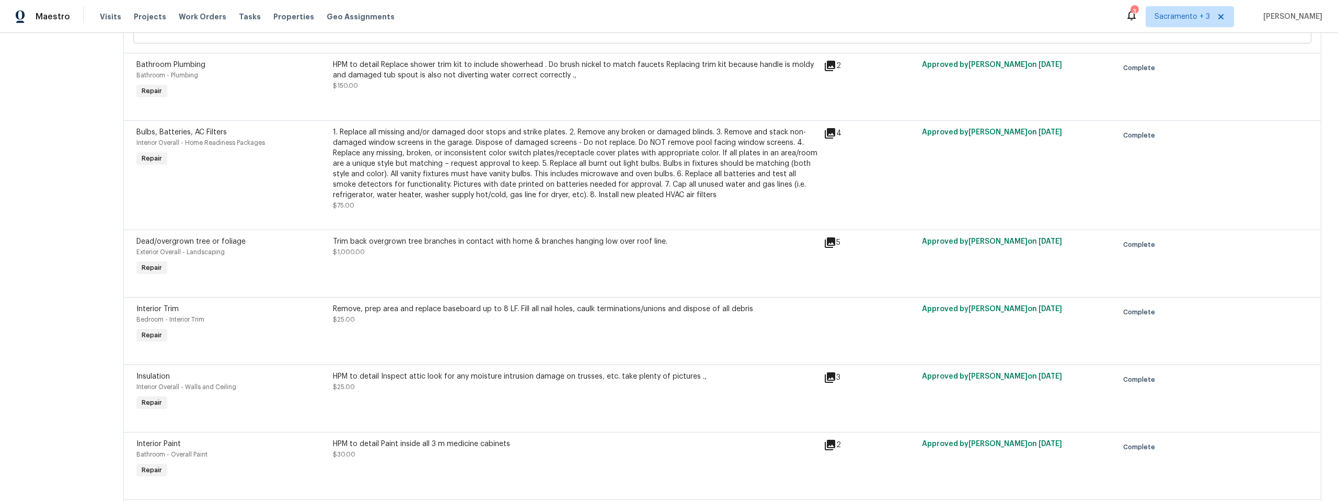
scroll to position [402, 0]
click at [829, 62] on icon at bounding box center [830, 64] width 10 height 10
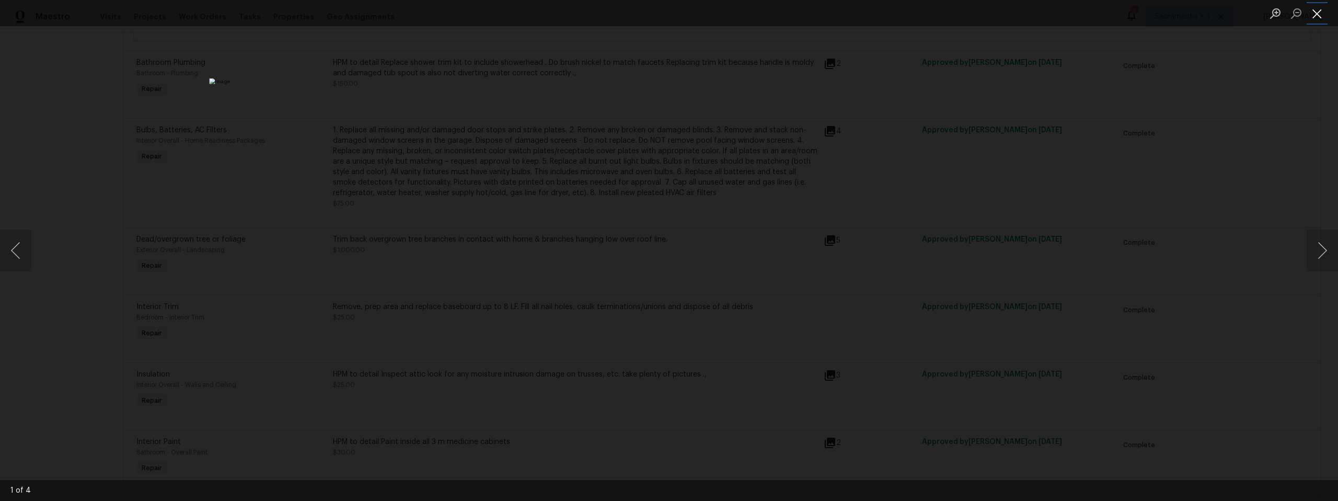
click at [1314, 16] on button "Close lightbox" at bounding box center [1317, 13] width 21 height 18
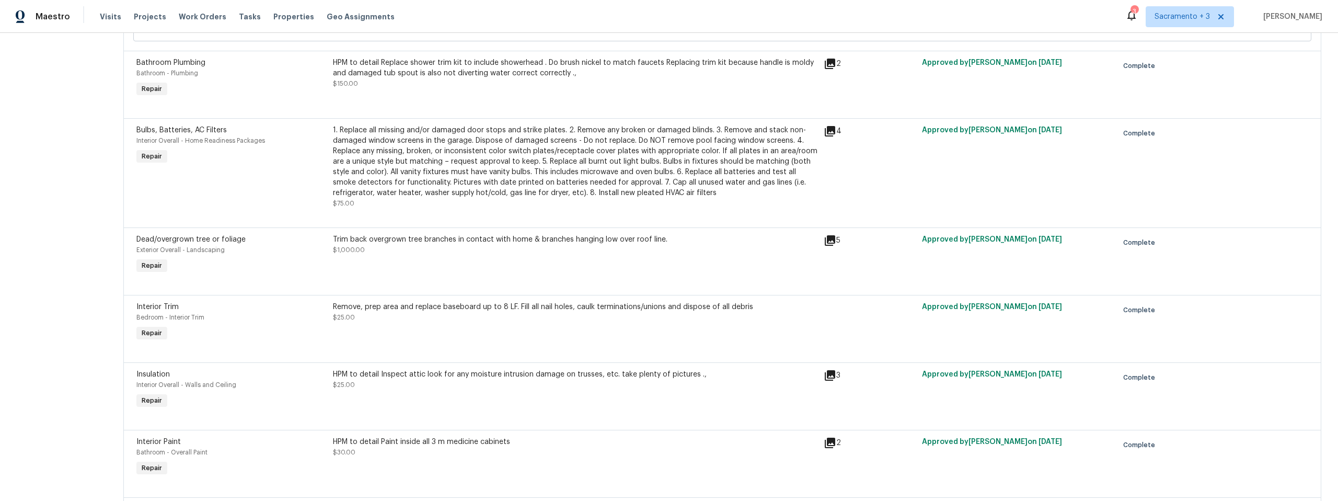
click at [726, 147] on div "1. Replace all missing and/or damaged door stops and strike plates. 2. Remove a…" at bounding box center [575, 161] width 485 height 73
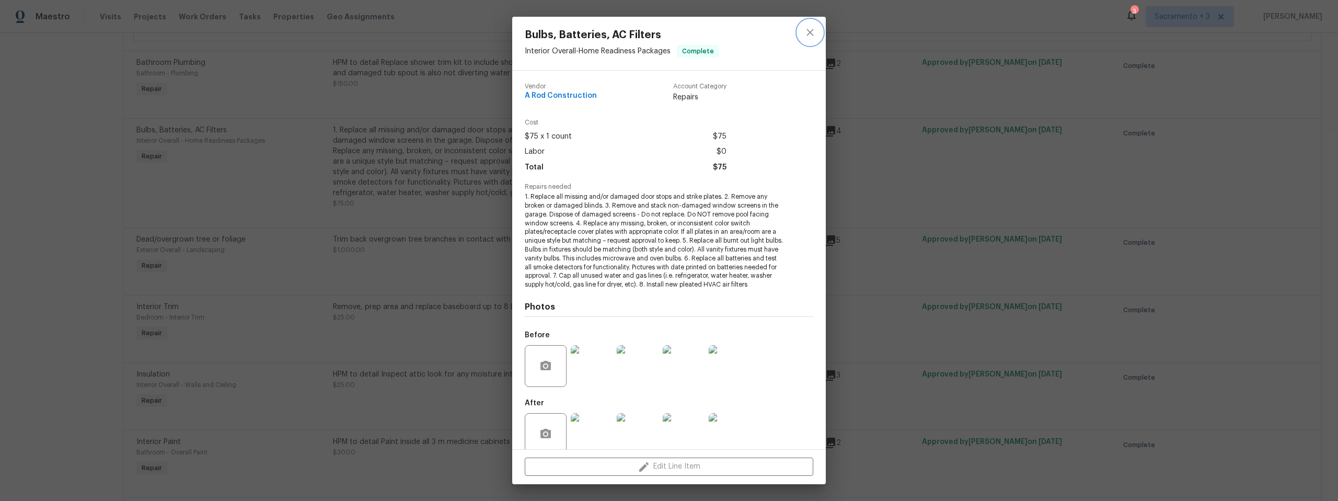
click at [813, 35] on icon "close" at bounding box center [809, 32] width 7 height 7
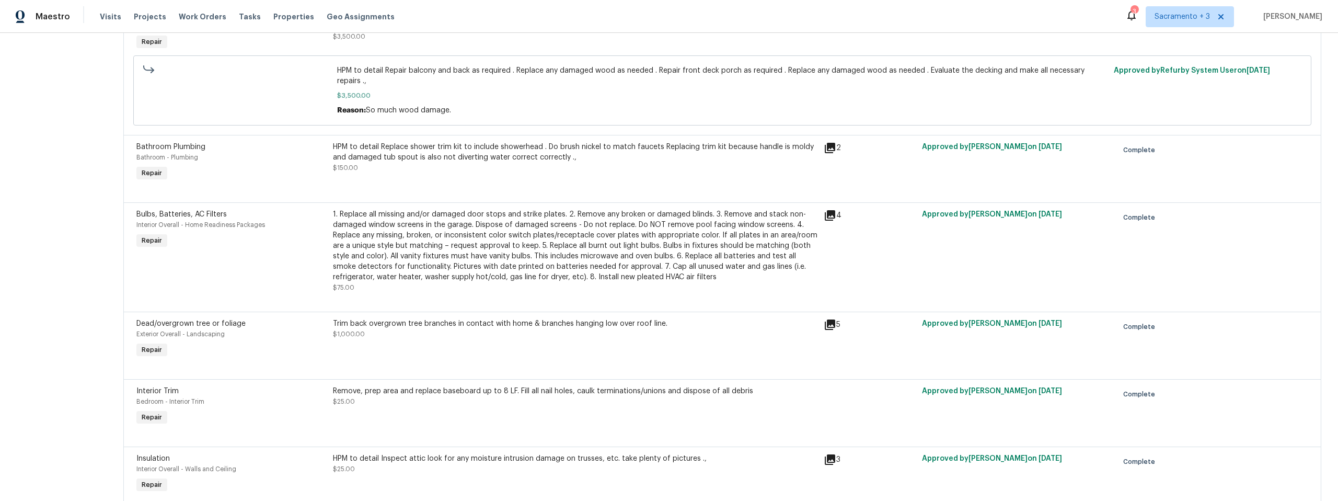
scroll to position [317, 0]
click at [679, 165] on div "HPM to detail Replace shower trim kit to include showerhead . Do brush nickel t…" at bounding box center [575, 158] width 485 height 31
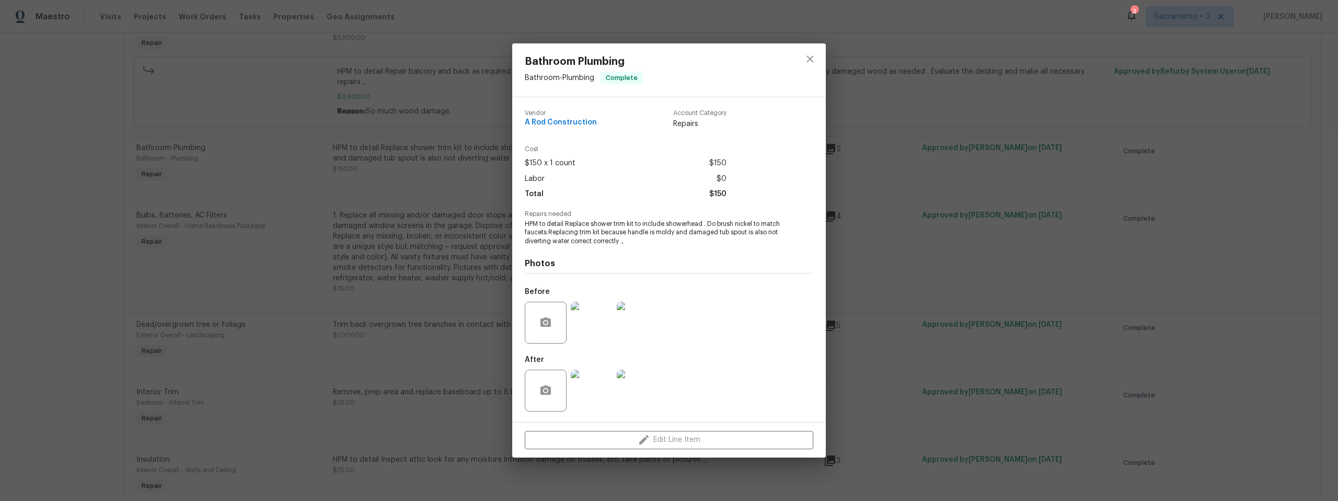
click at [593, 318] on img at bounding box center [592, 323] width 42 height 42
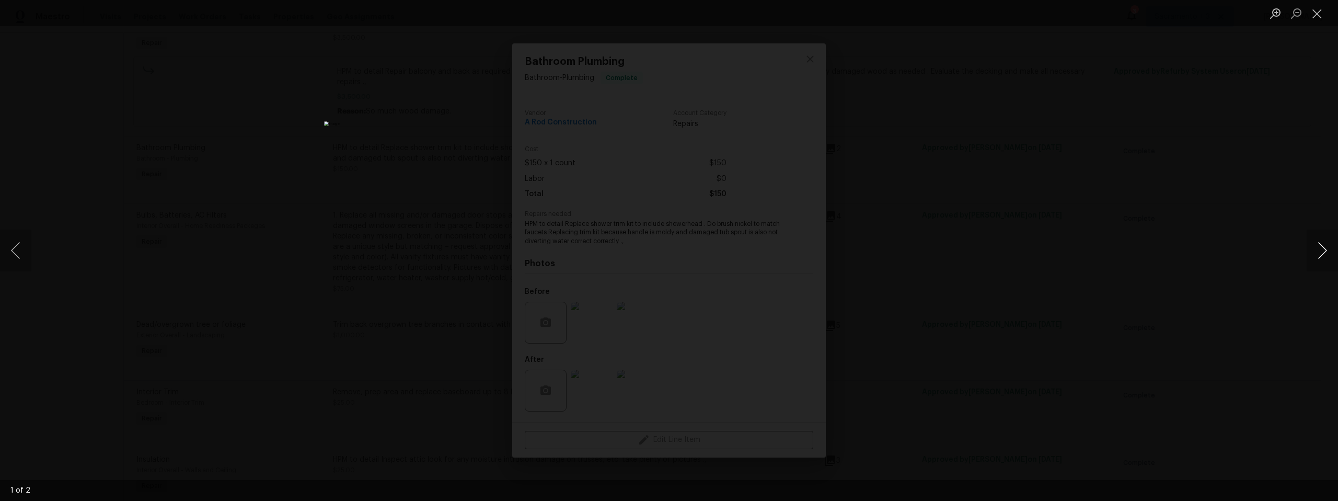
click at [1319, 251] on button "Next image" at bounding box center [1322, 250] width 31 height 42
click at [1318, 14] on button "Close lightbox" at bounding box center [1317, 13] width 21 height 18
click at [1319, 14] on button "Close lightbox" at bounding box center [1317, 13] width 21 height 18
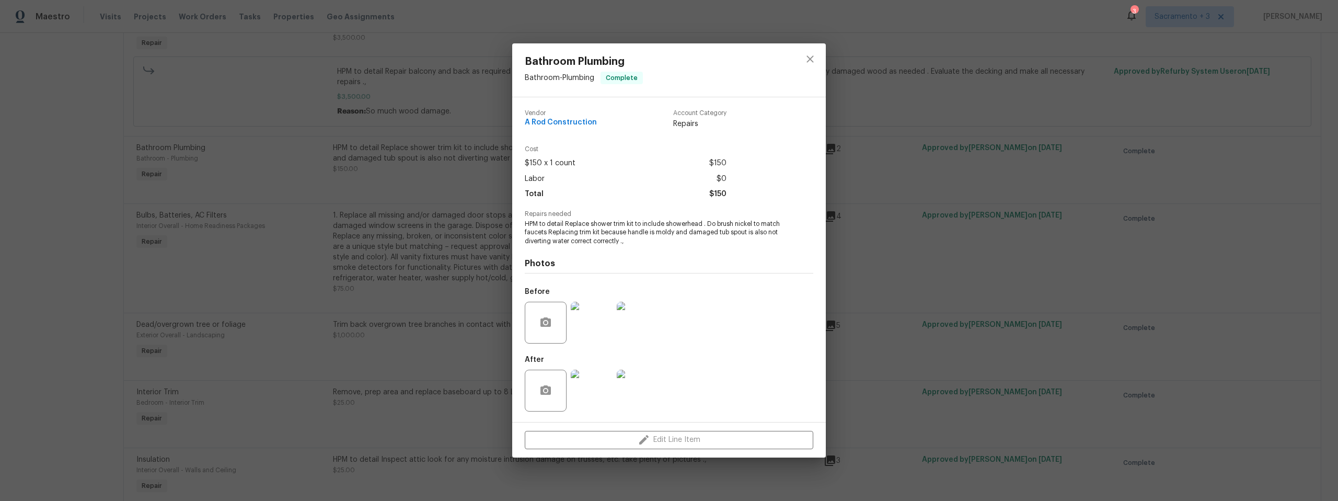
click at [605, 392] on img at bounding box center [592, 391] width 42 height 42
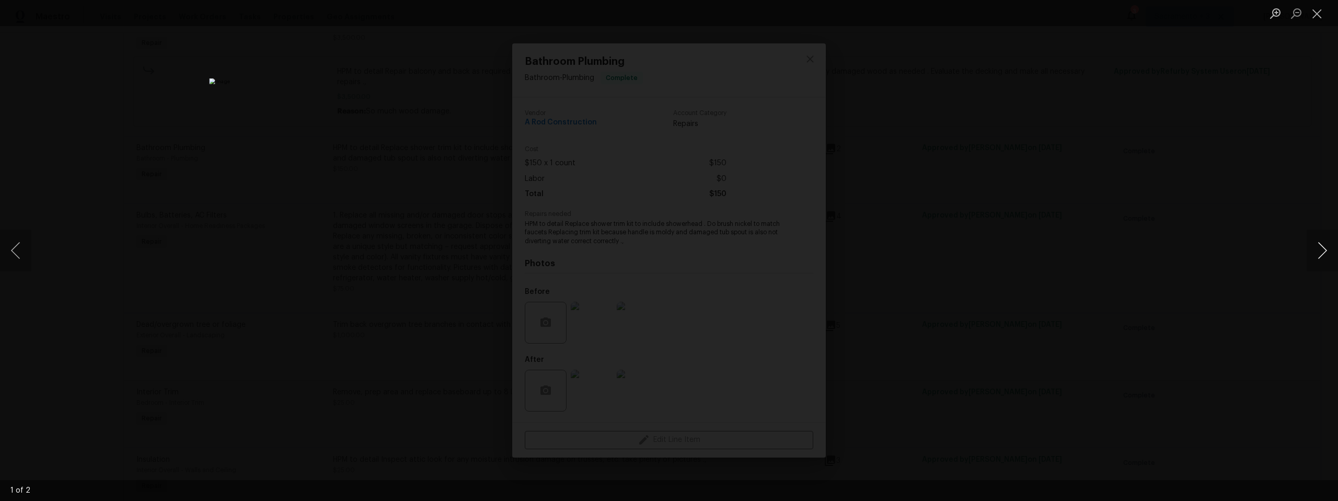
click at [1318, 257] on button "Next image" at bounding box center [1322, 250] width 31 height 42
click at [1320, 7] on button "Close lightbox" at bounding box center [1317, 13] width 21 height 18
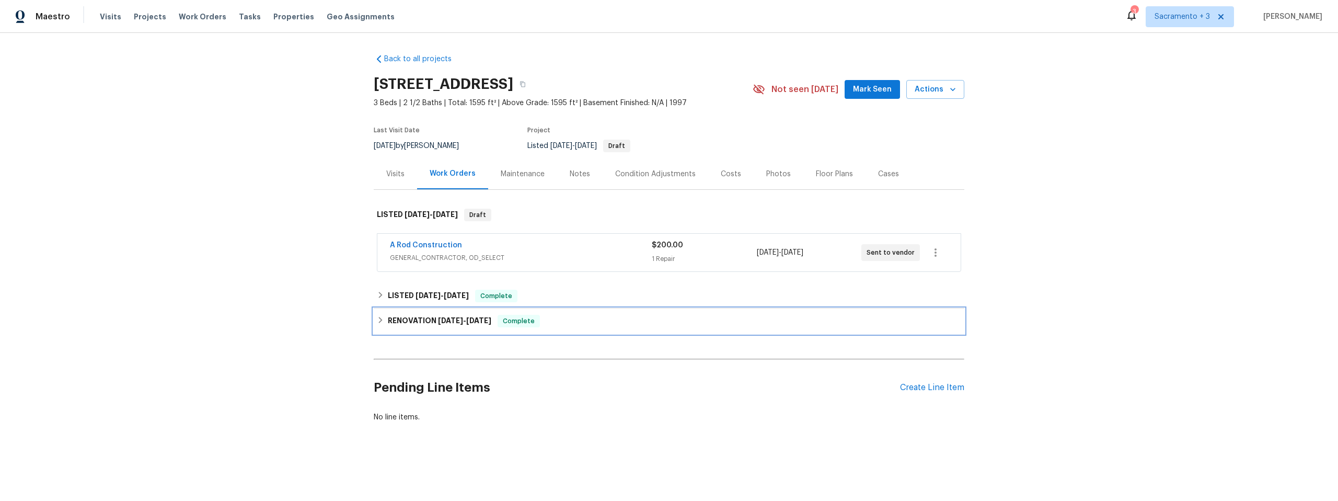
click at [420, 324] on h6 "RENOVATION [DATE] - [DATE]" at bounding box center [439, 321] width 103 height 13
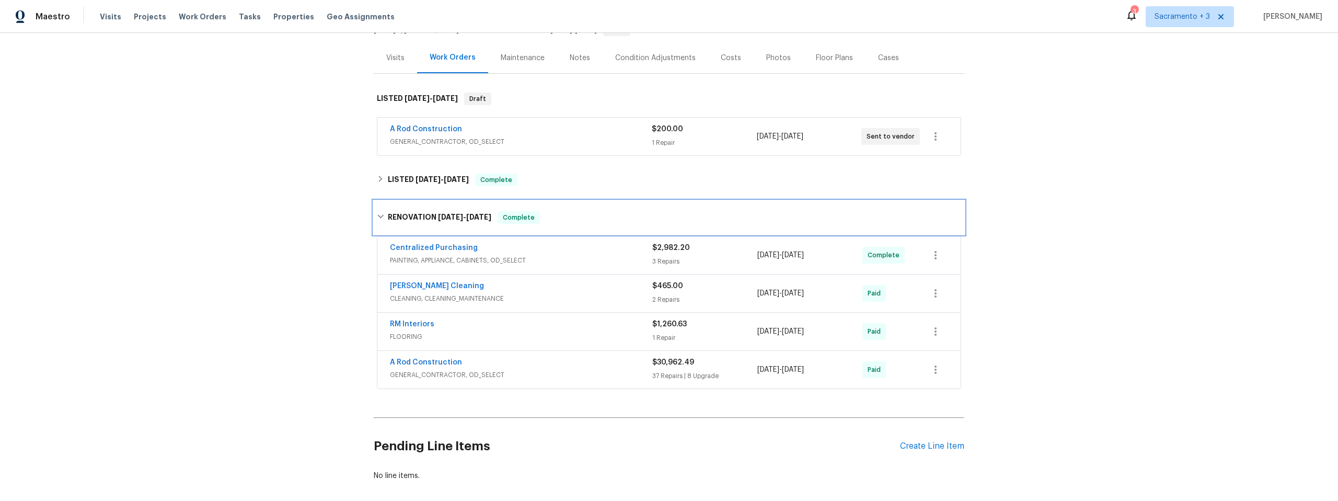
scroll to position [175, 0]
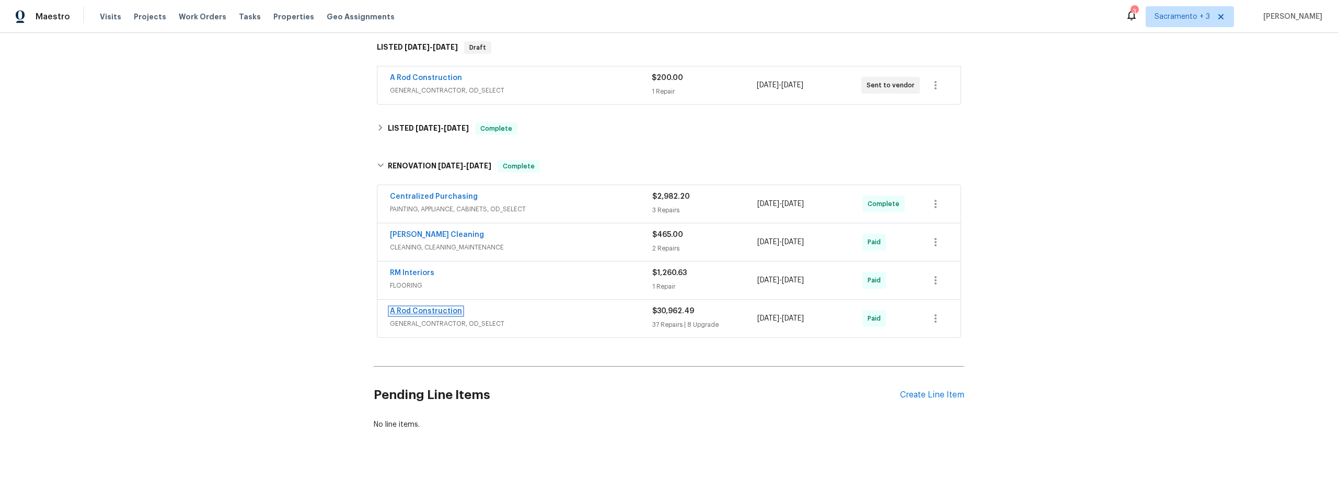
click at [429, 307] on link "A Rod Construction" at bounding box center [426, 310] width 72 height 7
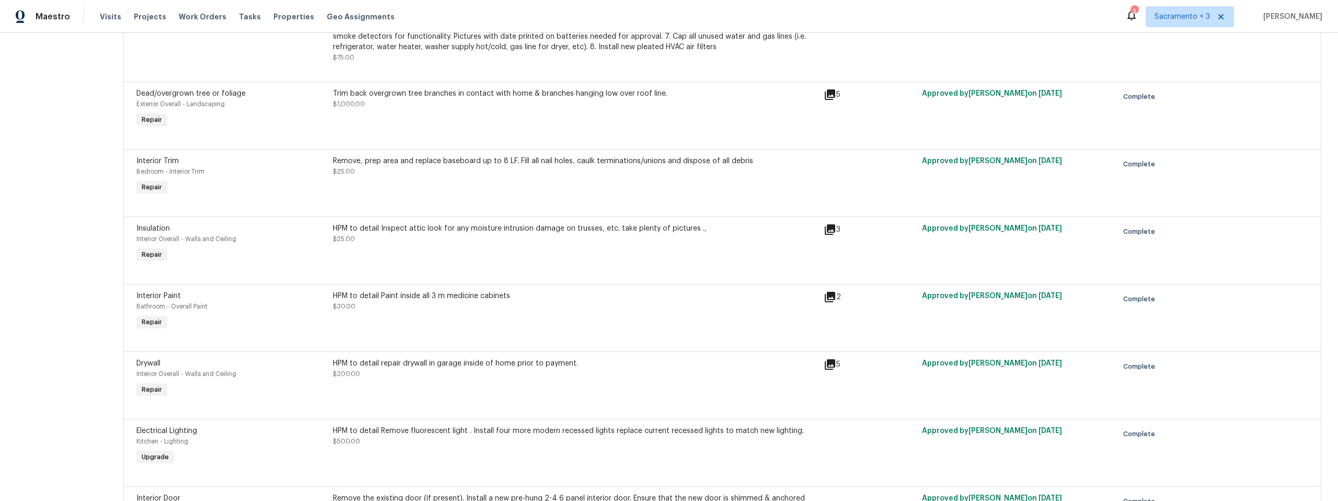
scroll to position [548, 0]
click at [834, 226] on icon at bounding box center [830, 229] width 10 height 10
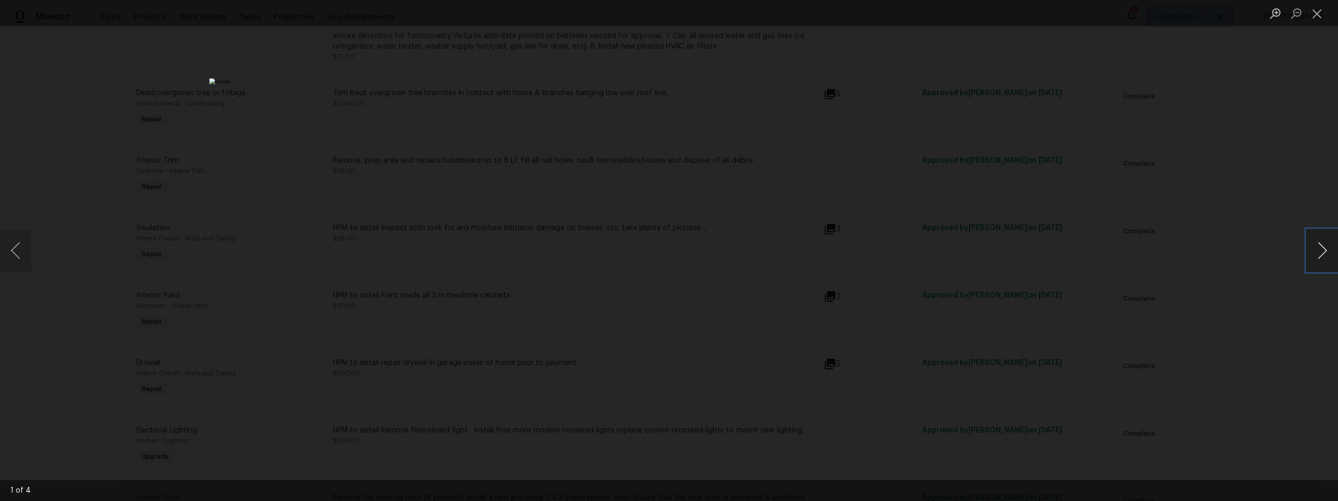
click at [1321, 251] on button "Next image" at bounding box center [1322, 250] width 31 height 42
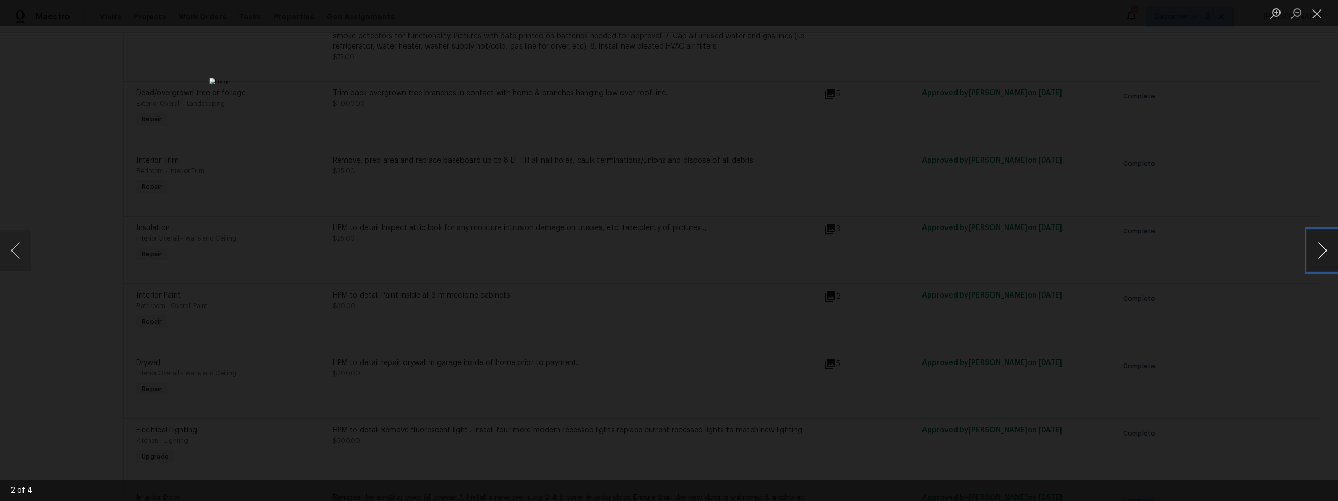
click at [1321, 251] on button "Next image" at bounding box center [1322, 250] width 31 height 42
click at [1314, 18] on button "Close lightbox" at bounding box center [1317, 13] width 21 height 18
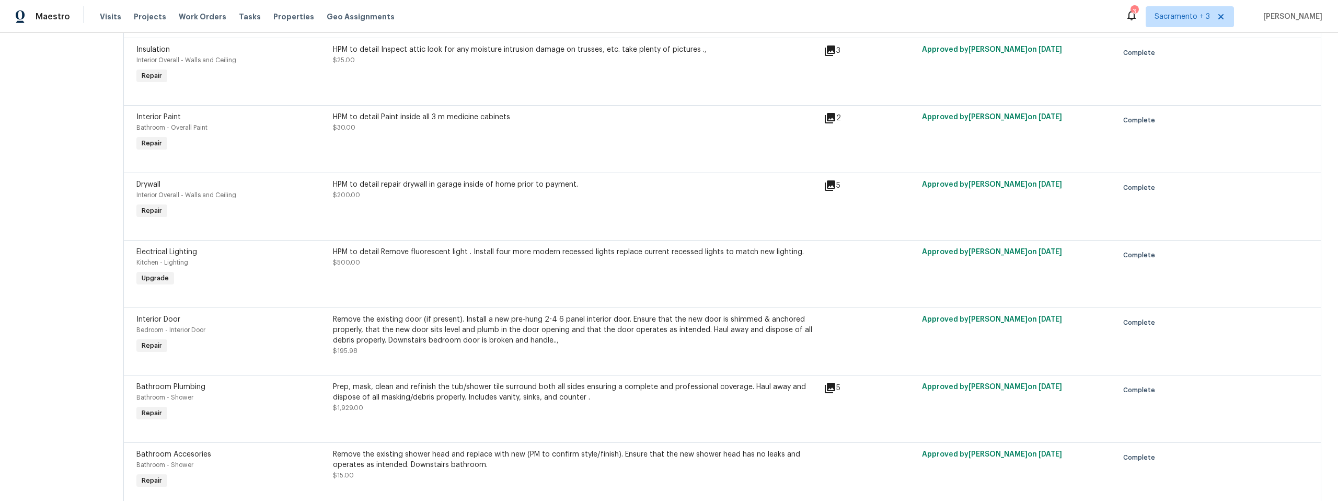
scroll to position [727, 0]
click at [829, 186] on icon at bounding box center [830, 185] width 10 height 10
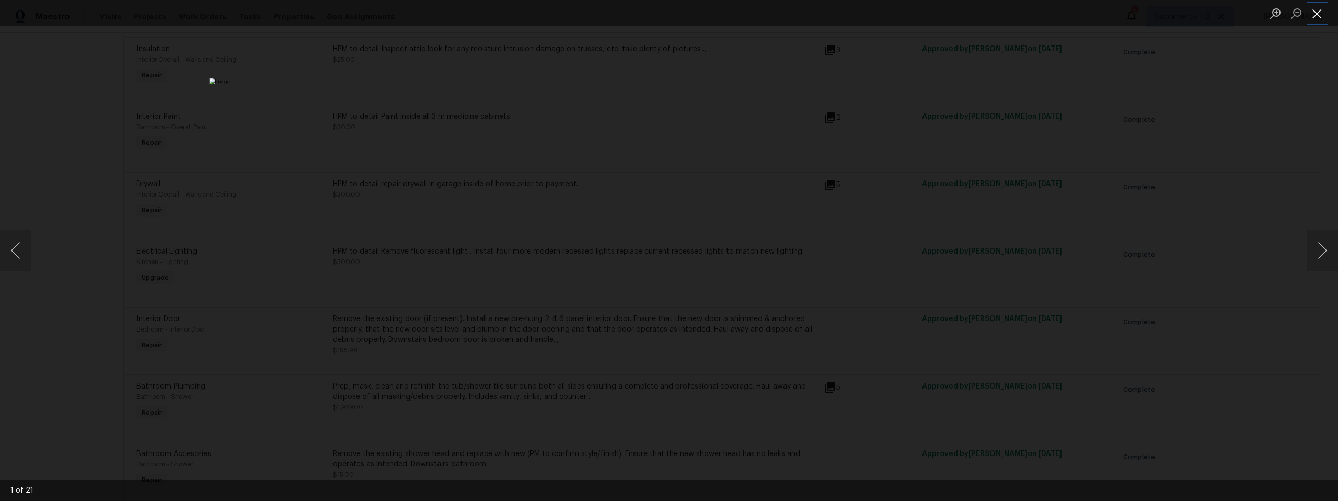
click at [1312, 14] on button "Close lightbox" at bounding box center [1317, 13] width 21 height 18
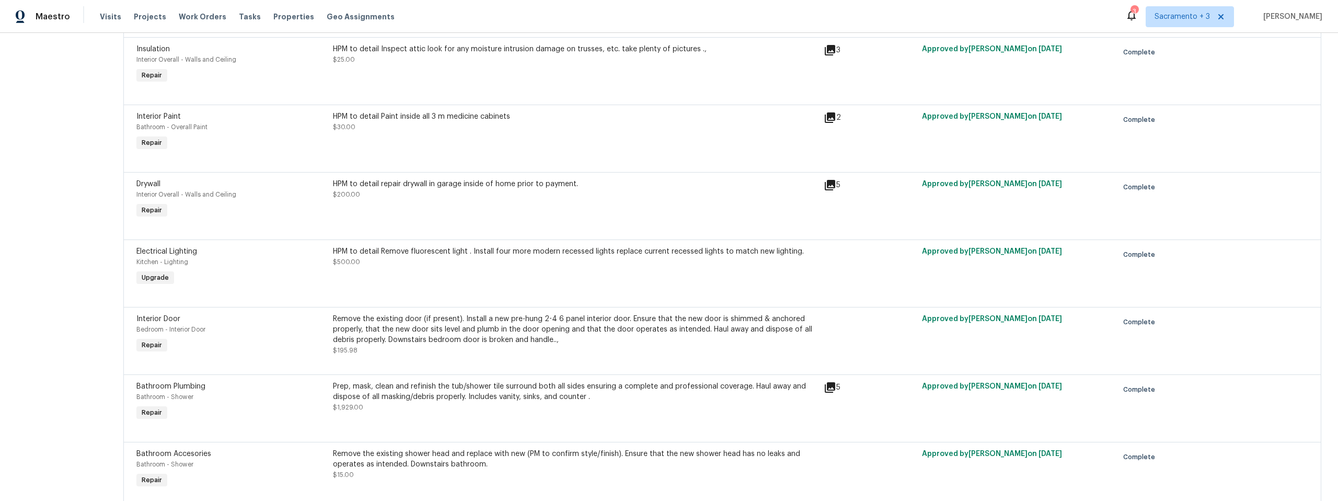
click at [543, 194] on div "HPM to detail repair drywall in garage inside of home prior to payment. $200.00" at bounding box center [575, 189] width 485 height 21
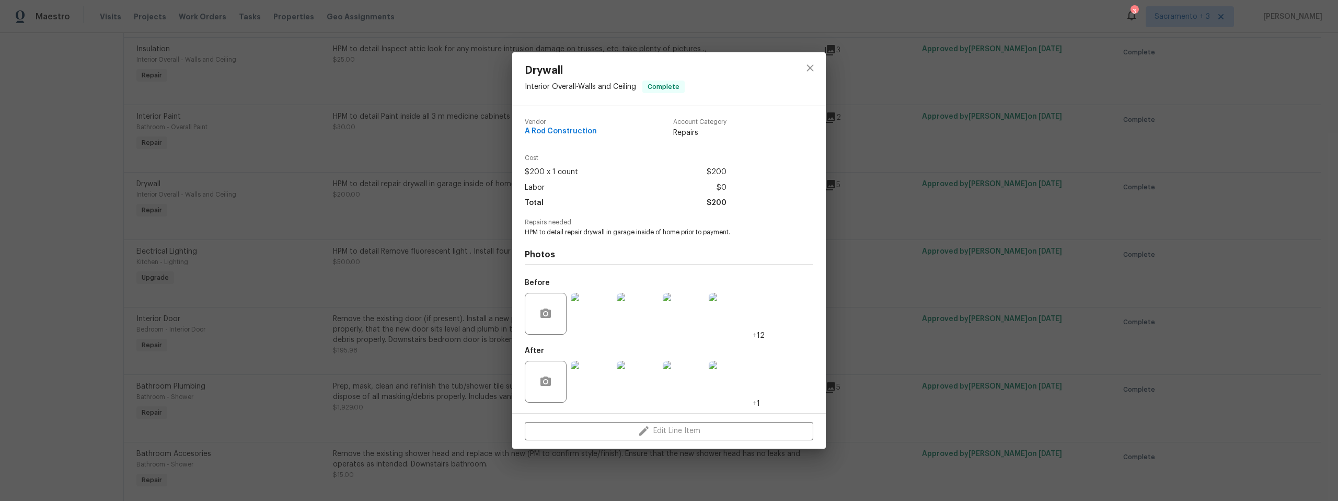
click at [589, 310] on img at bounding box center [592, 314] width 42 height 42
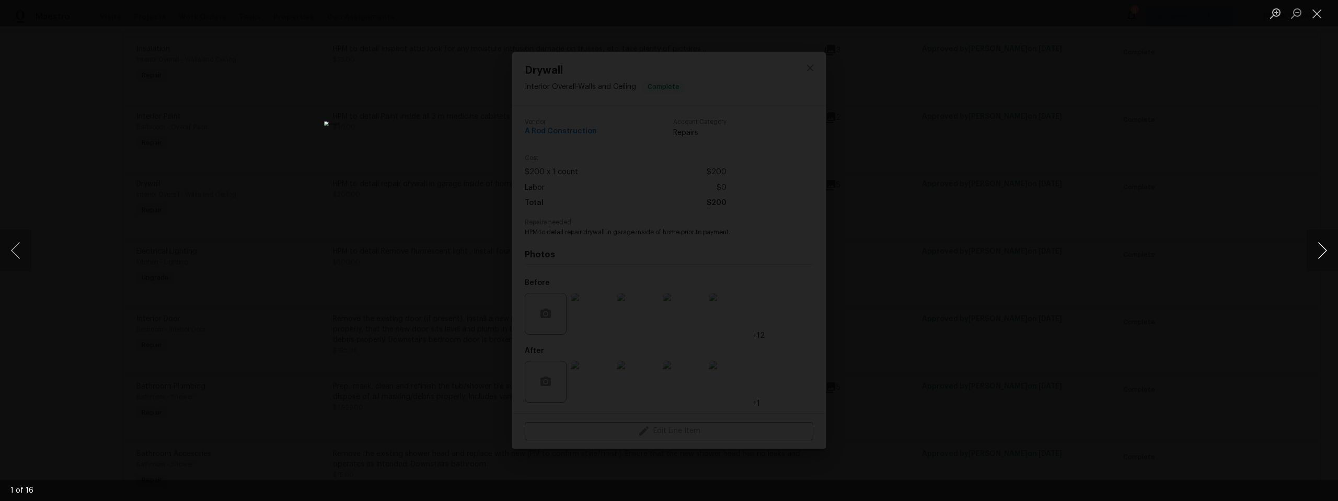
click at [1322, 251] on button "Next image" at bounding box center [1322, 250] width 31 height 42
click at [1325, 253] on button "Next image" at bounding box center [1322, 250] width 31 height 42
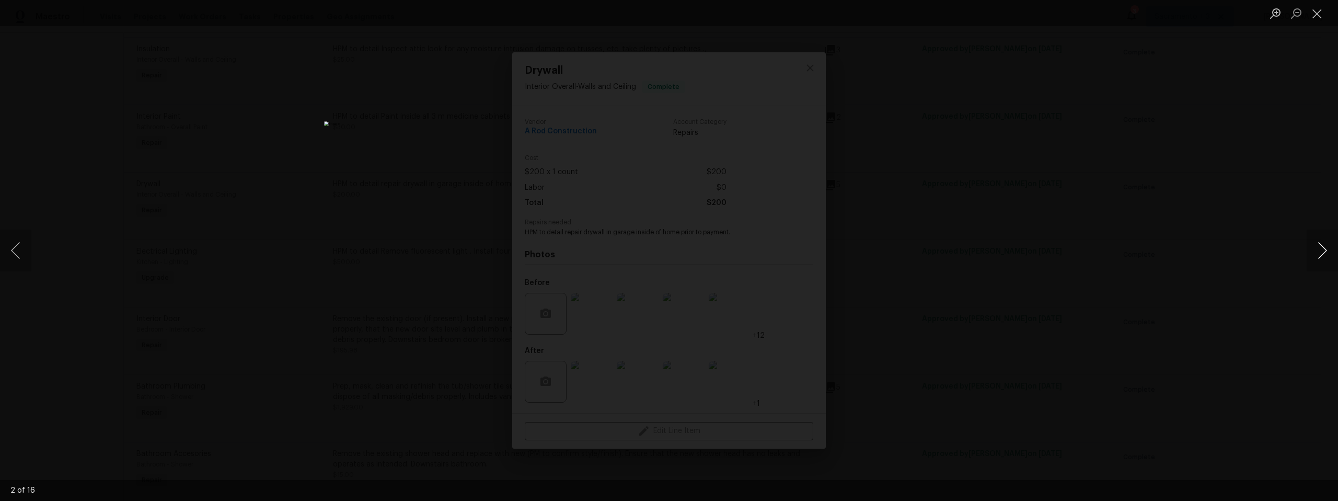
click at [1325, 253] on button "Next image" at bounding box center [1322, 250] width 31 height 42
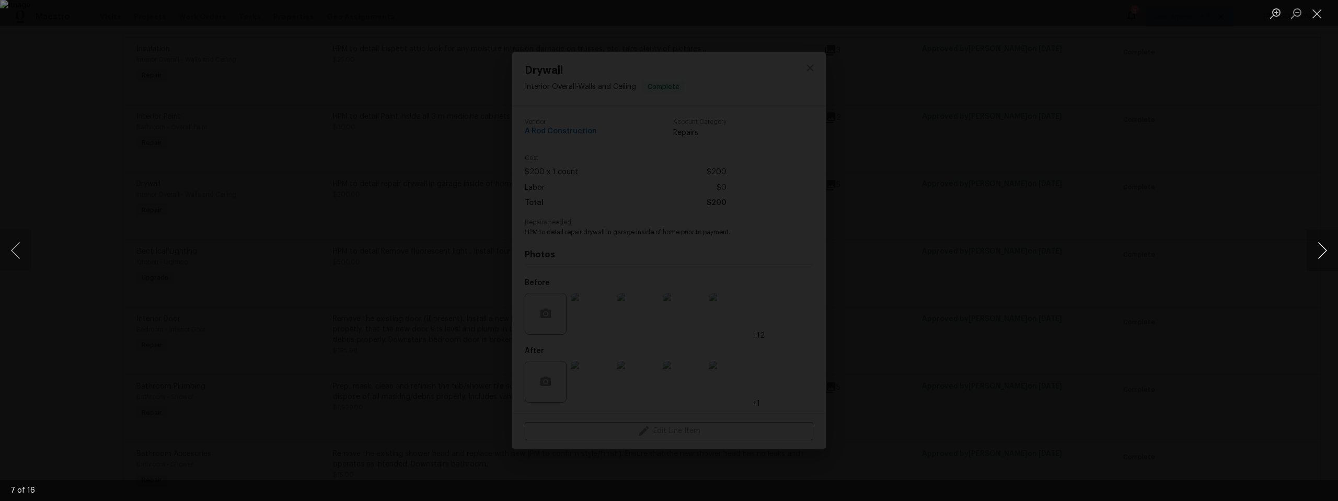
click at [1312, 258] on button "Next image" at bounding box center [1322, 250] width 31 height 42
click at [1317, 17] on button "Close lightbox" at bounding box center [1317, 13] width 21 height 18
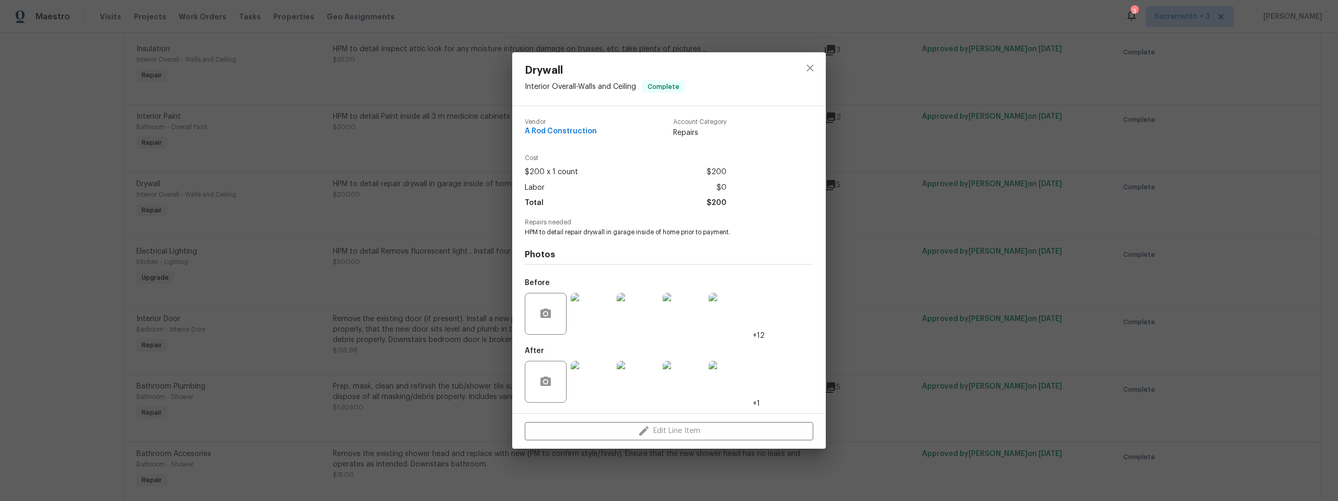
click at [602, 384] on img at bounding box center [592, 382] width 42 height 42
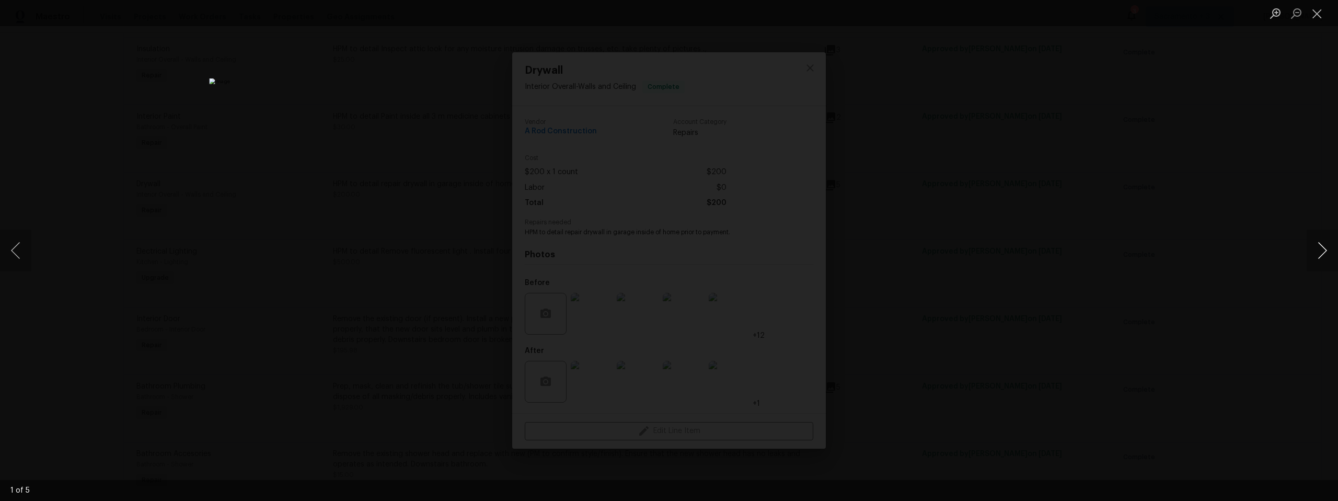
click at [1323, 253] on button "Next image" at bounding box center [1322, 250] width 31 height 42
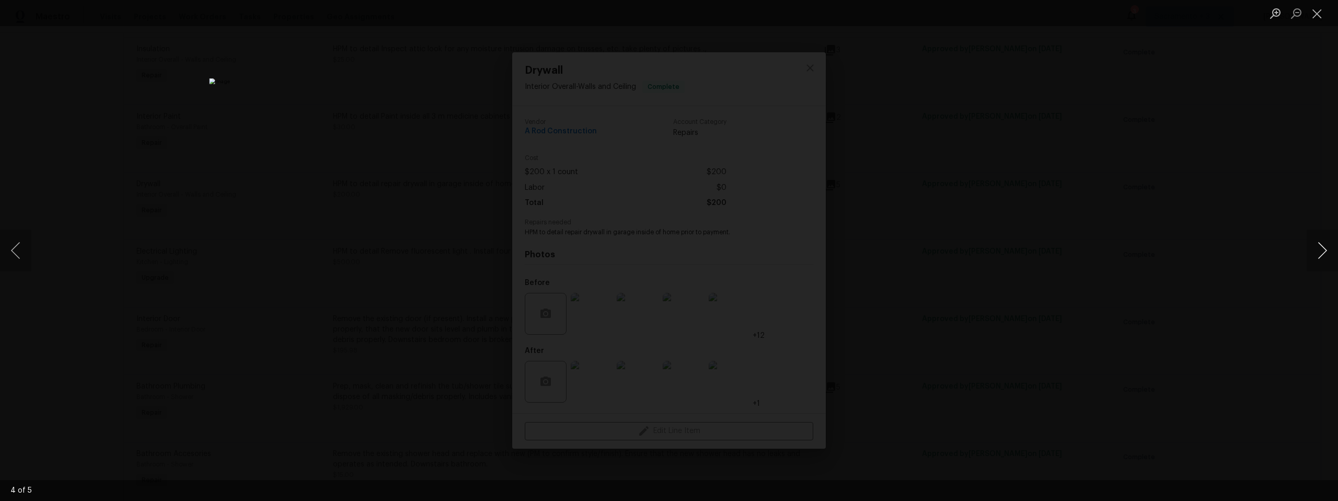
click at [1323, 253] on button "Next image" at bounding box center [1322, 250] width 31 height 42
click at [1318, 16] on button "Close lightbox" at bounding box center [1317, 13] width 21 height 18
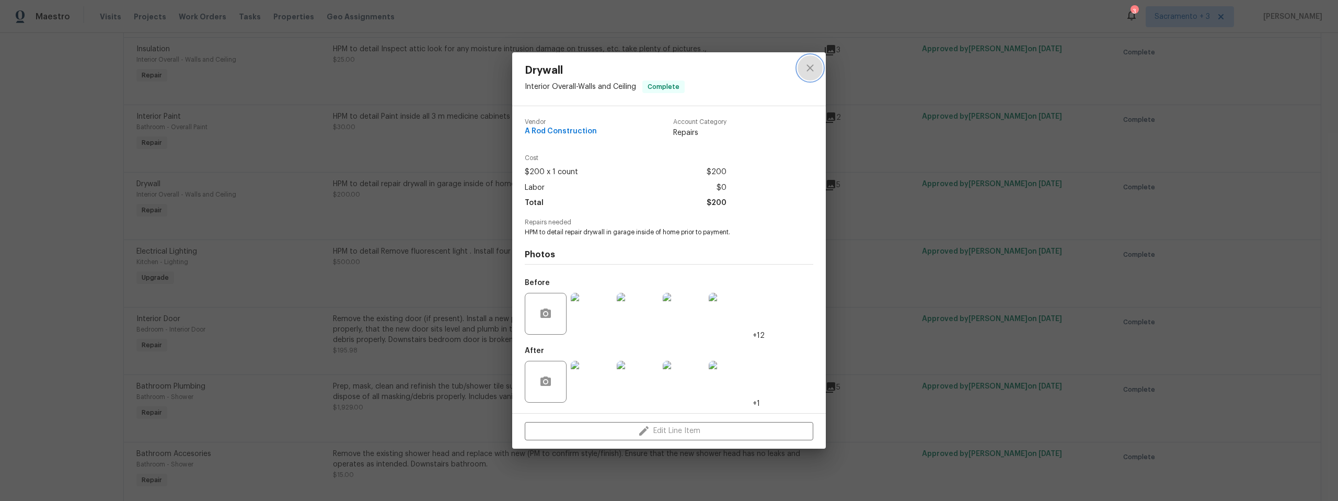
click at [807, 68] on icon "close" at bounding box center [810, 68] width 13 height 13
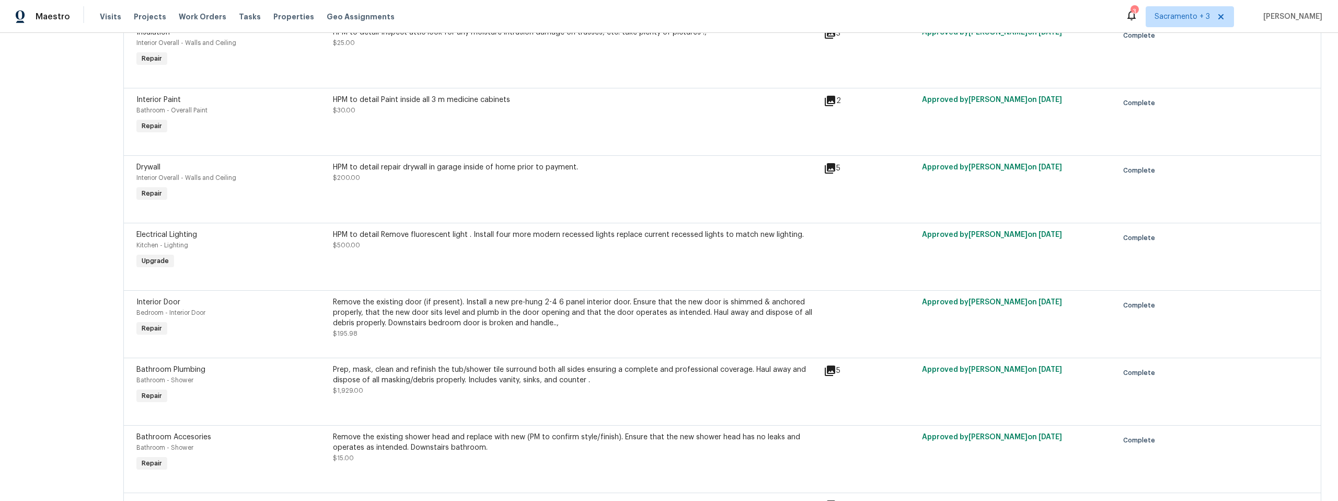
scroll to position [745, 0]
click at [600, 249] on div "HPM to detail Remove fluorescent light . Install four more modern recessed ligh…" at bounding box center [575, 238] width 485 height 21
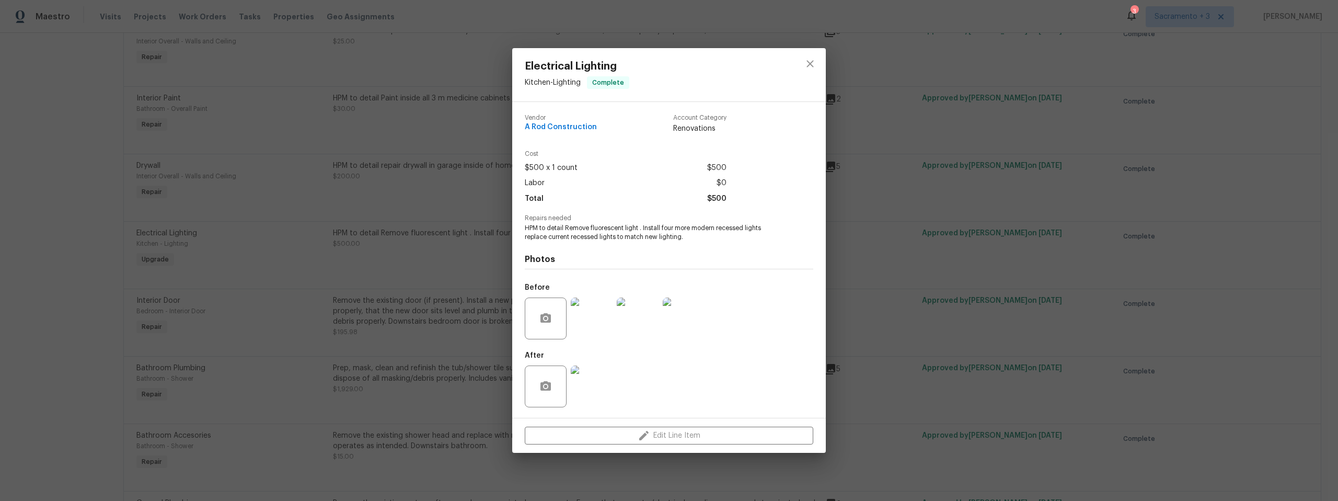
click at [596, 328] on img at bounding box center [592, 318] width 42 height 42
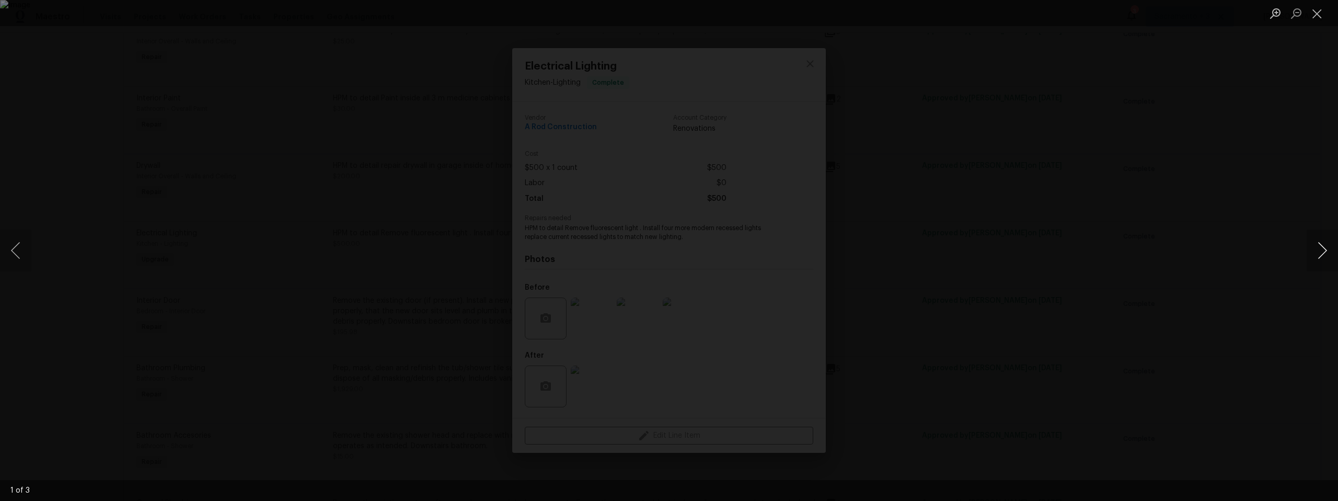
click at [1324, 249] on button "Next image" at bounding box center [1322, 250] width 31 height 42
click at [1317, 251] on button "Next image" at bounding box center [1322, 250] width 31 height 42
click at [1315, 18] on button "Close lightbox" at bounding box center [1317, 13] width 21 height 18
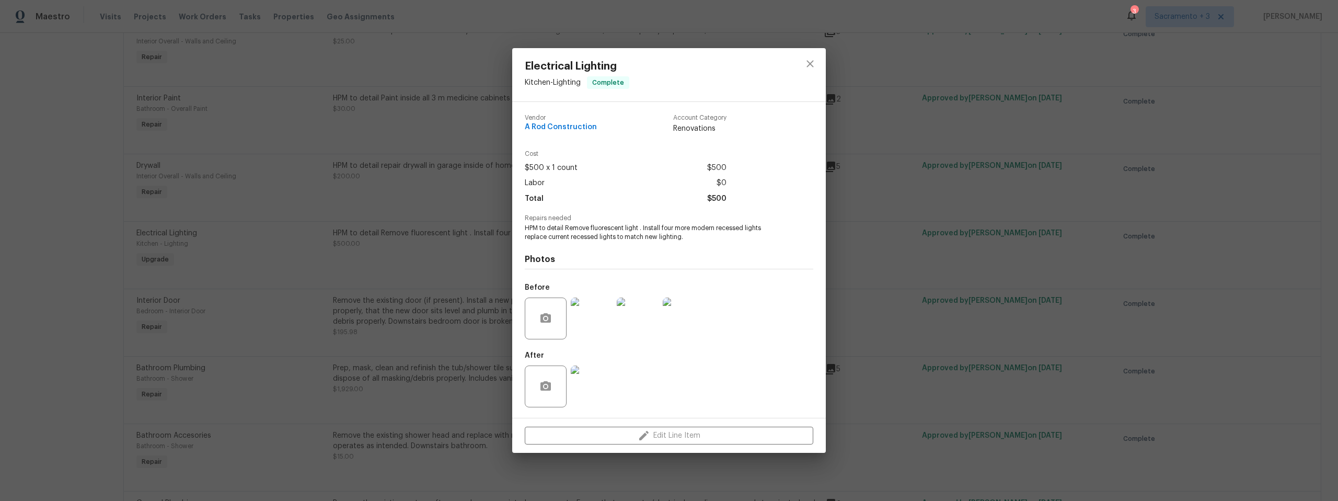
click at [573, 391] on img at bounding box center [592, 386] width 42 height 42
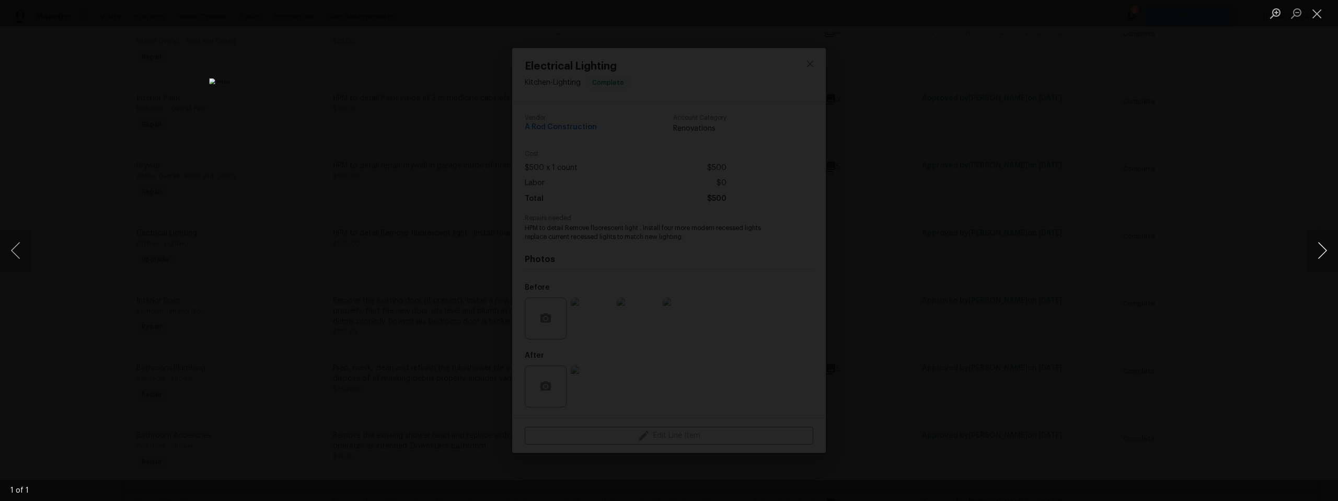
click at [1321, 247] on button "Next image" at bounding box center [1322, 250] width 31 height 42
click at [1321, 251] on button "Next image" at bounding box center [1322, 250] width 31 height 42
click at [1316, 15] on button "Close lightbox" at bounding box center [1317, 13] width 21 height 18
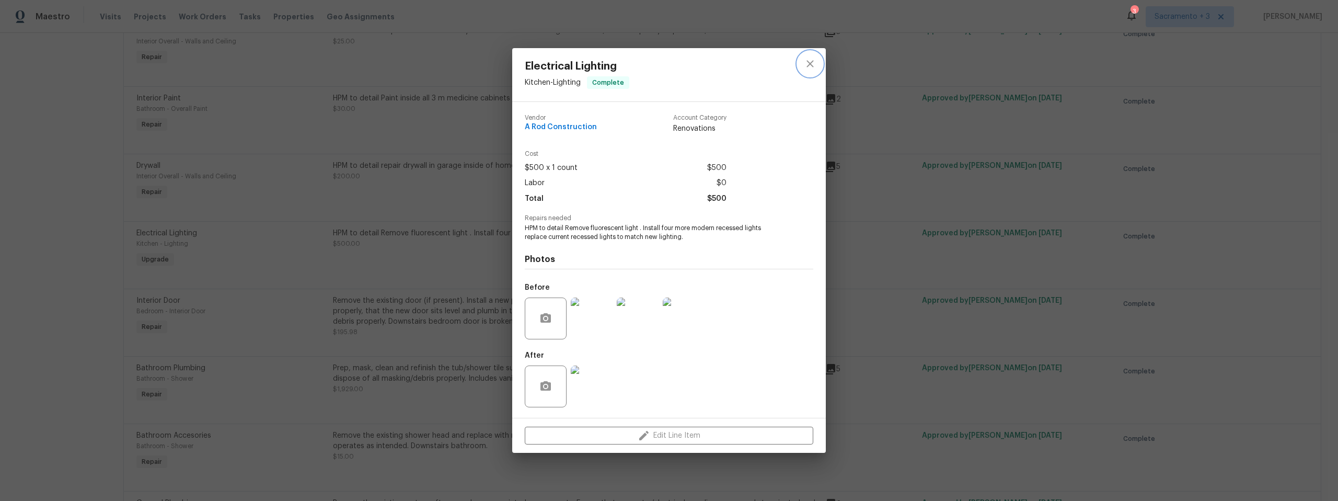
click at [809, 62] on icon "close" at bounding box center [809, 63] width 7 height 7
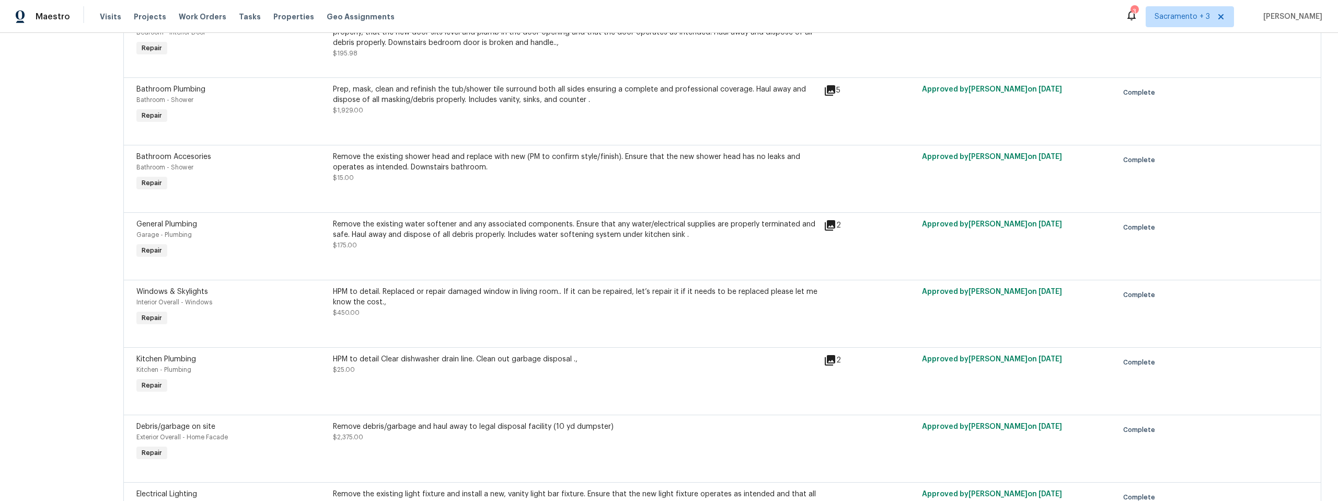
scroll to position [1024, 0]
click at [833, 224] on icon at bounding box center [830, 225] width 10 height 10
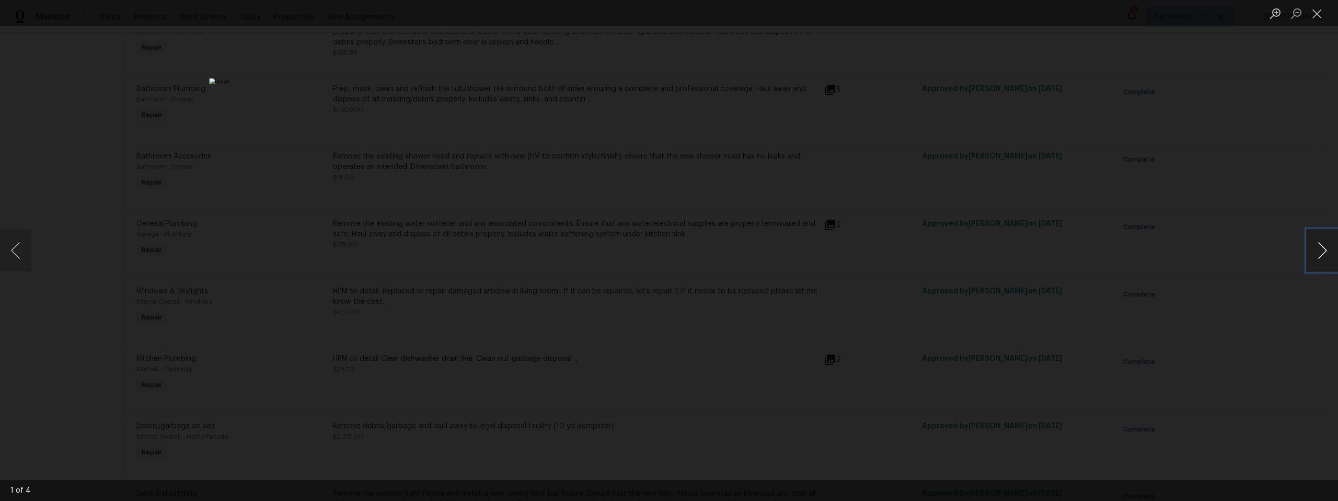
click at [1325, 253] on button "Next image" at bounding box center [1322, 250] width 31 height 42
click at [1324, 249] on button "Next image" at bounding box center [1322, 250] width 31 height 42
click at [1321, 247] on button "Next image" at bounding box center [1322, 250] width 31 height 42
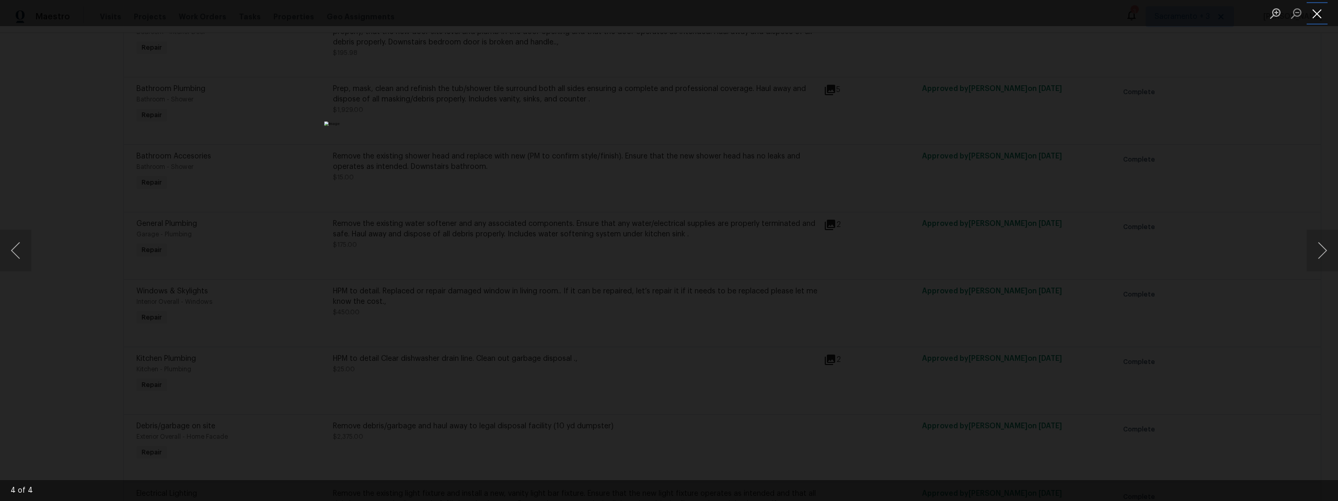
click at [1319, 13] on button "Close lightbox" at bounding box center [1317, 13] width 21 height 18
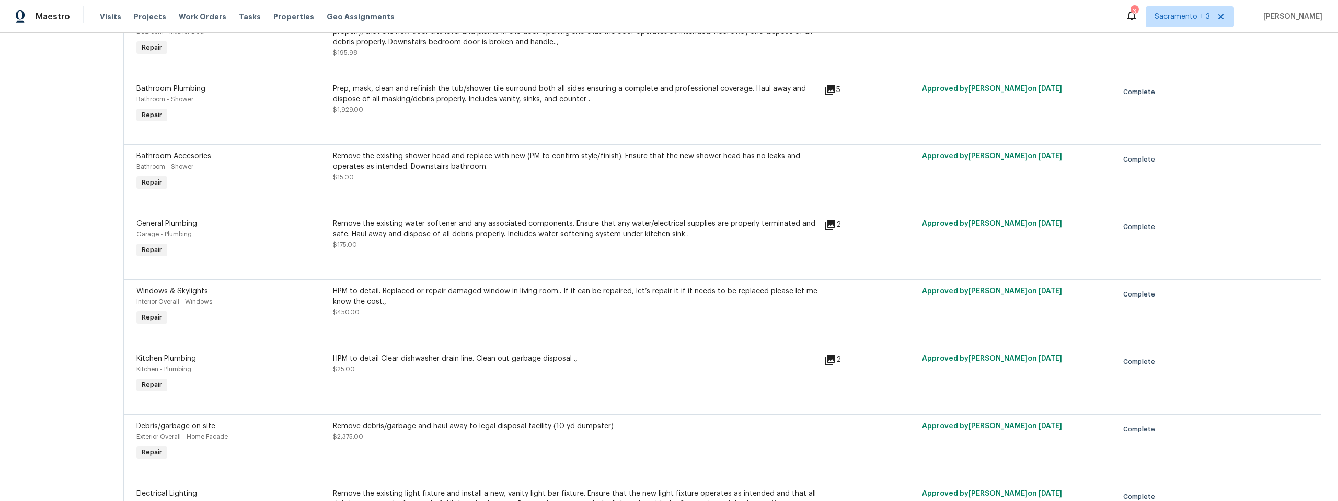
click at [753, 249] on div "Remove the existing water softener and any associated components. Ensure that a…" at bounding box center [575, 233] width 485 height 31
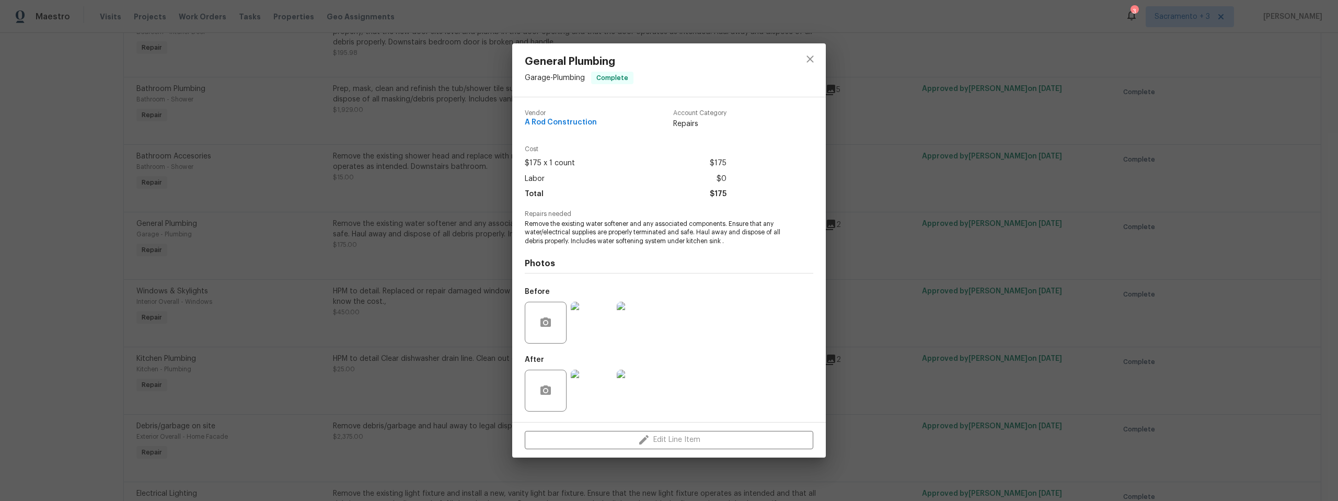
click at [642, 383] on img at bounding box center [638, 391] width 42 height 42
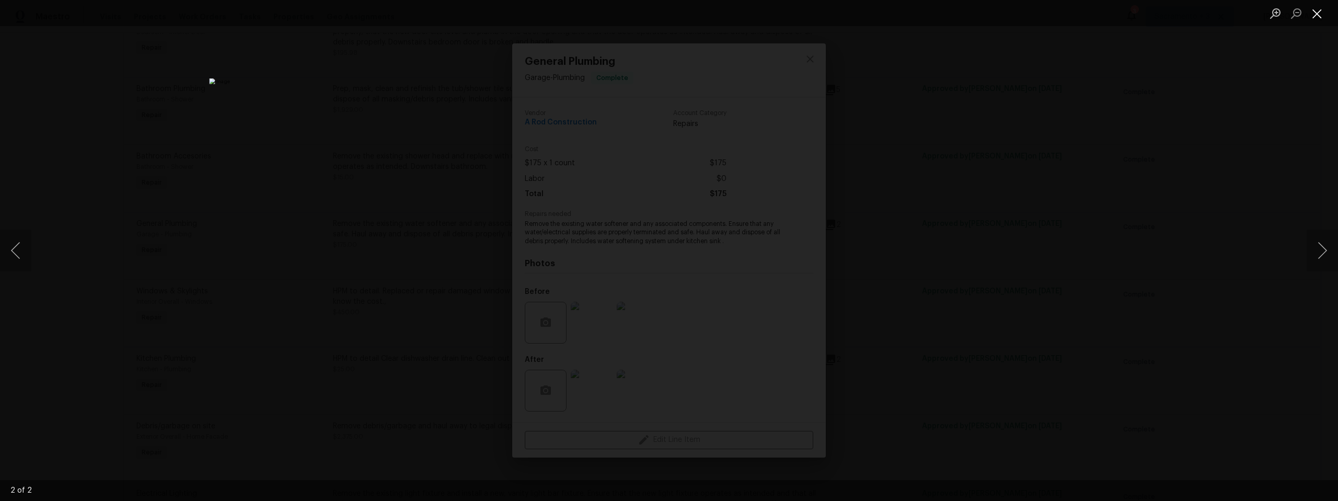
click at [1319, 17] on button "Close lightbox" at bounding box center [1317, 13] width 21 height 18
click at [1320, 14] on button "Close lightbox" at bounding box center [1317, 13] width 21 height 18
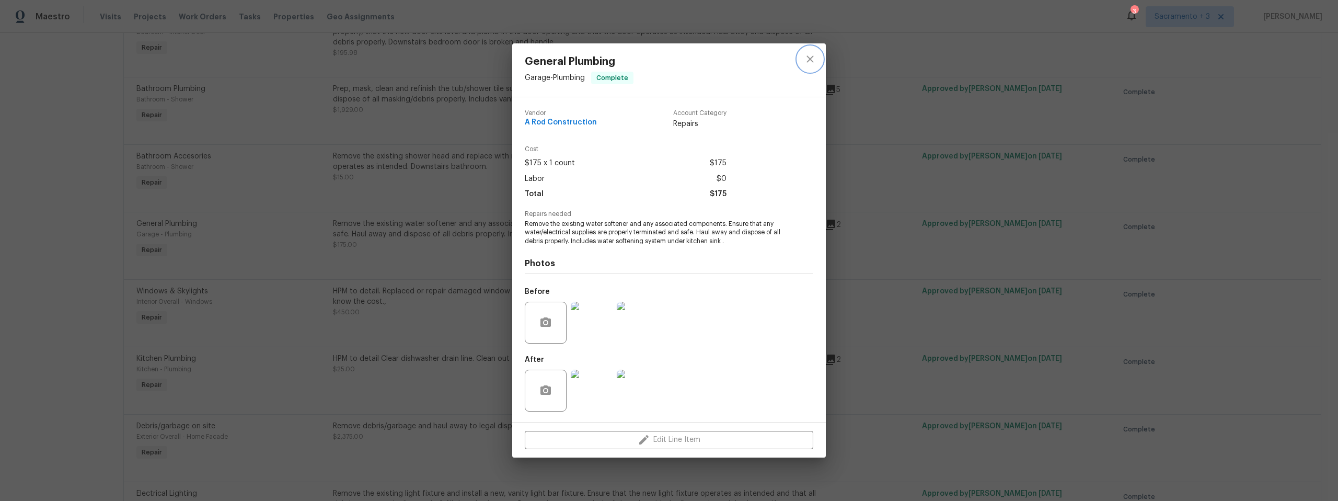
click at [805, 56] on icon "close" at bounding box center [810, 59] width 13 height 13
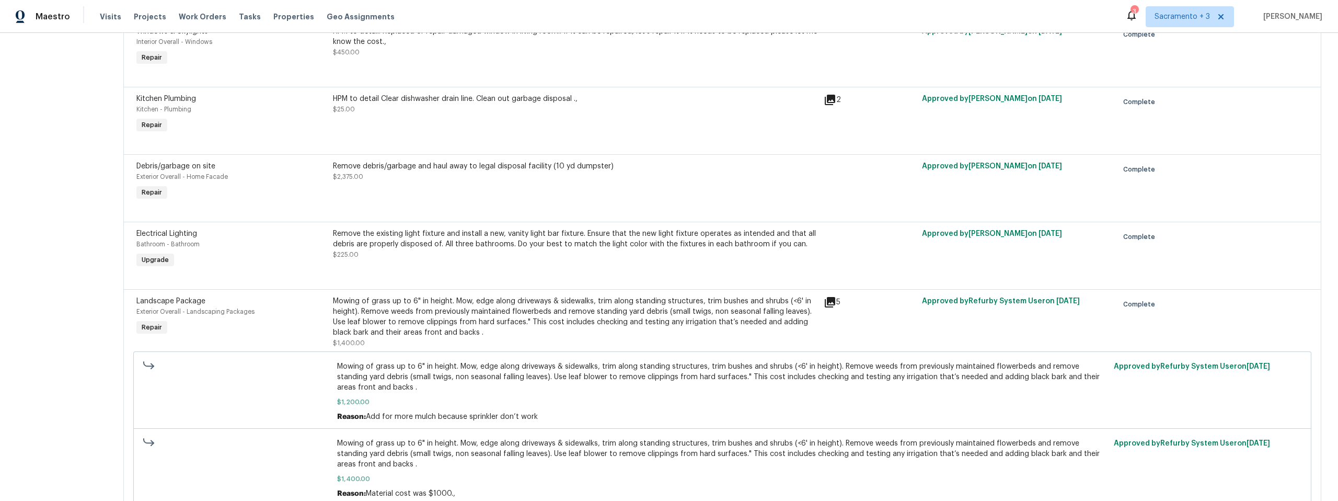
scroll to position [1290, 0]
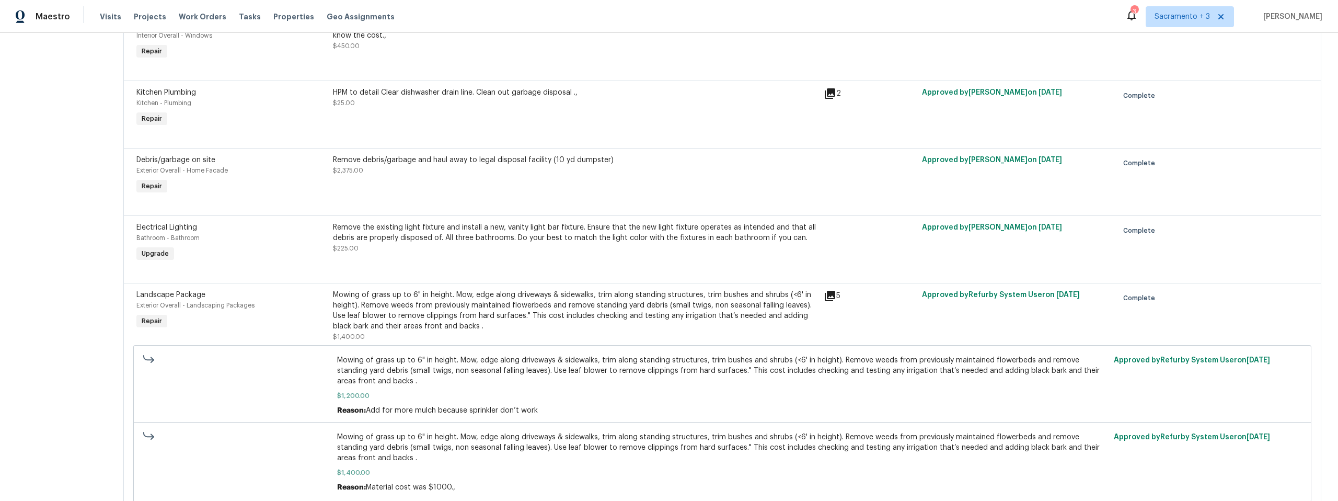
click at [780, 241] on div "Remove the existing light fixture and install a new, vanity light bar fixture. …" at bounding box center [575, 232] width 485 height 21
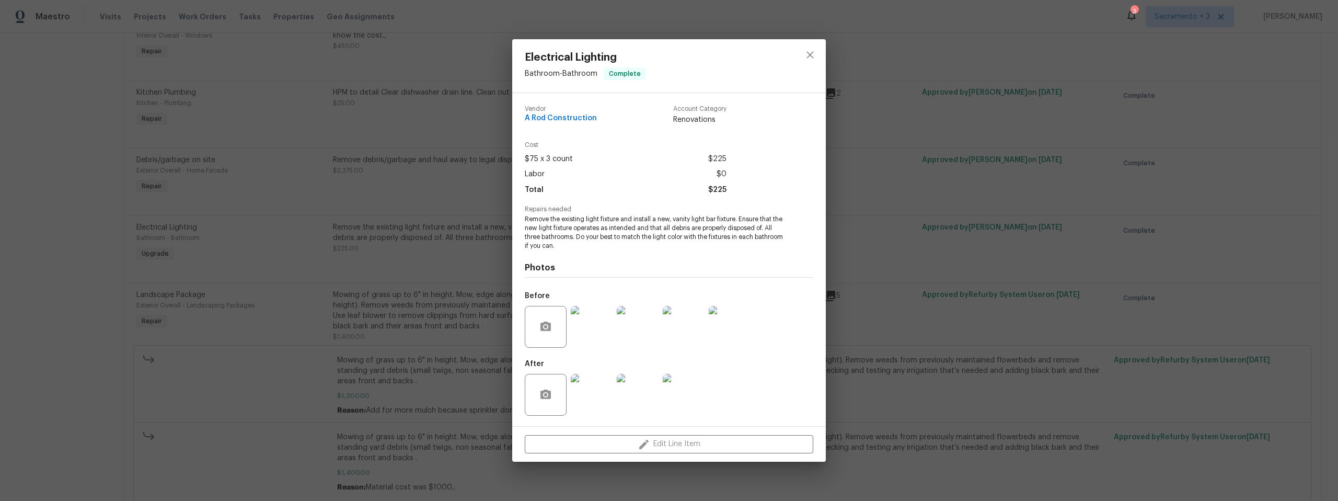
click at [601, 327] on img at bounding box center [592, 327] width 42 height 42
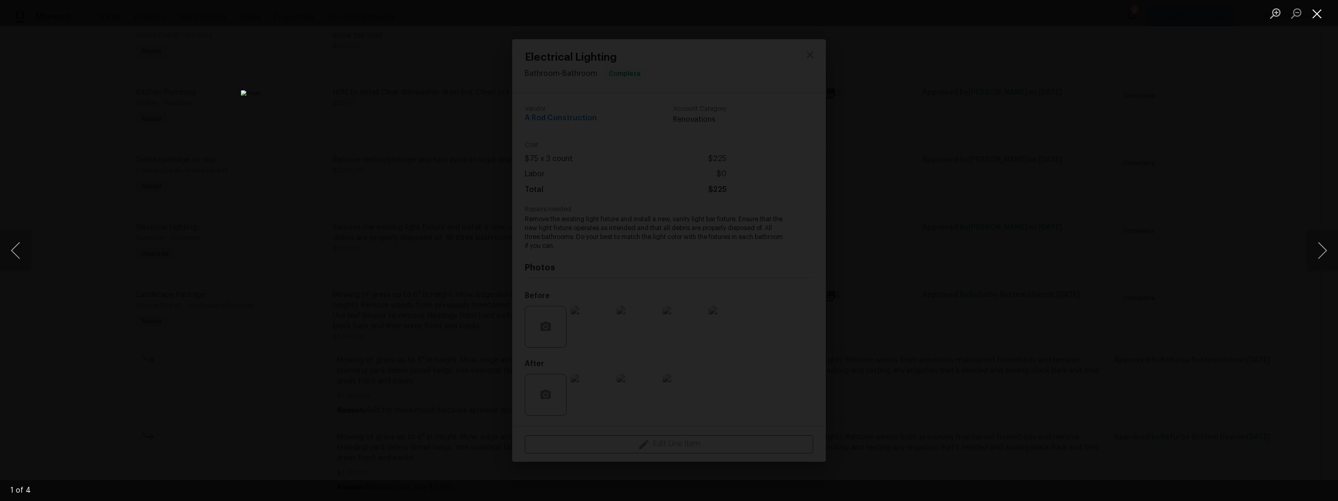
click at [1315, 14] on button "Close lightbox" at bounding box center [1317, 13] width 21 height 18
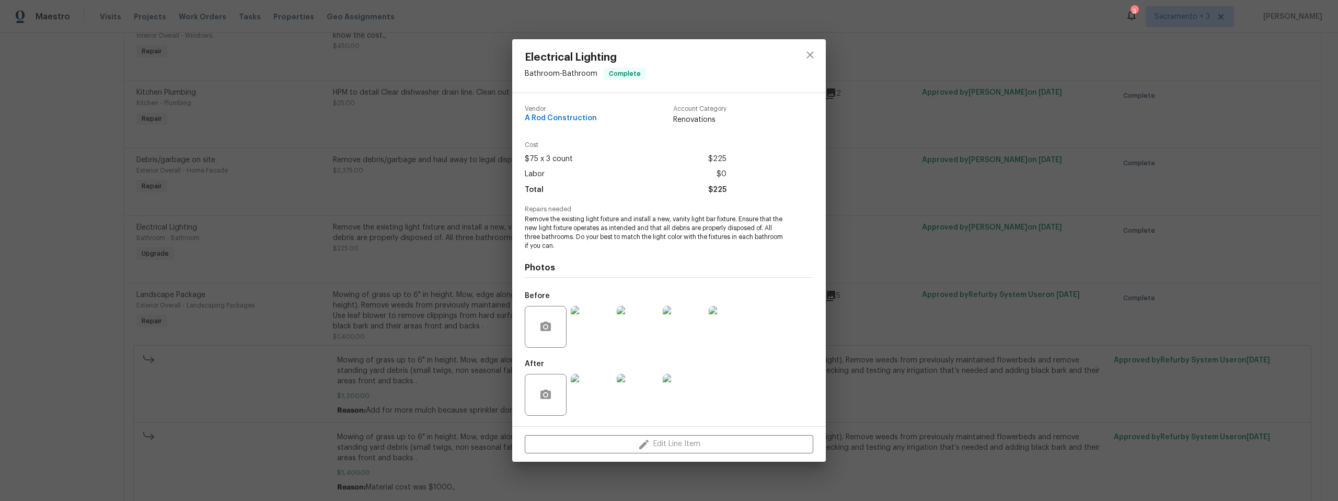
click at [640, 330] on img at bounding box center [638, 327] width 42 height 42
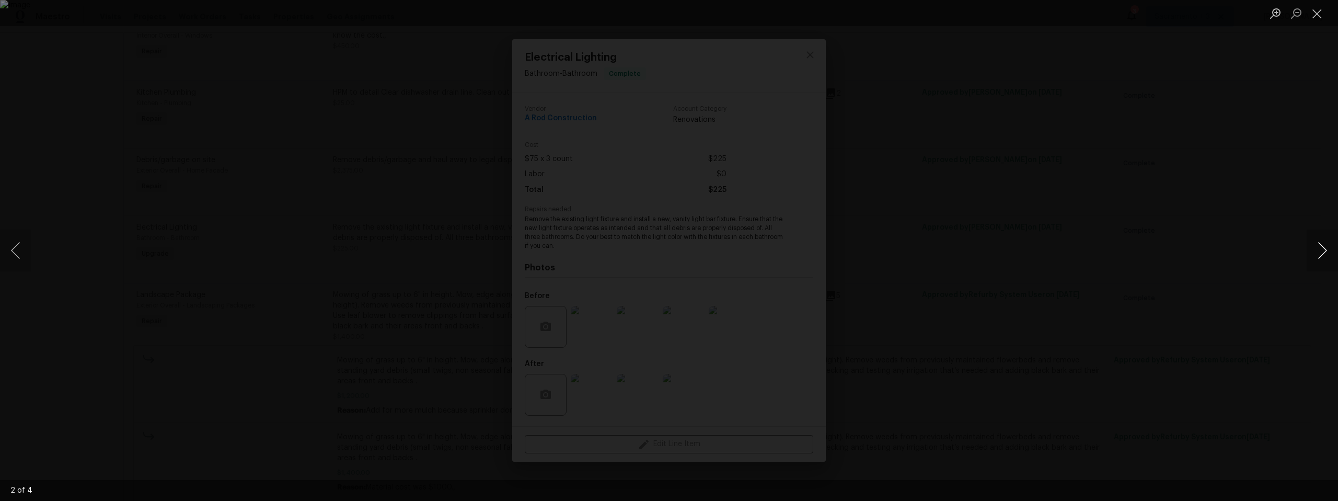
click at [1322, 248] on button "Next image" at bounding box center [1322, 250] width 31 height 42
click at [1324, 15] on button "Close lightbox" at bounding box center [1317, 13] width 21 height 18
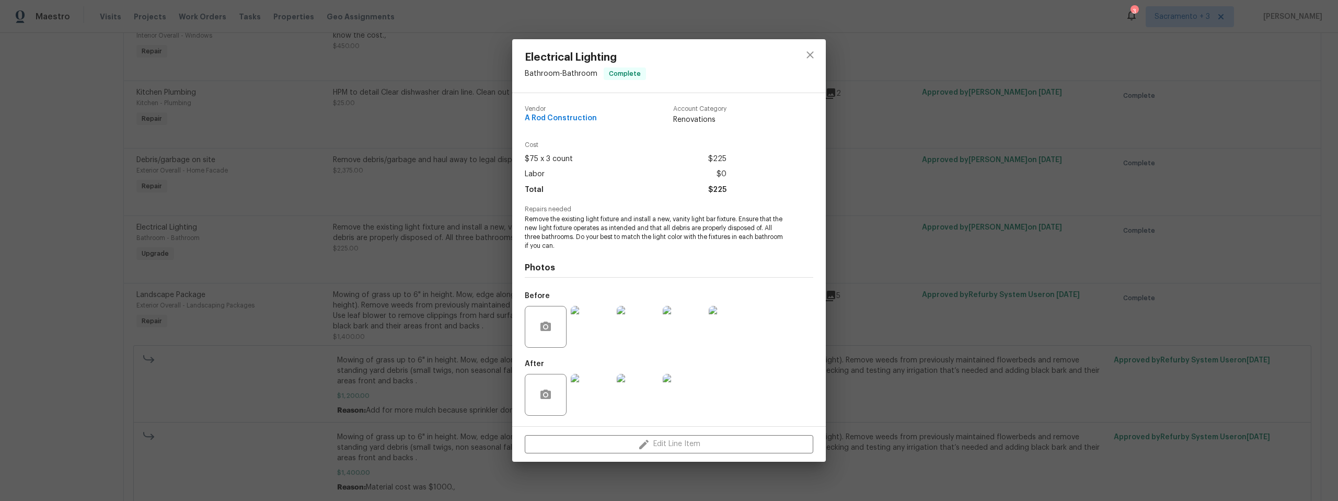
click at [579, 408] on img at bounding box center [592, 395] width 42 height 42
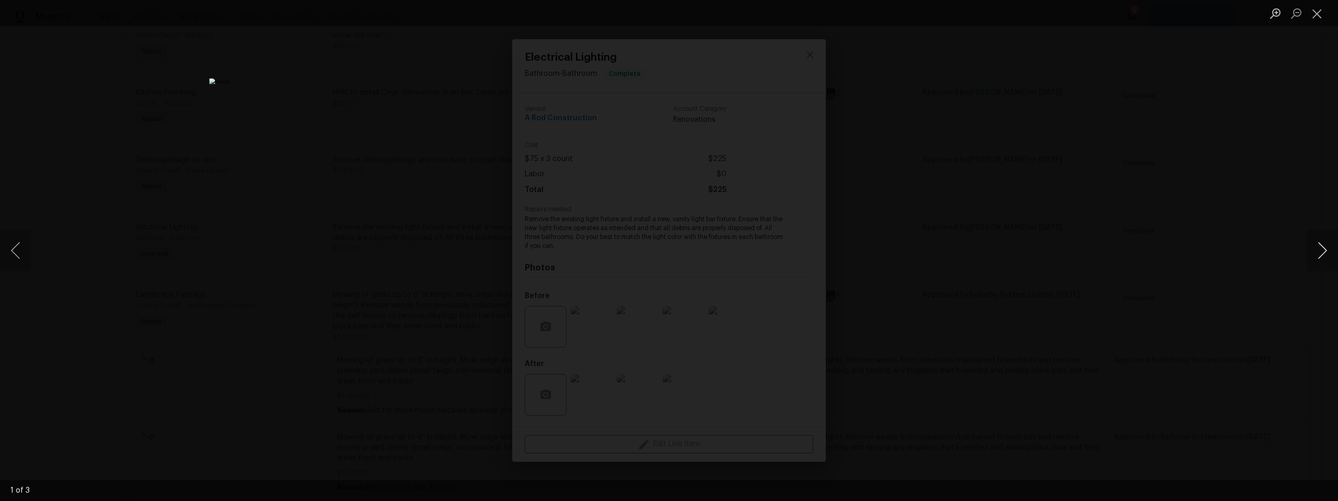
click at [1322, 255] on button "Next image" at bounding box center [1322, 250] width 31 height 42
click at [1317, 13] on button "Close lightbox" at bounding box center [1317, 13] width 21 height 18
click at [1319, 15] on button "Close lightbox" at bounding box center [1317, 13] width 21 height 18
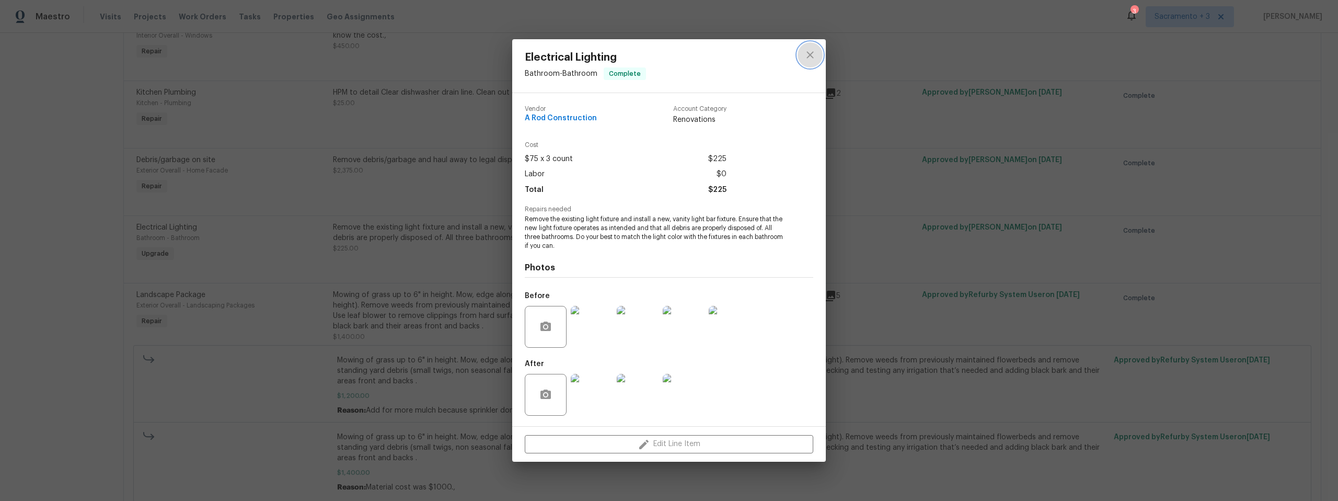
click at [811, 53] on icon "close" at bounding box center [809, 54] width 7 height 7
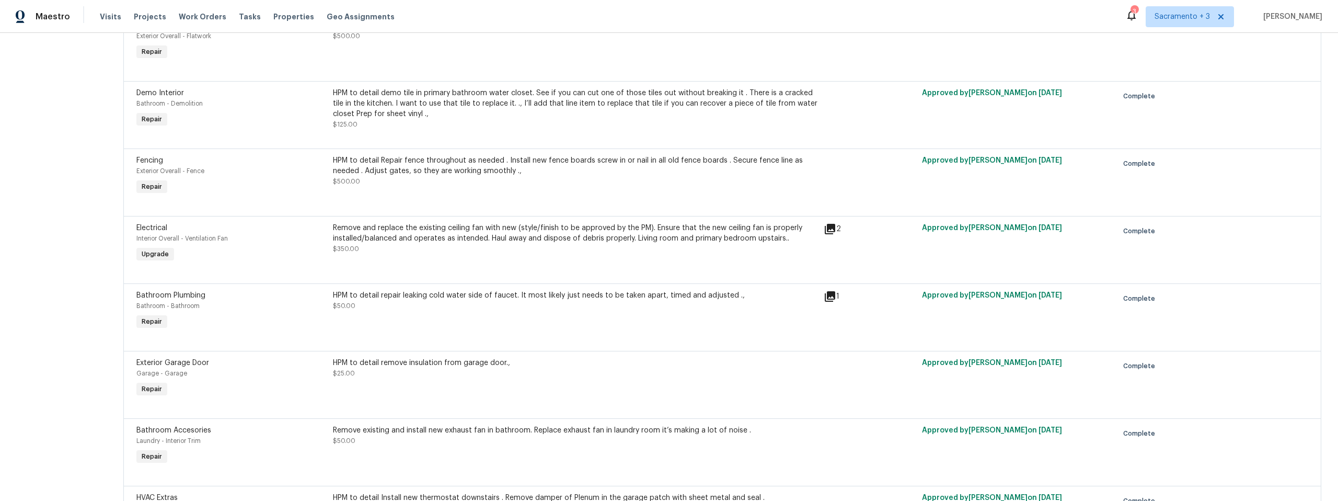
scroll to position [2011, 0]
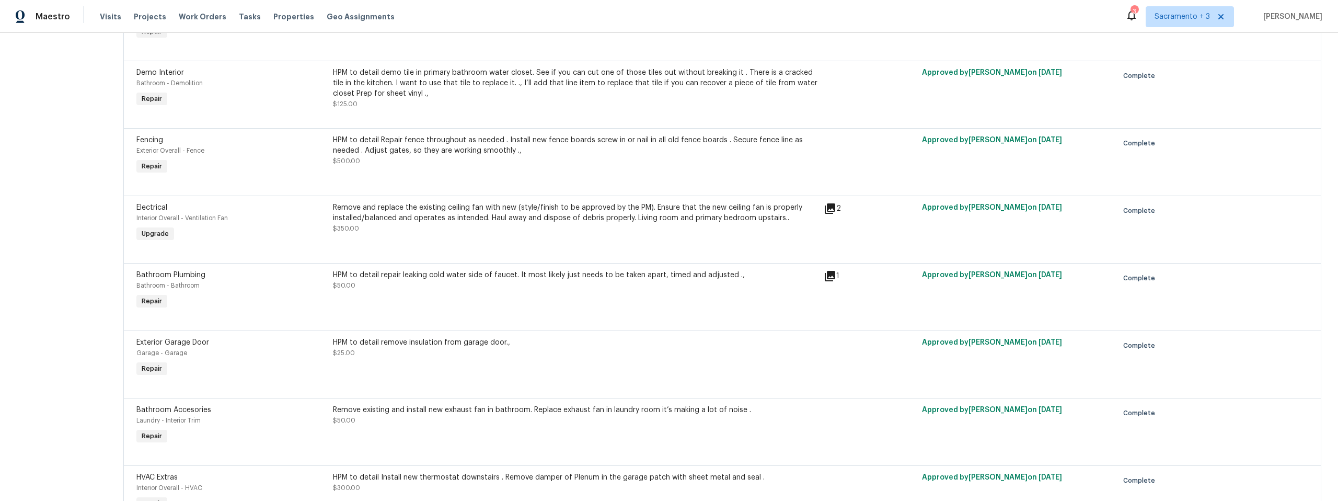
click at [832, 212] on icon at bounding box center [830, 208] width 13 height 13
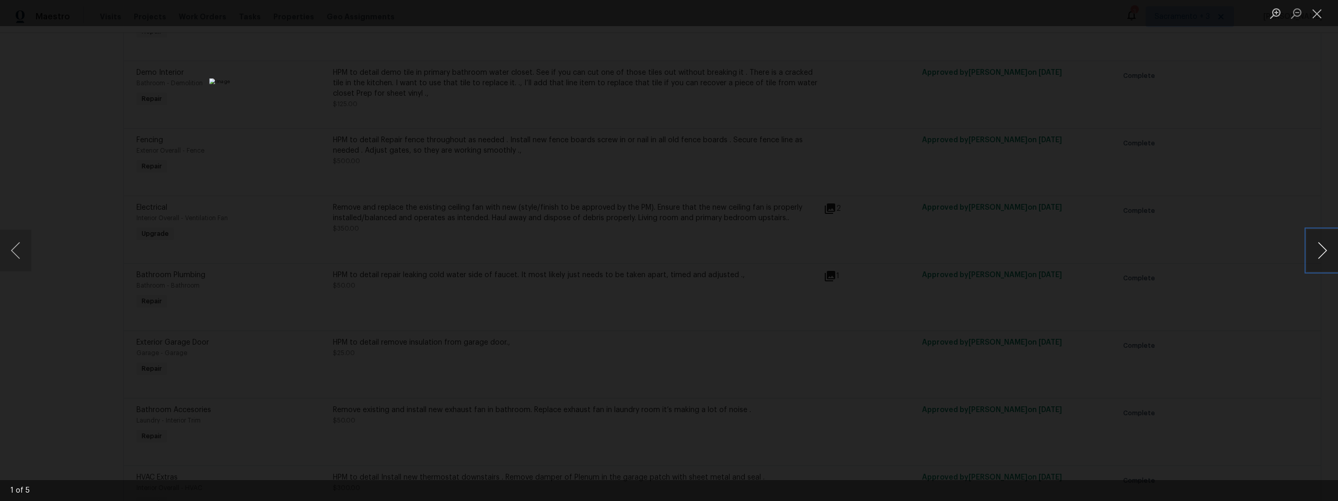
click at [1325, 247] on button "Next image" at bounding box center [1322, 250] width 31 height 42
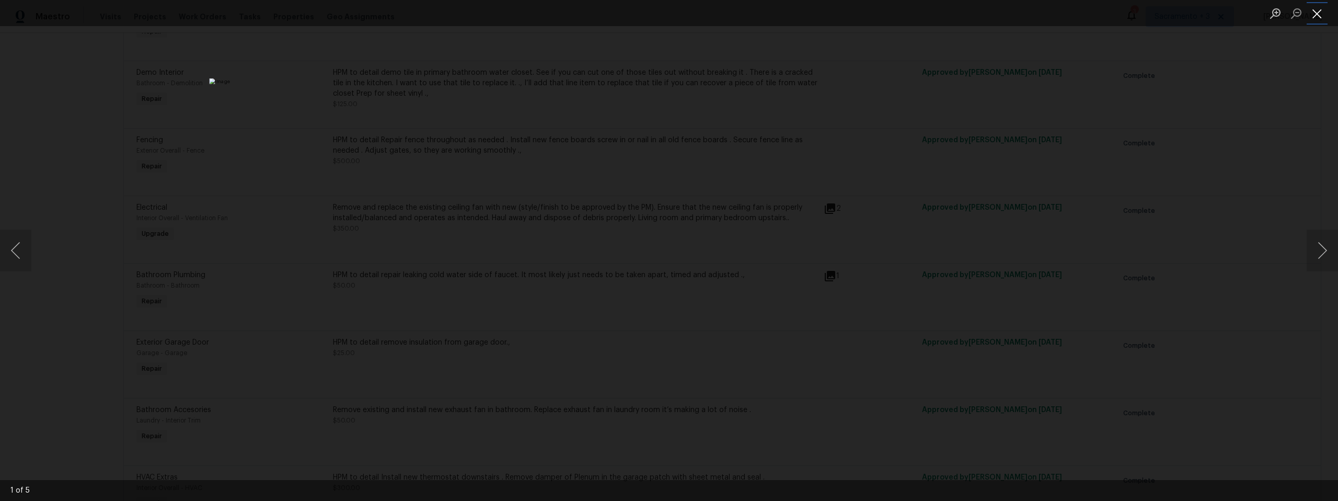
click at [1316, 16] on button "Close lightbox" at bounding box center [1317, 13] width 21 height 18
click at [1319, 18] on button "Close lightbox" at bounding box center [1317, 13] width 21 height 18
click at [1314, 15] on button "Close lightbox" at bounding box center [1317, 13] width 21 height 18
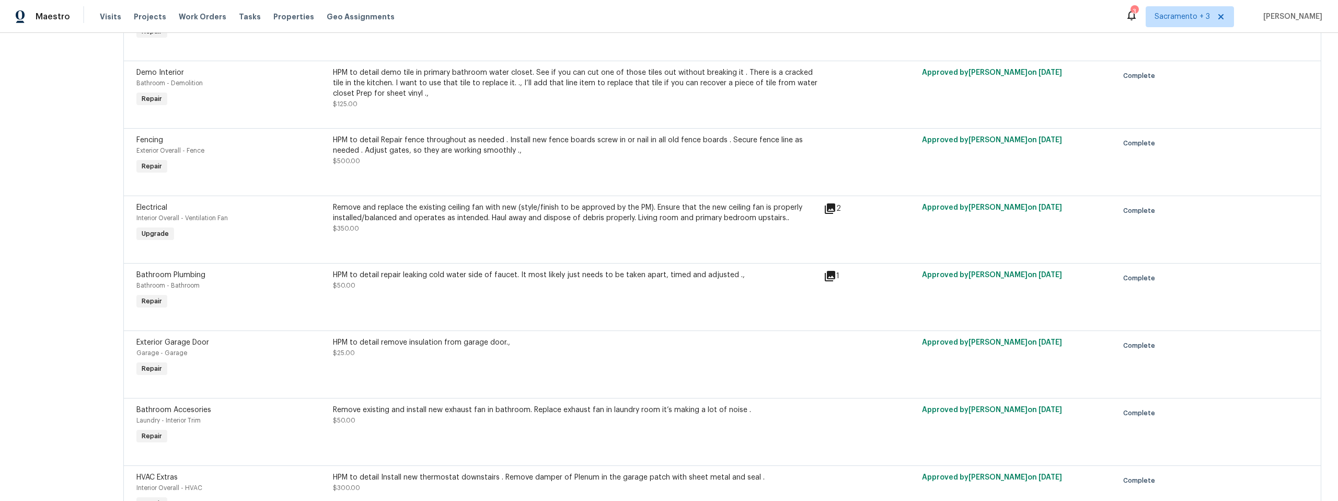
click at [734, 230] on div "Remove and replace the existing ceiling fan with new (style/finish to be approv…" at bounding box center [575, 217] width 485 height 31
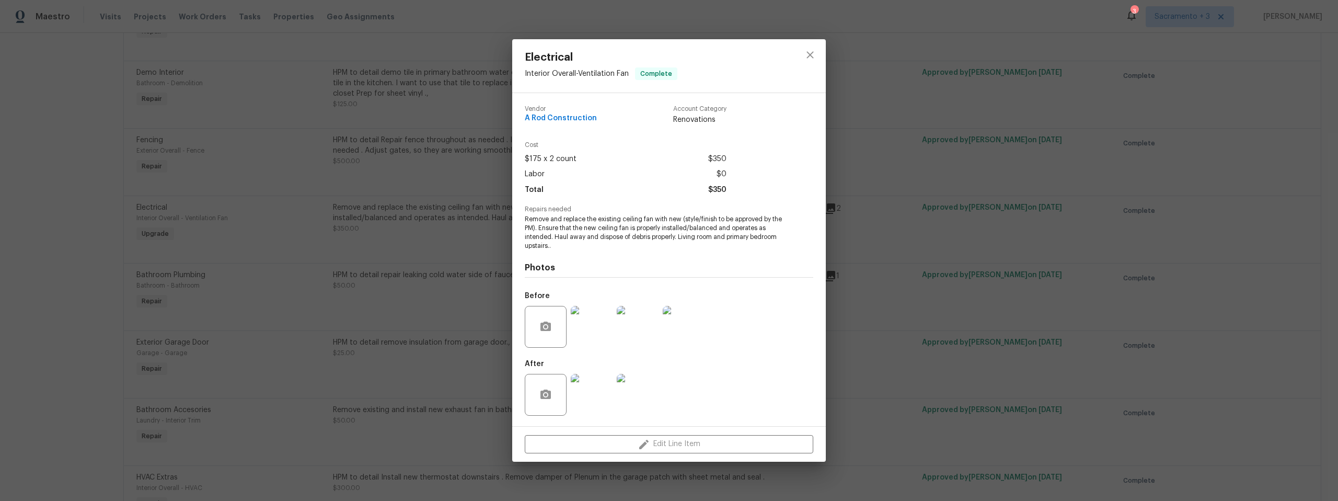
click at [593, 408] on img at bounding box center [592, 395] width 42 height 42
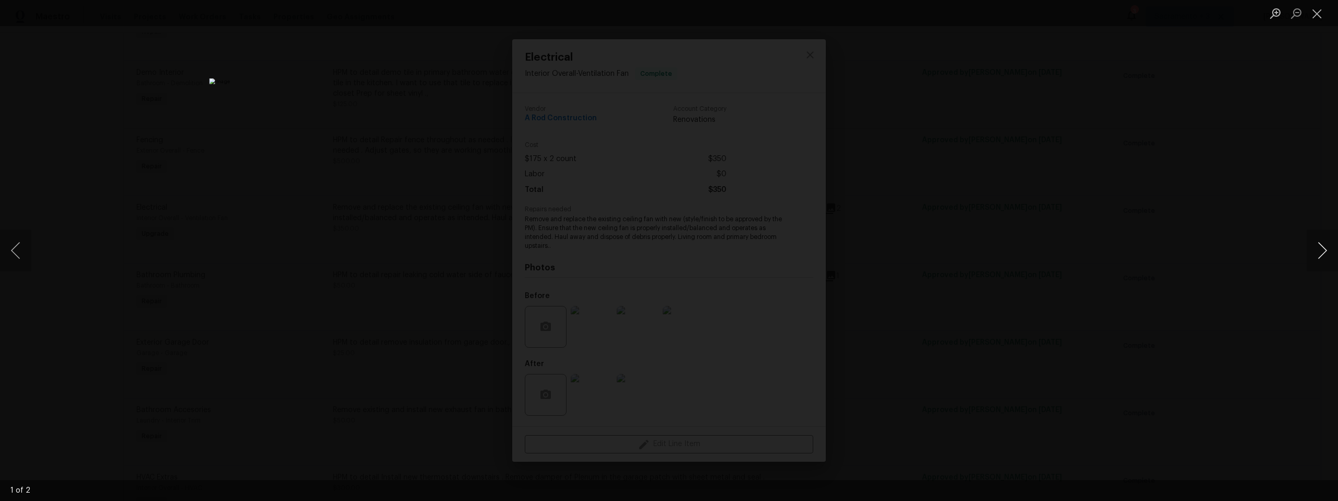
click at [1321, 249] on button "Next image" at bounding box center [1322, 250] width 31 height 42
click at [1316, 17] on button "Close lightbox" at bounding box center [1317, 13] width 21 height 18
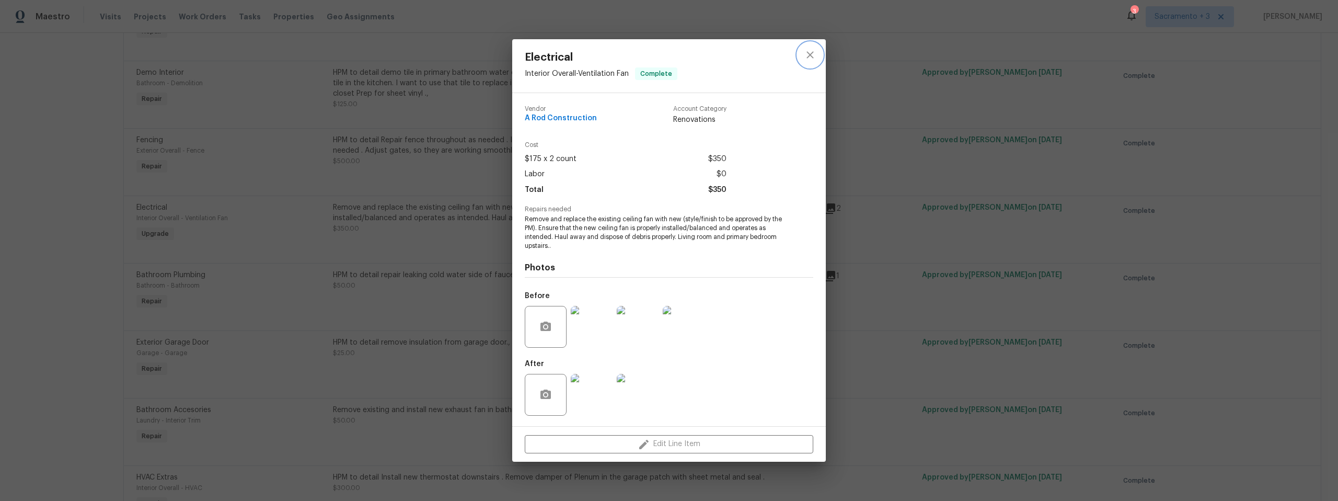
click at [810, 52] on icon "close" at bounding box center [810, 55] width 13 height 13
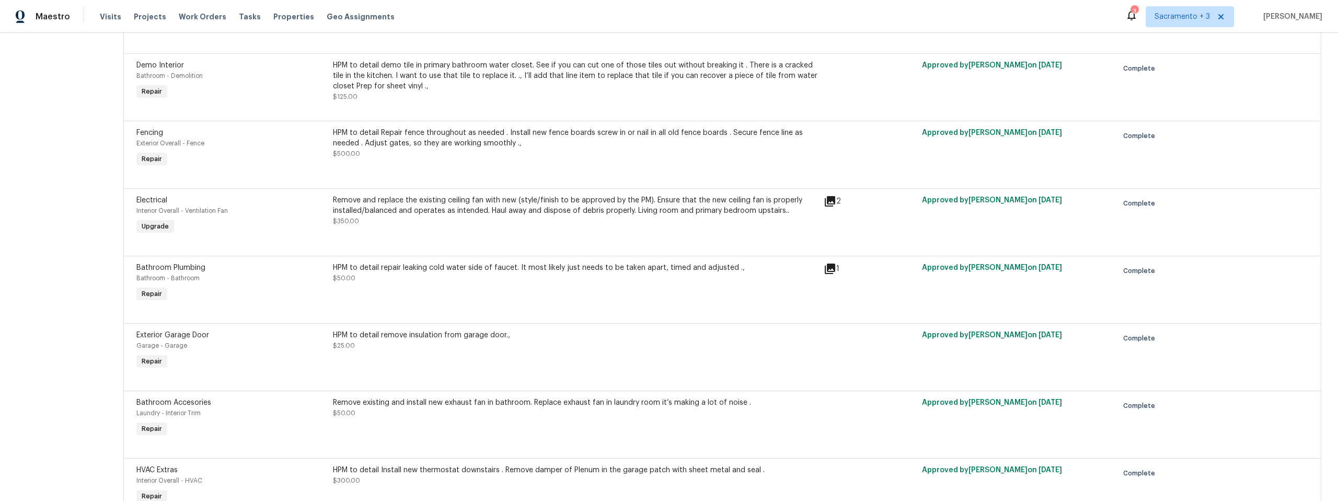
scroll to position [2019, 0]
click at [687, 279] on div "HPM to detail repair leaking cold water side of faucet. It most likely just nee…" at bounding box center [575, 272] width 485 height 21
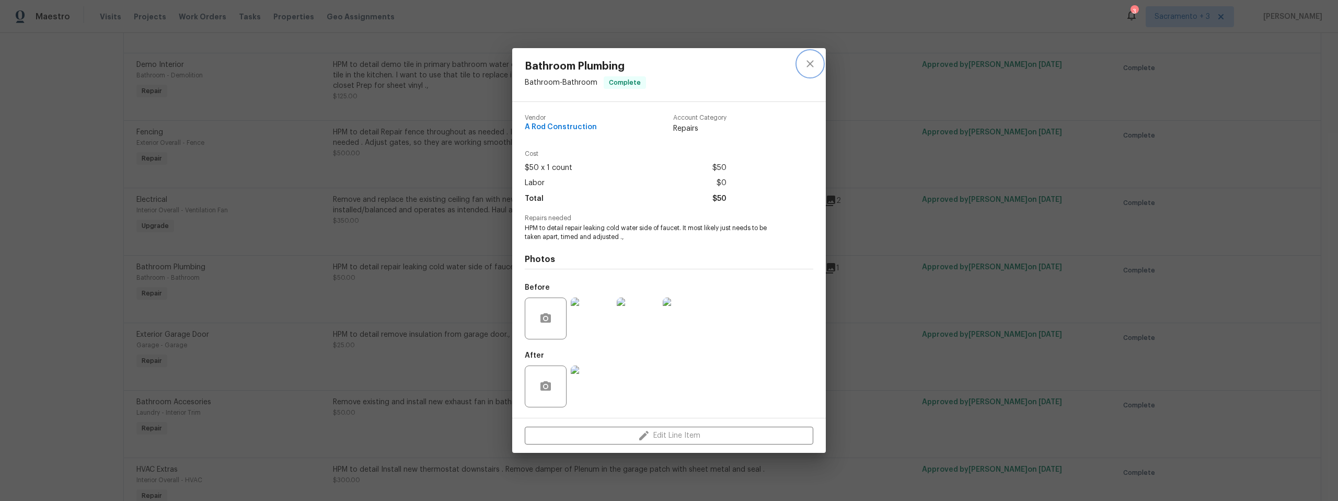
click at [812, 57] on icon "close" at bounding box center [810, 63] width 13 height 13
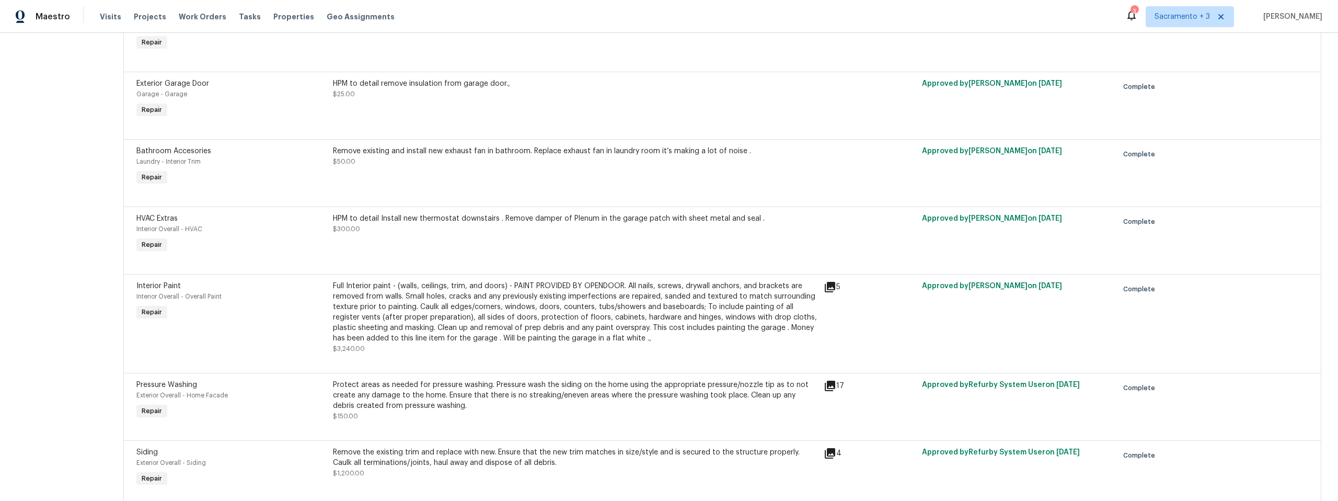
scroll to position [2358, 0]
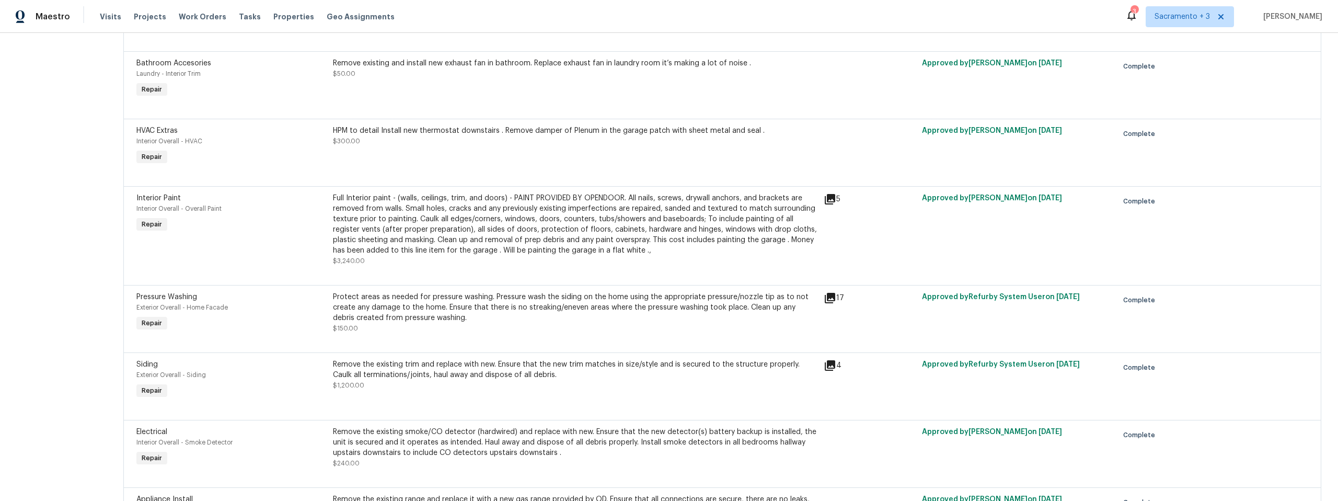
click at [504, 86] on div "Remove existing and install new exhaust fan in bathroom. Replace exhaust fan in…" at bounding box center [575, 79] width 491 height 48
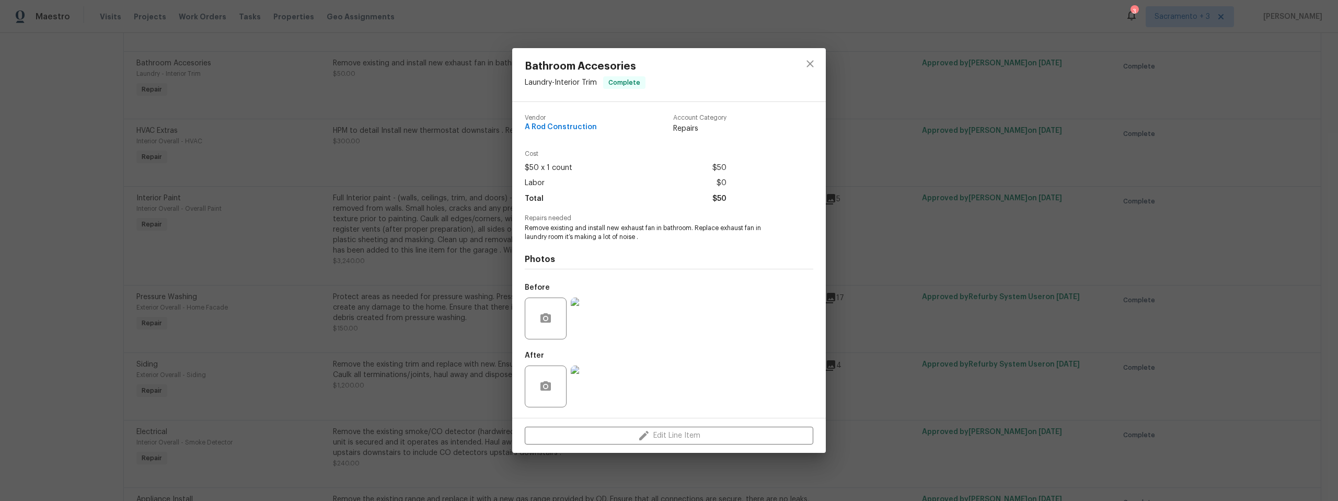
click at [609, 327] on img at bounding box center [592, 318] width 42 height 42
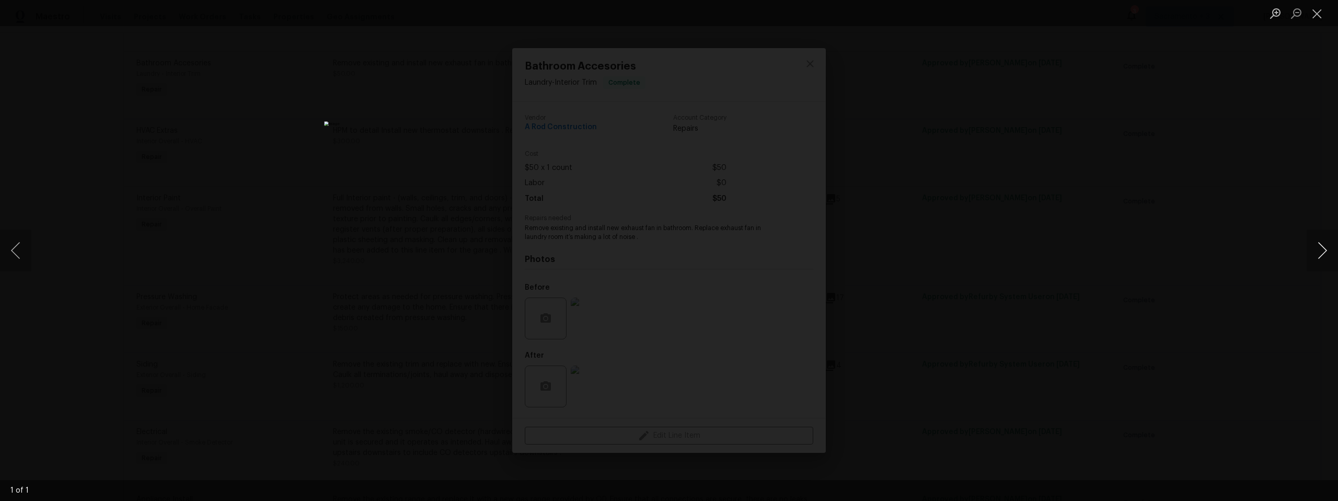
click at [1324, 249] on button "Next image" at bounding box center [1322, 250] width 31 height 42
click at [1322, 258] on button "Next image" at bounding box center [1322, 250] width 31 height 42
click at [1320, 253] on button "Next image" at bounding box center [1322, 250] width 31 height 42
click at [1316, 19] on button "Close lightbox" at bounding box center [1317, 13] width 21 height 18
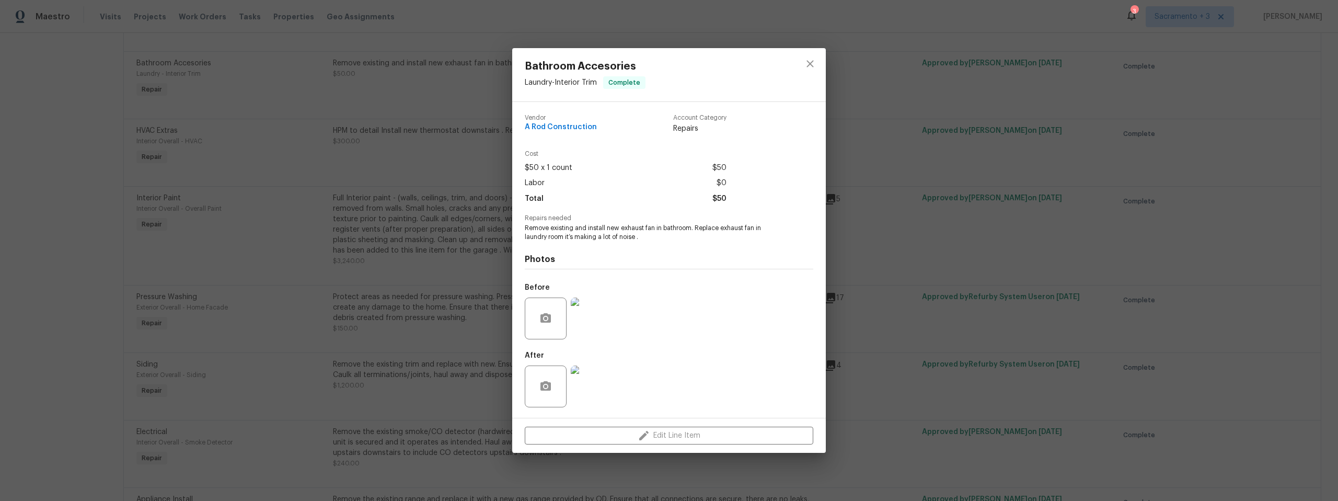
click at [585, 398] on img at bounding box center [592, 386] width 42 height 42
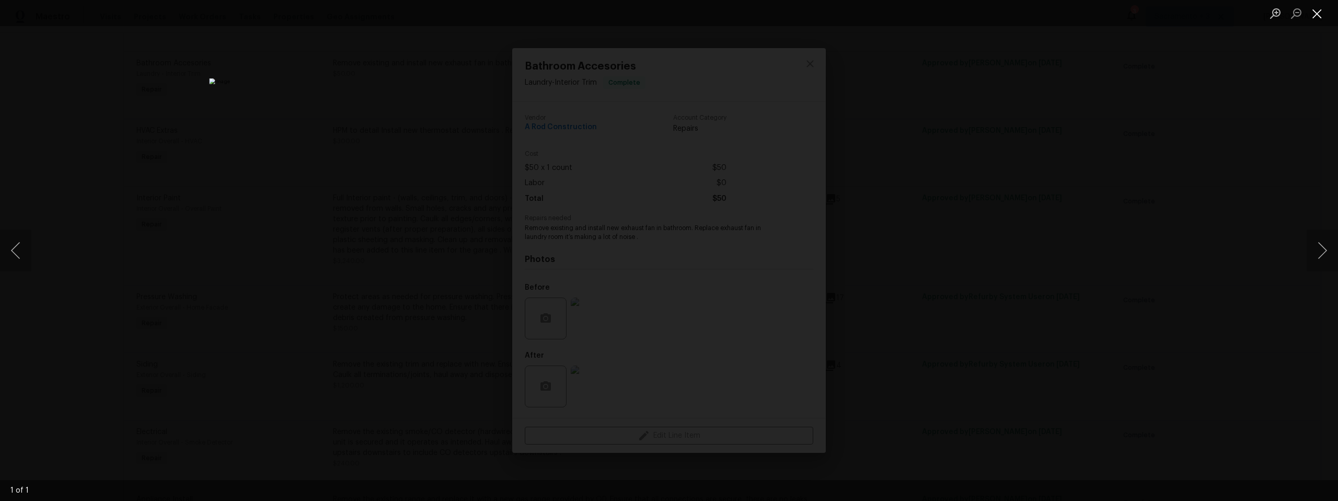
click at [1314, 18] on button "Close lightbox" at bounding box center [1317, 13] width 21 height 18
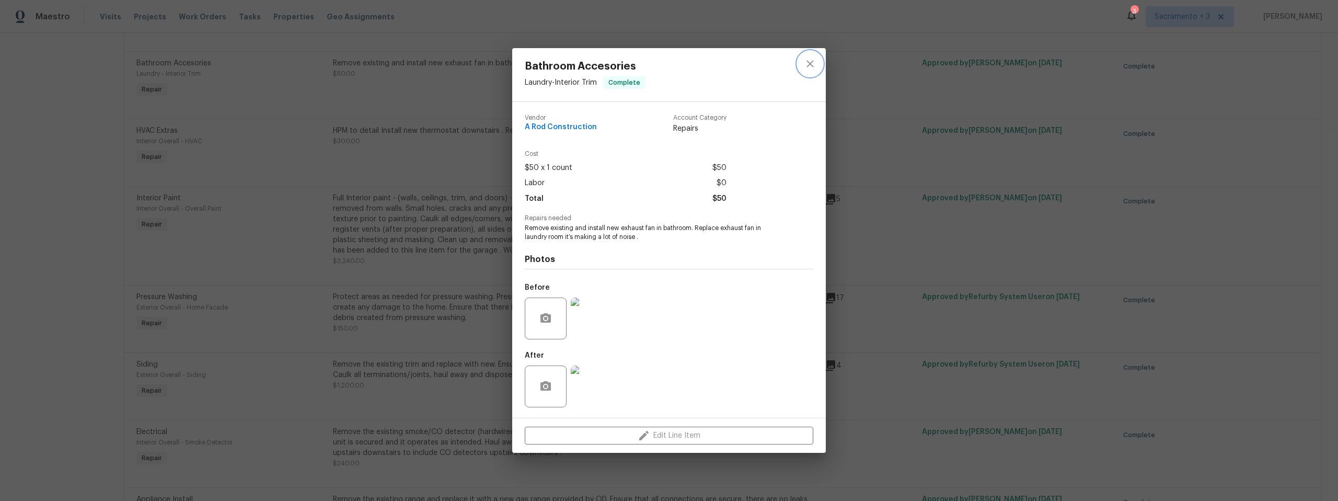
click at [809, 65] on icon "close" at bounding box center [809, 63] width 7 height 7
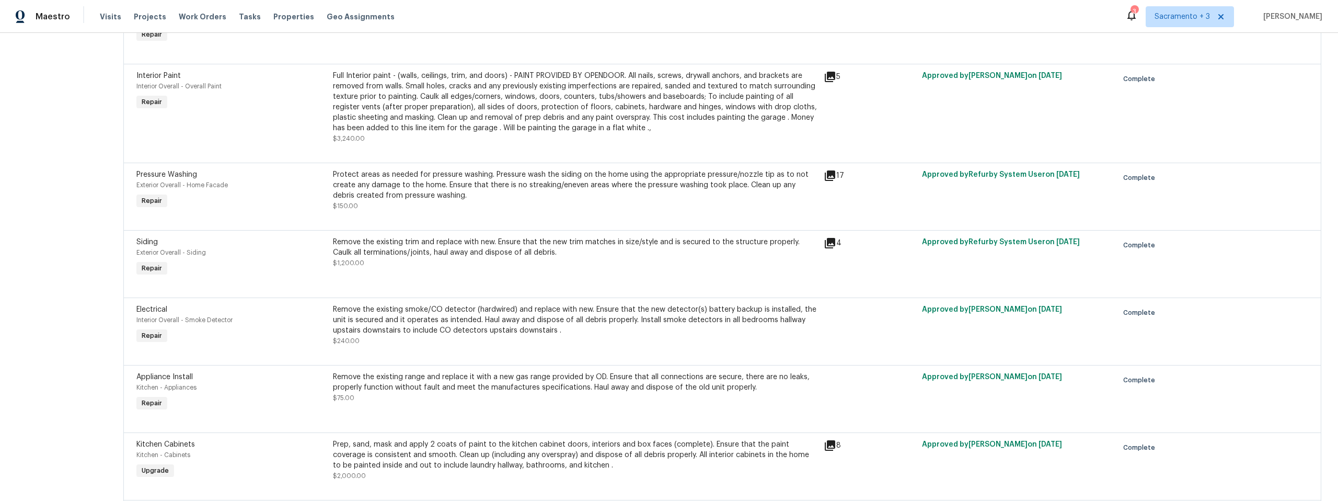
scroll to position [2489, 0]
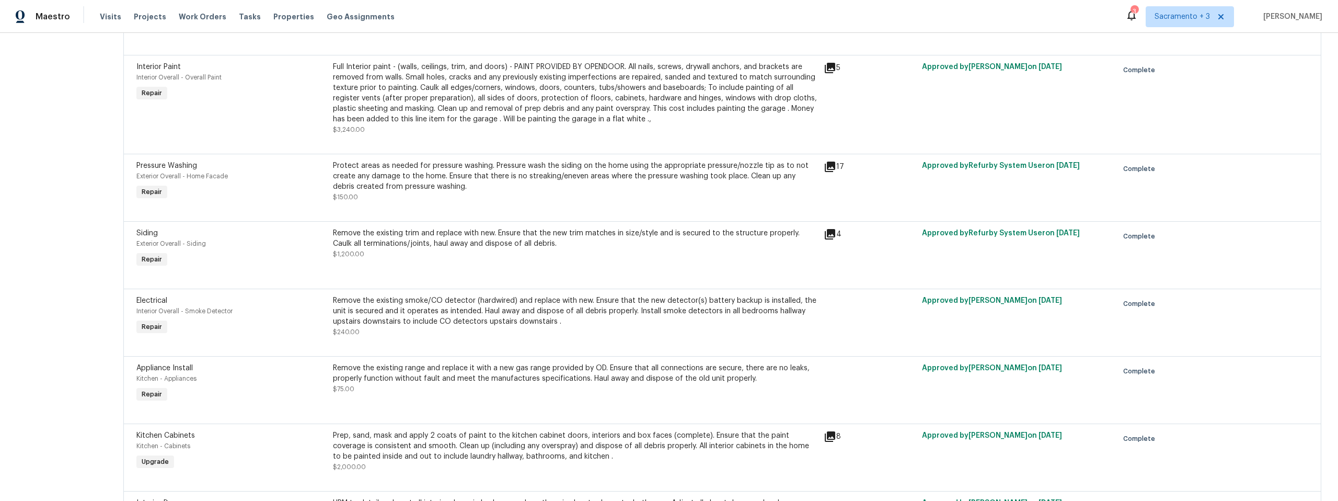
click at [832, 237] on icon at bounding box center [830, 234] width 13 height 13
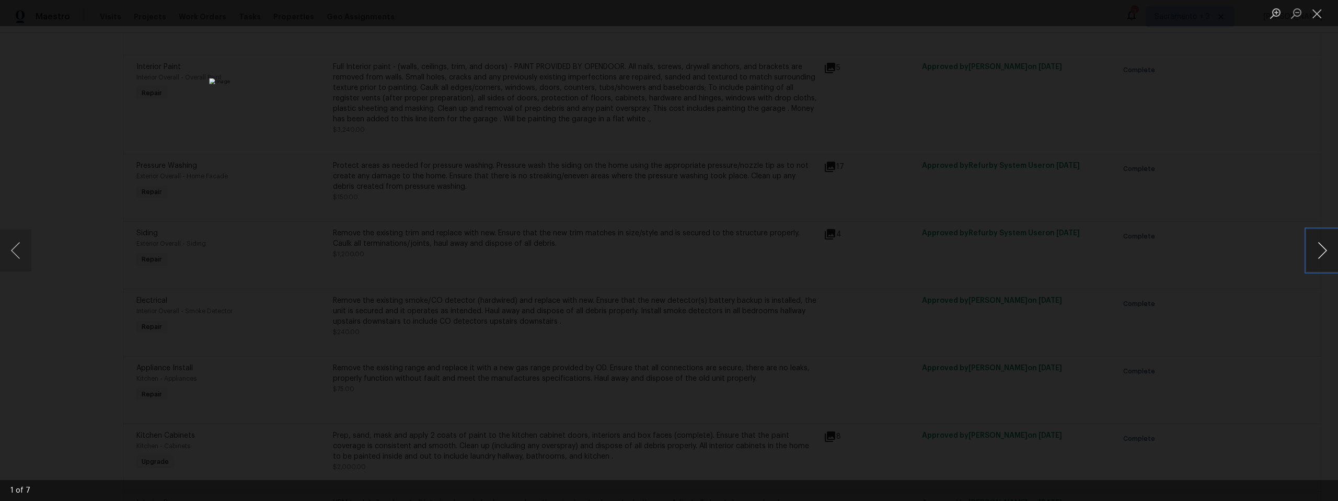
click at [1326, 247] on button "Next image" at bounding box center [1322, 250] width 31 height 42
click at [1319, 246] on button "Next image" at bounding box center [1322, 250] width 31 height 42
click at [1318, 244] on button "Next image" at bounding box center [1322, 250] width 31 height 42
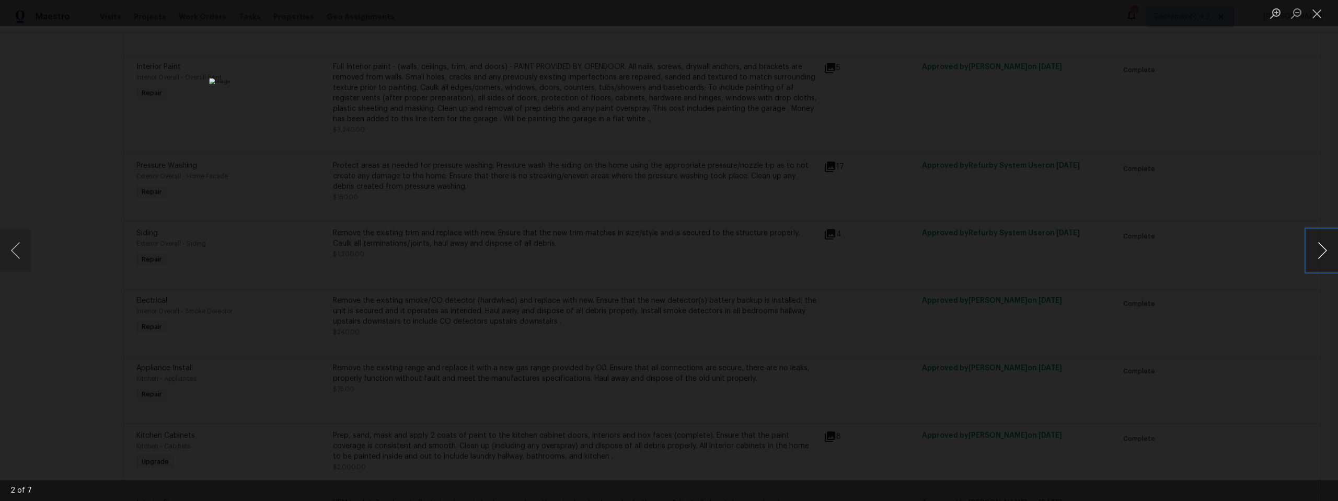
click at [1318, 244] on button "Next image" at bounding box center [1322, 250] width 31 height 42
click at [1315, 15] on button "Close lightbox" at bounding box center [1317, 13] width 21 height 18
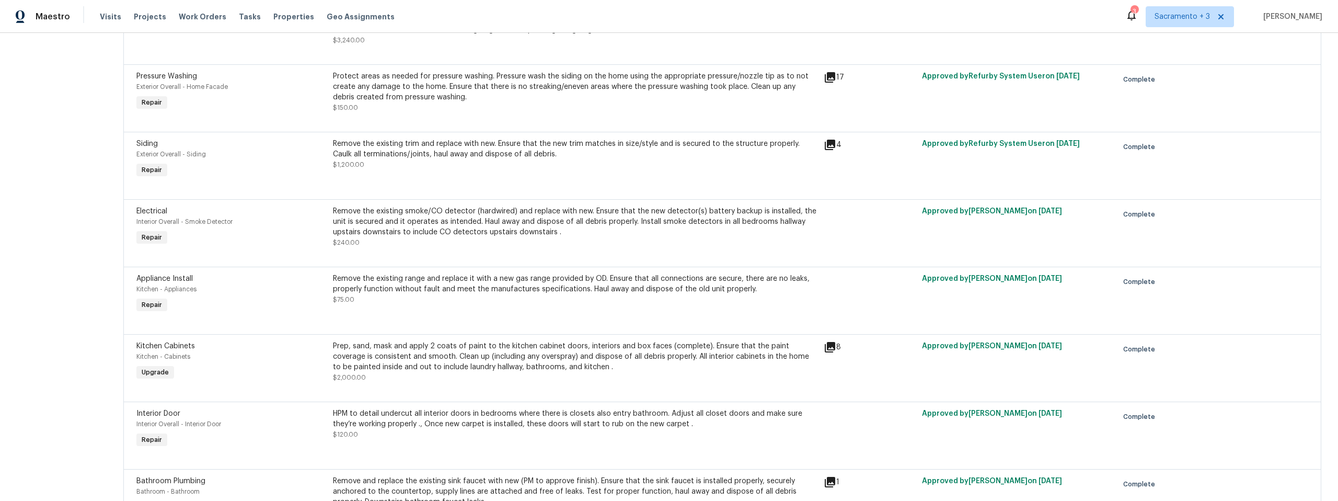
scroll to position [2579, 0]
click at [858, 216] on div at bounding box center [870, 226] width 98 height 48
click at [826, 214] on div at bounding box center [870, 226] width 98 height 48
click at [800, 214] on div "Remove the existing smoke/CO detector (hardwired) and replace with new. Ensure …" at bounding box center [575, 220] width 485 height 31
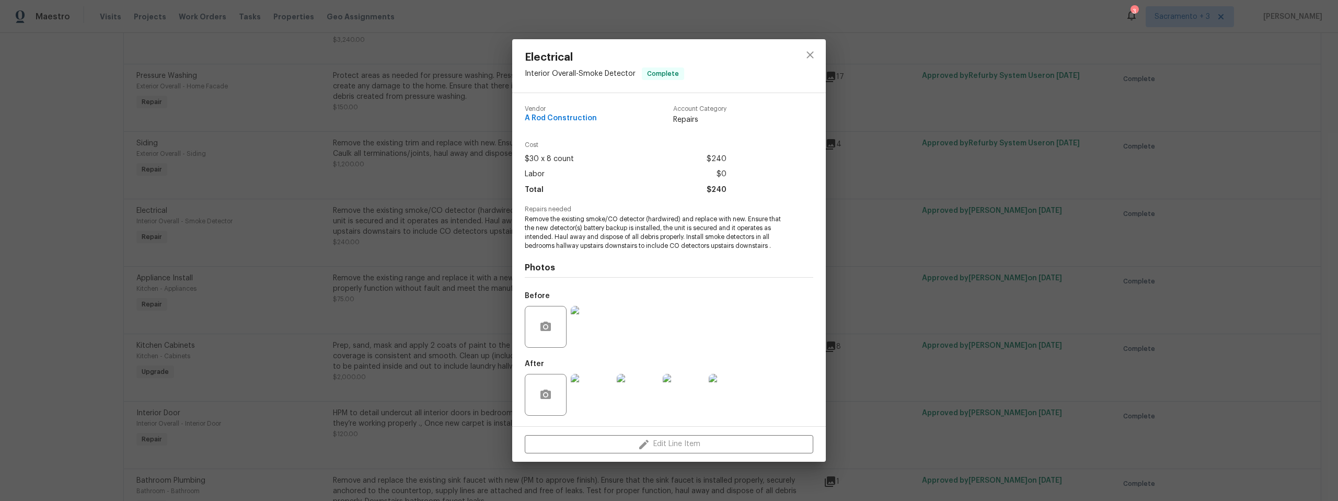
click at [608, 338] on img at bounding box center [592, 327] width 42 height 42
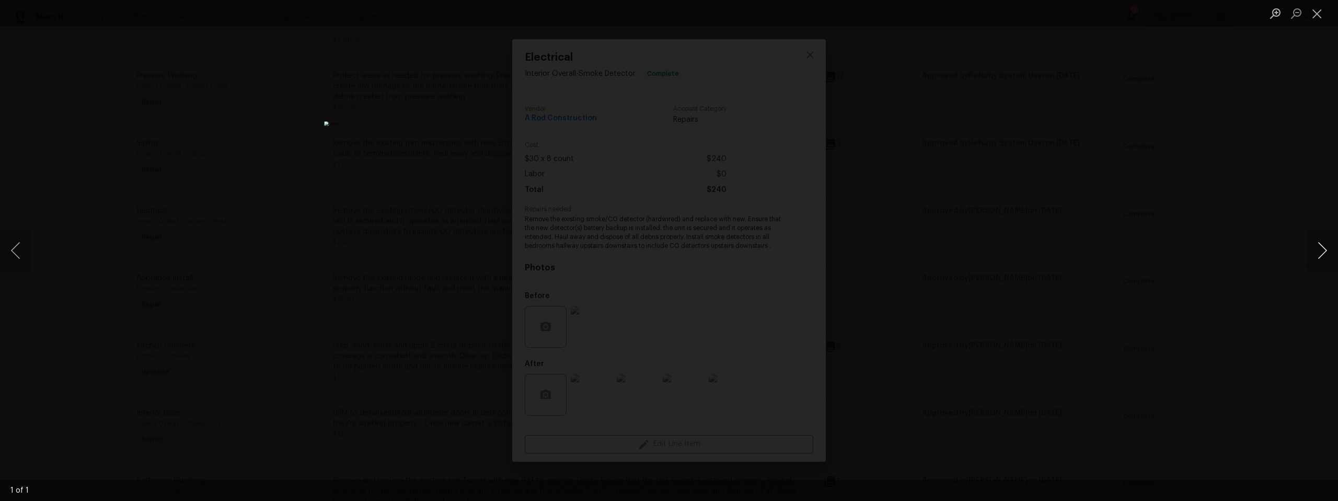
click at [1322, 248] on button "Next image" at bounding box center [1322, 250] width 31 height 42
click at [1326, 250] on button "Next image" at bounding box center [1322, 250] width 31 height 42
click at [1318, 249] on button "Next image" at bounding box center [1322, 250] width 31 height 42
click at [1317, 15] on button "Close lightbox" at bounding box center [1317, 13] width 21 height 18
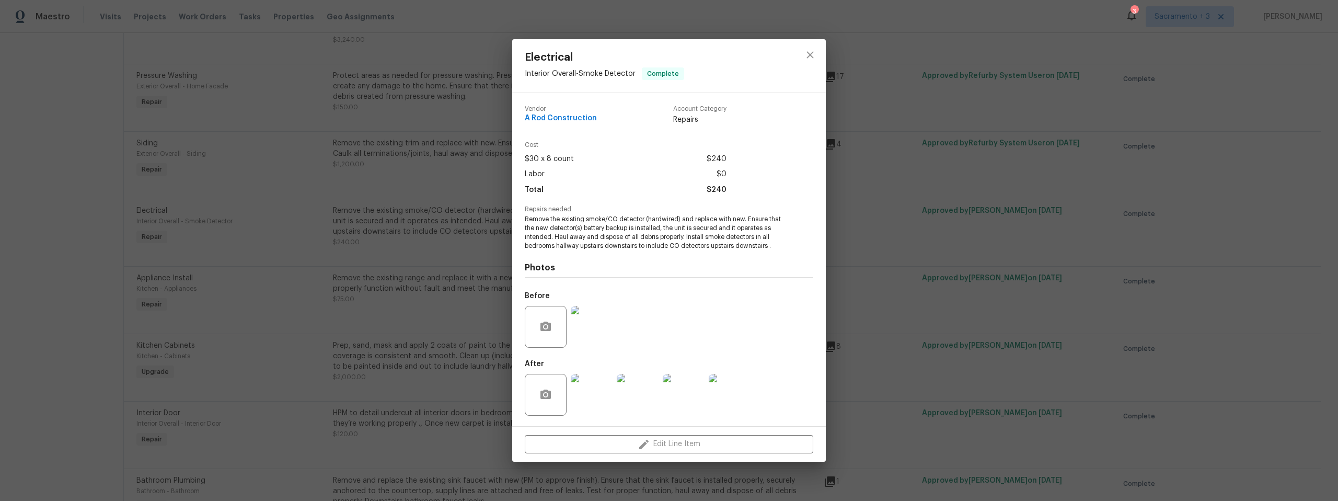
click at [1315, 11] on div "Electrical Interior Overall - Smoke Detector Complete Vendor A Rod Construction…" at bounding box center [669, 250] width 1338 height 501
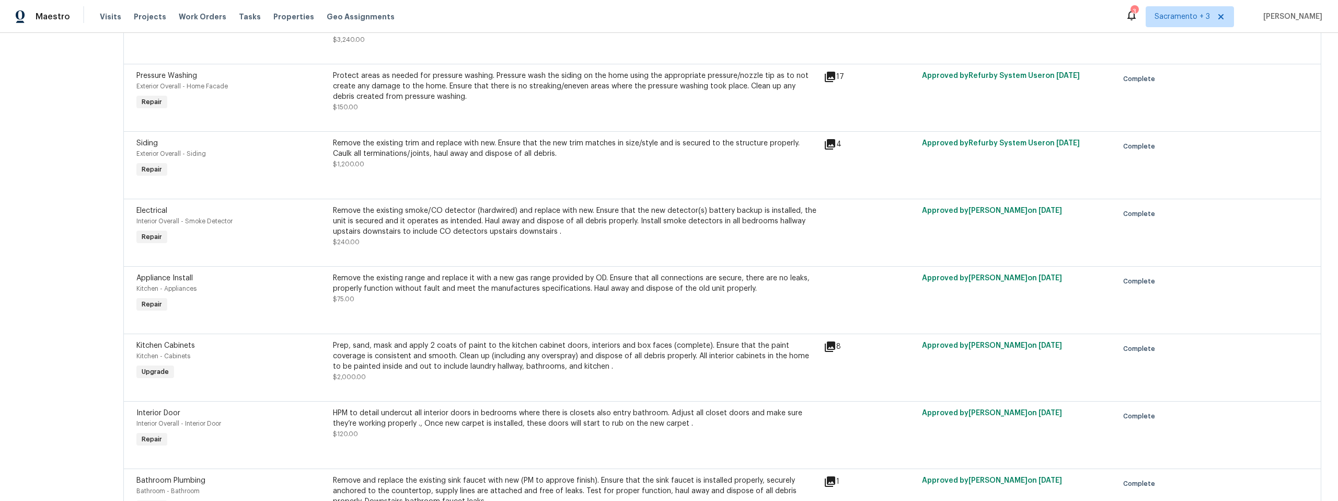
click at [840, 224] on div at bounding box center [870, 226] width 98 height 48
click at [790, 226] on div "Remove the existing smoke/CO detector (hardwired) and replace with new. Ensure …" at bounding box center [575, 220] width 485 height 31
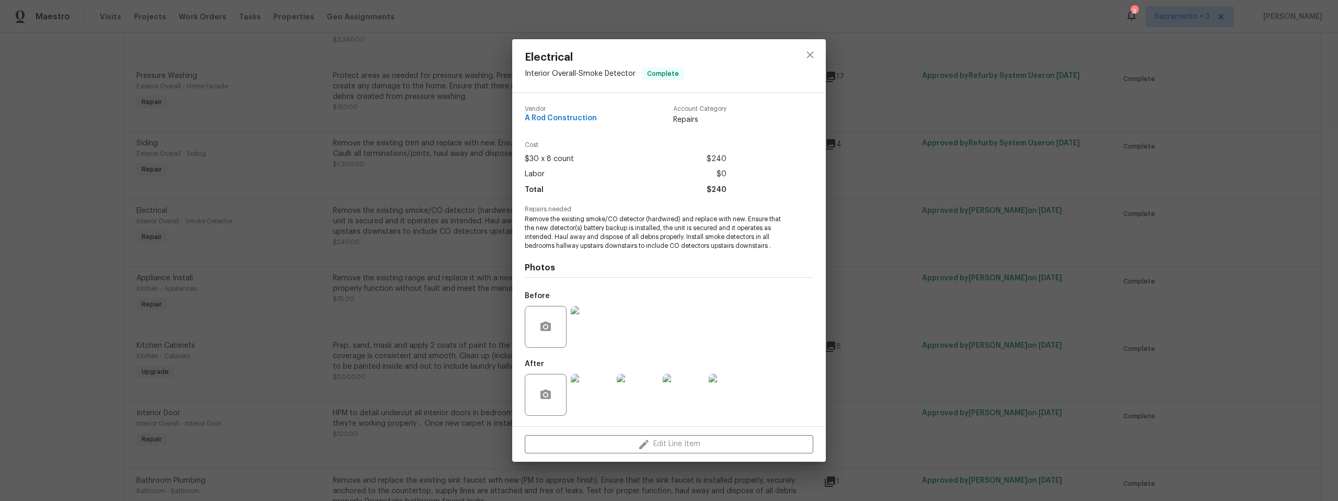
click at [674, 405] on img at bounding box center [684, 395] width 42 height 42
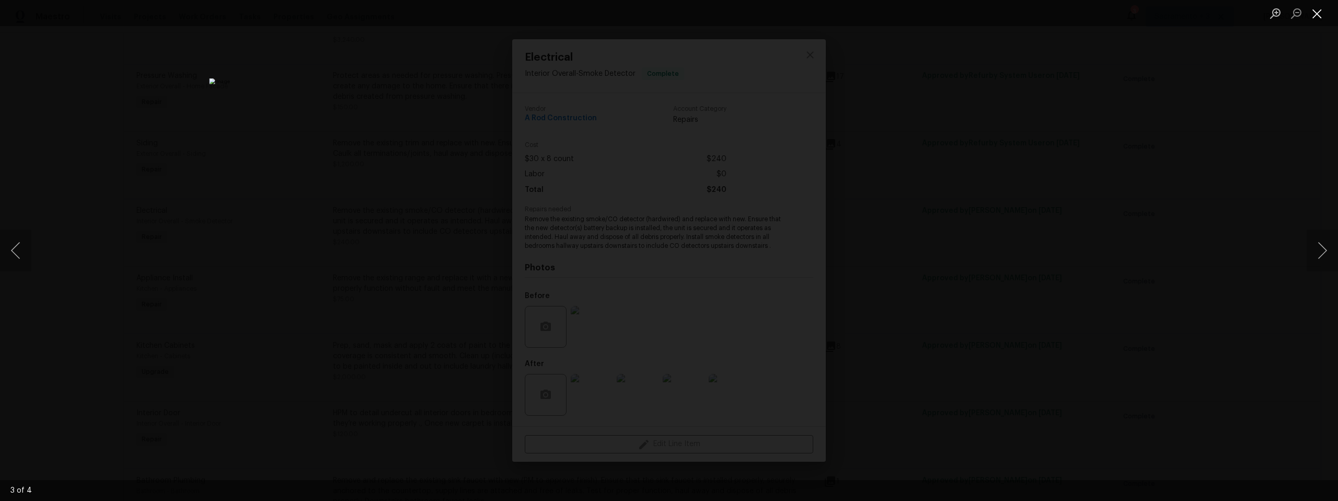
click at [1312, 16] on button "Close lightbox" at bounding box center [1317, 13] width 21 height 18
click at [1314, 15] on button "Close lightbox" at bounding box center [1317, 13] width 21 height 18
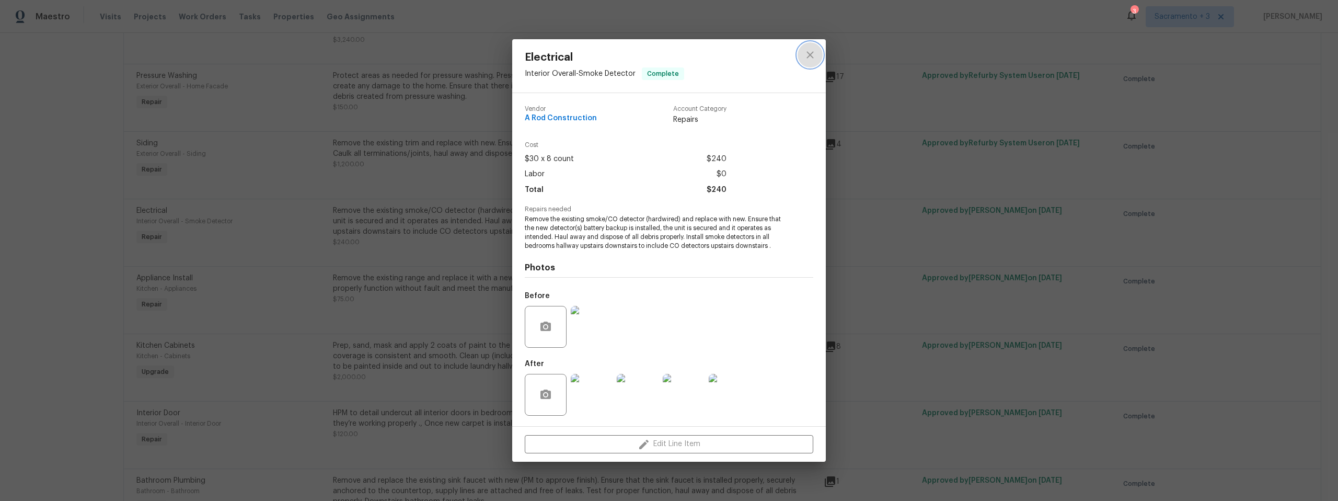
click at [813, 54] on icon "close" at bounding box center [810, 55] width 13 height 13
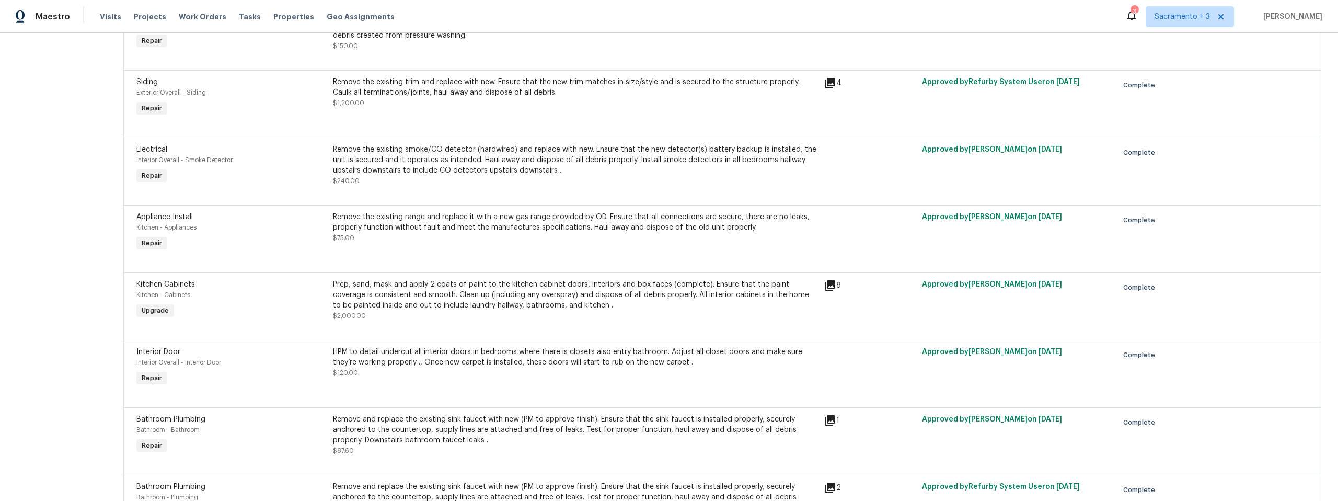
scroll to position [2642, 0]
click at [622, 227] on div "Remove the existing range and replace it with a new gas range provided by OD. E…" at bounding box center [575, 220] width 485 height 21
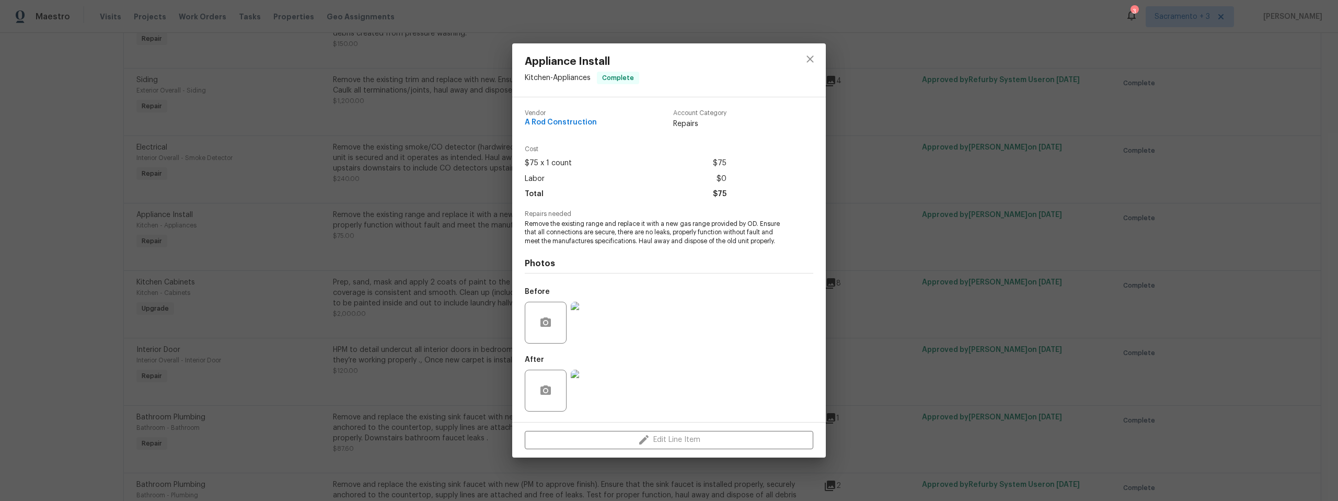
click at [602, 327] on img at bounding box center [592, 323] width 42 height 42
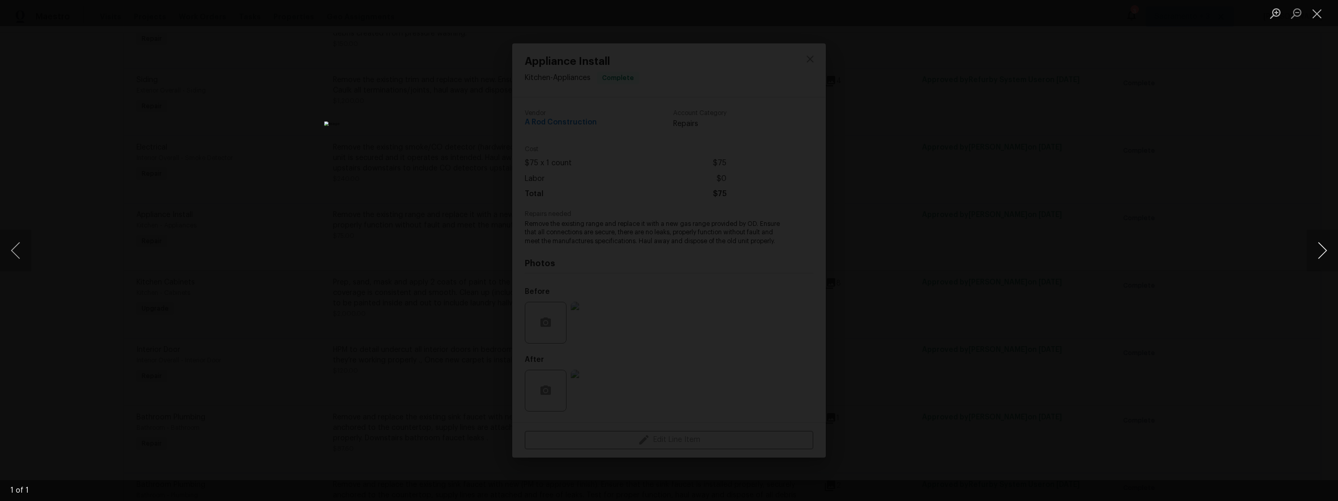
click at [1319, 249] on button "Next image" at bounding box center [1322, 250] width 31 height 42
click at [1321, 16] on button "Close lightbox" at bounding box center [1317, 13] width 21 height 18
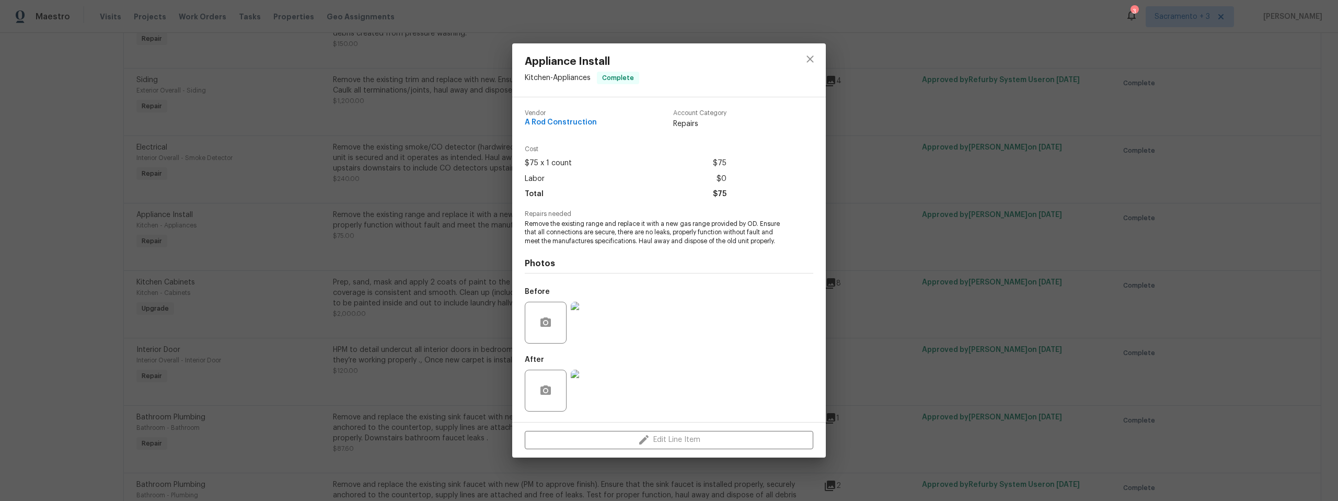
click at [595, 378] on img at bounding box center [592, 391] width 42 height 42
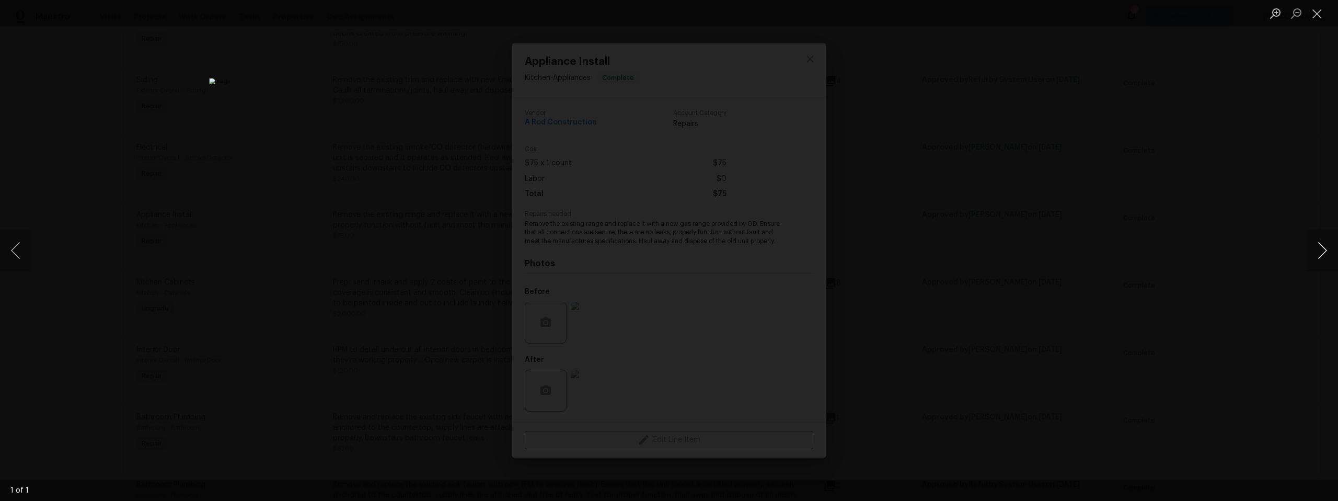
click at [1326, 246] on button "Next image" at bounding box center [1322, 250] width 31 height 42
click at [1326, 247] on button "Next image" at bounding box center [1322, 250] width 31 height 42
click at [1318, 16] on button "Close lightbox" at bounding box center [1317, 13] width 21 height 18
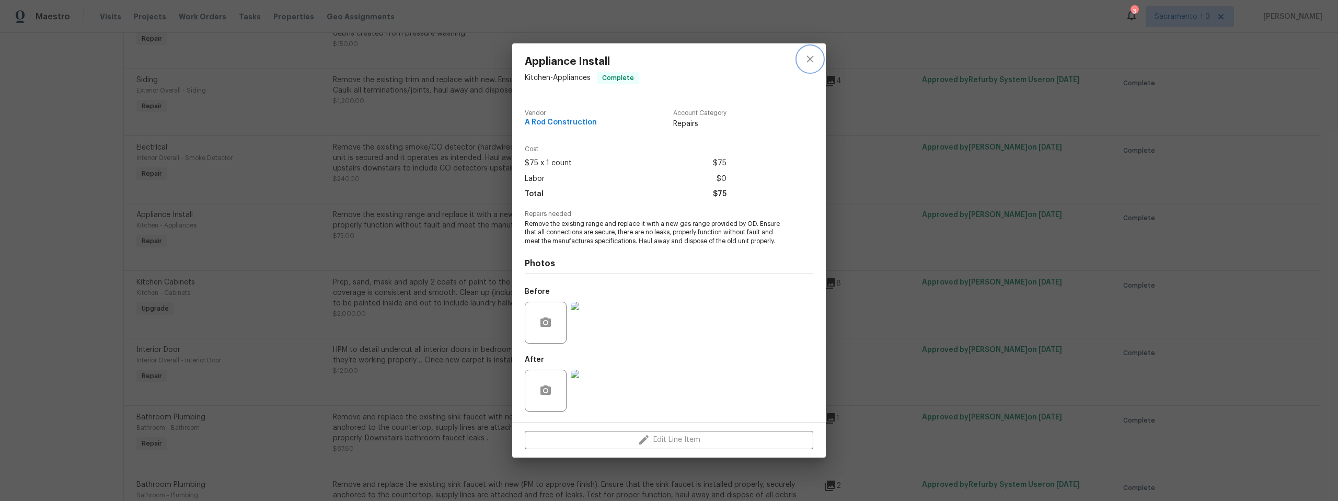
click at [808, 57] on icon "close" at bounding box center [809, 59] width 7 height 7
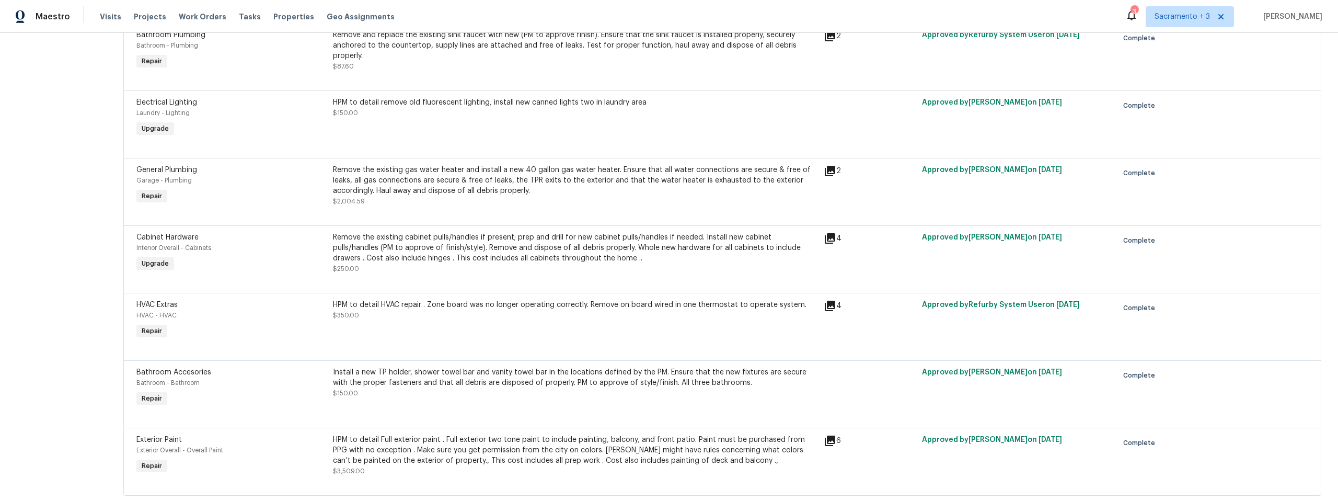
scroll to position [3098, 0]
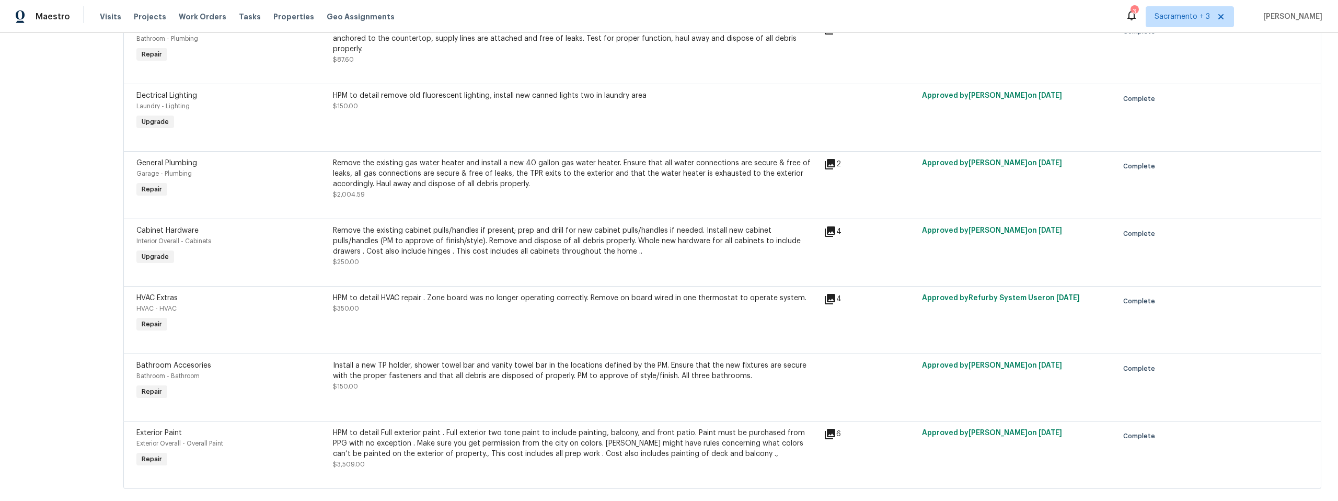
click at [641, 97] on div "HPM to detail remove old fluorescent lighting, install new canned lights two in…" at bounding box center [575, 95] width 485 height 10
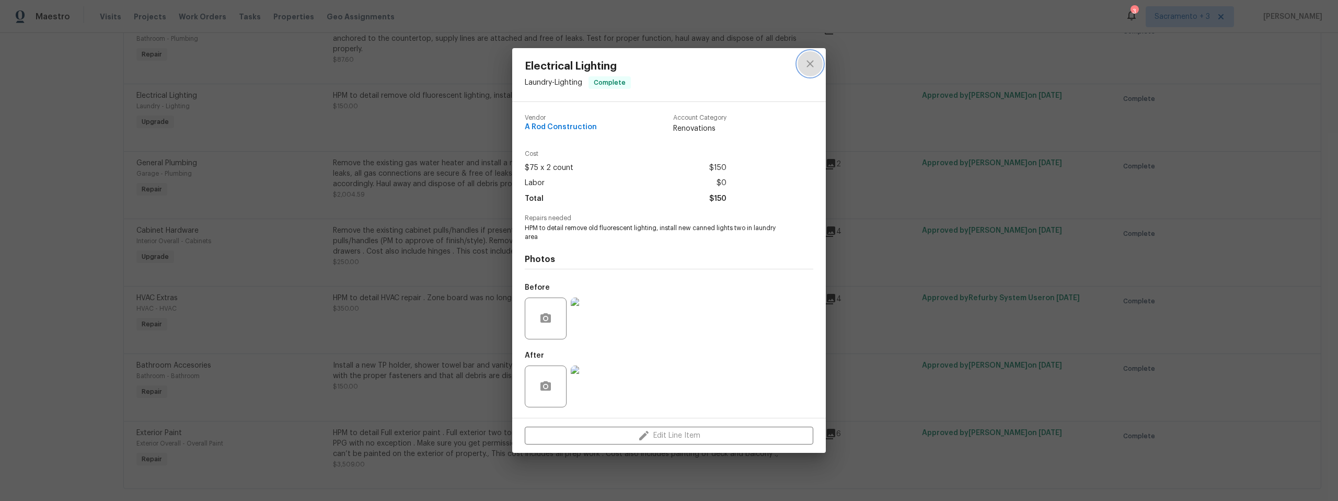
click at [810, 65] on icon "close" at bounding box center [810, 63] width 13 height 13
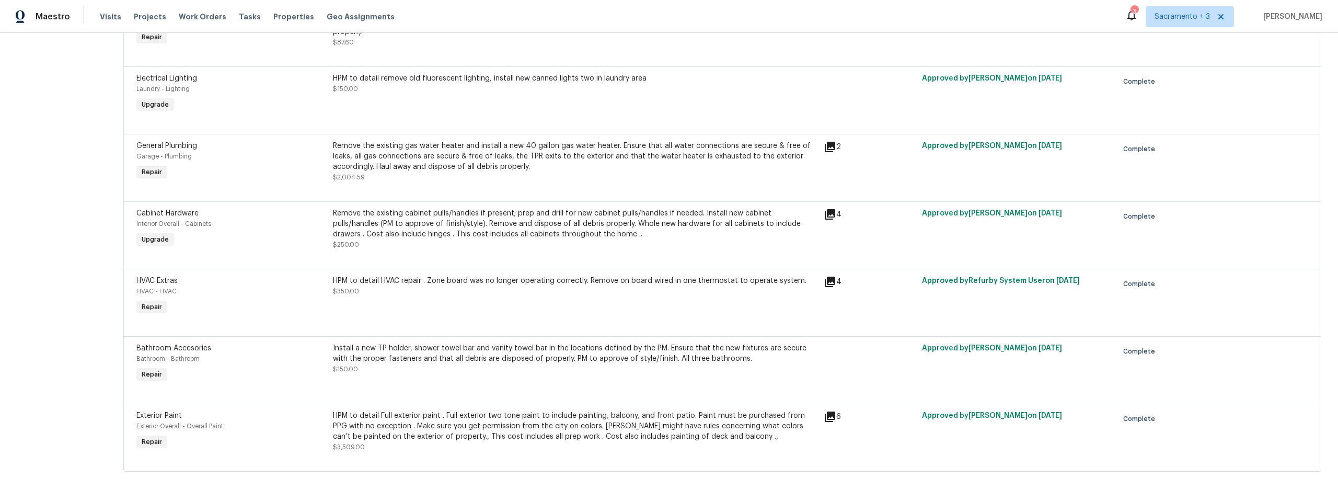
scroll to position [3124, 0]
click at [805, 275] on div "HPM to detail HVAC repair . Zone board was no longer operating correctly. Remov…" at bounding box center [575, 280] width 485 height 10
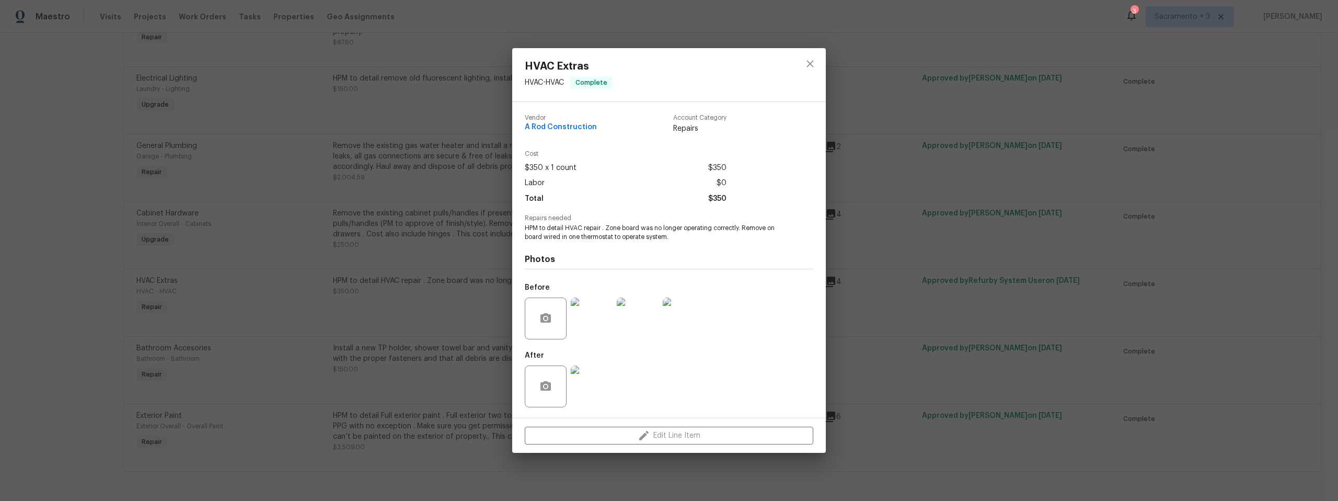
click at [601, 318] on img at bounding box center [592, 318] width 42 height 42
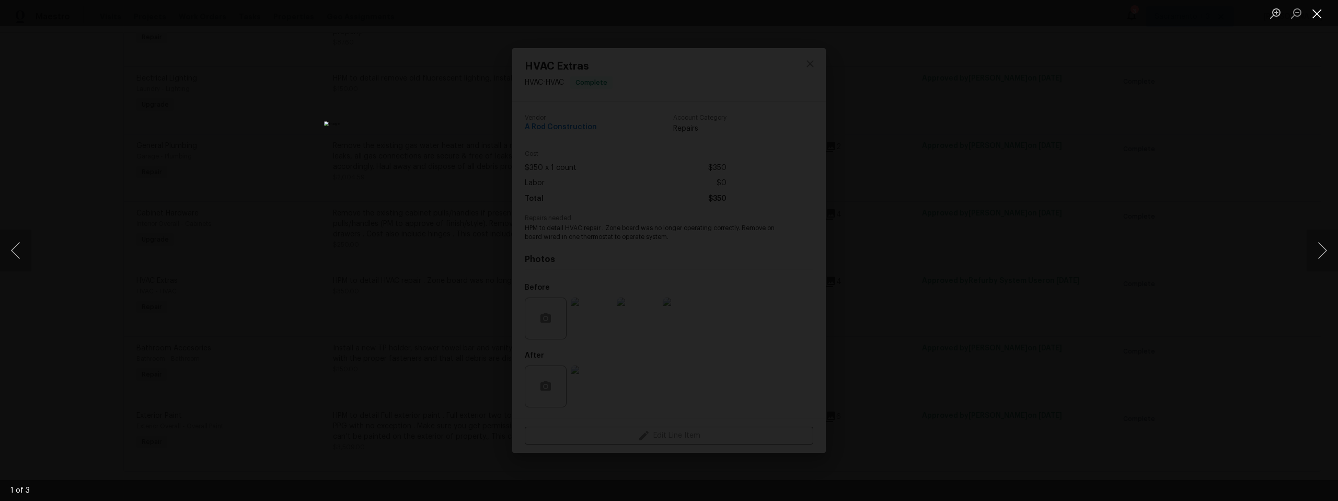
click at [1319, 15] on button "Close lightbox" at bounding box center [1317, 13] width 21 height 18
click at [1325, 15] on button "Close lightbox" at bounding box center [1317, 13] width 21 height 18
click at [1318, 21] on button "Close lightbox" at bounding box center [1317, 13] width 21 height 18
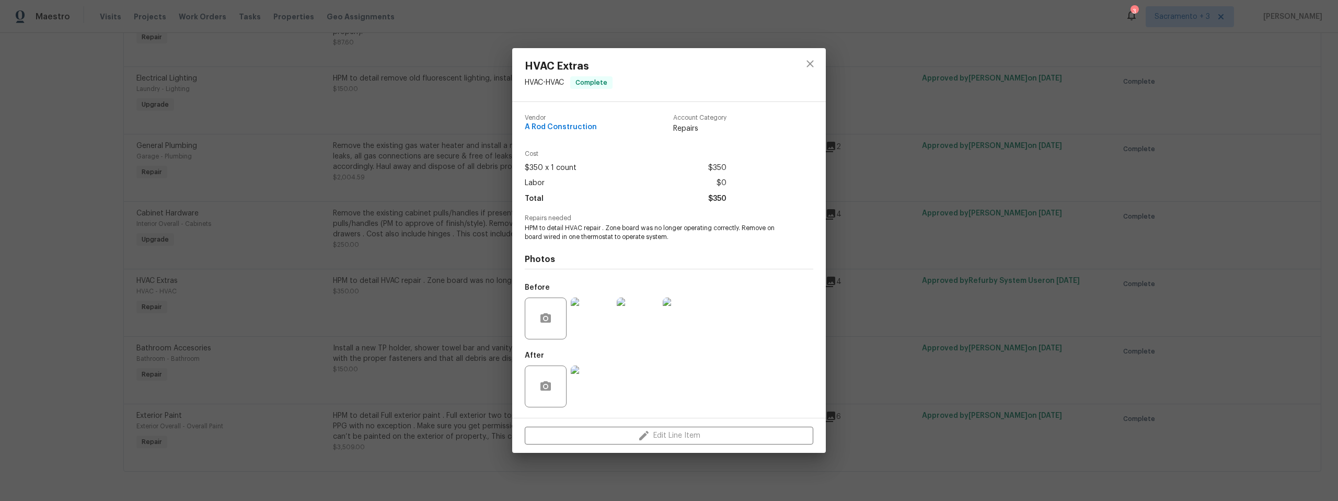
click at [590, 390] on img at bounding box center [592, 386] width 42 height 42
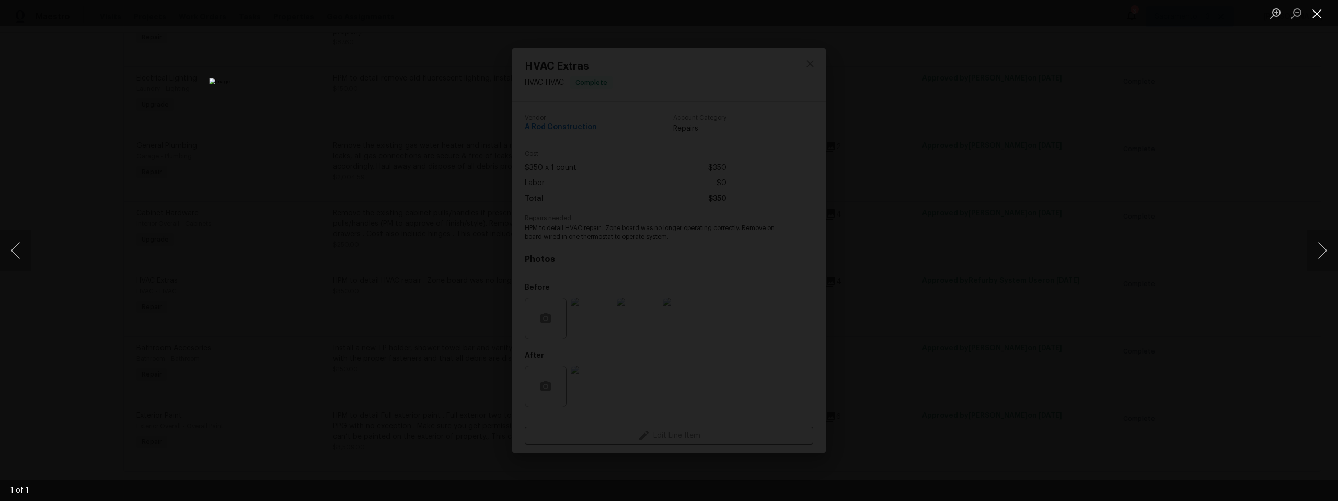
click at [1309, 16] on button "Close lightbox" at bounding box center [1317, 13] width 21 height 18
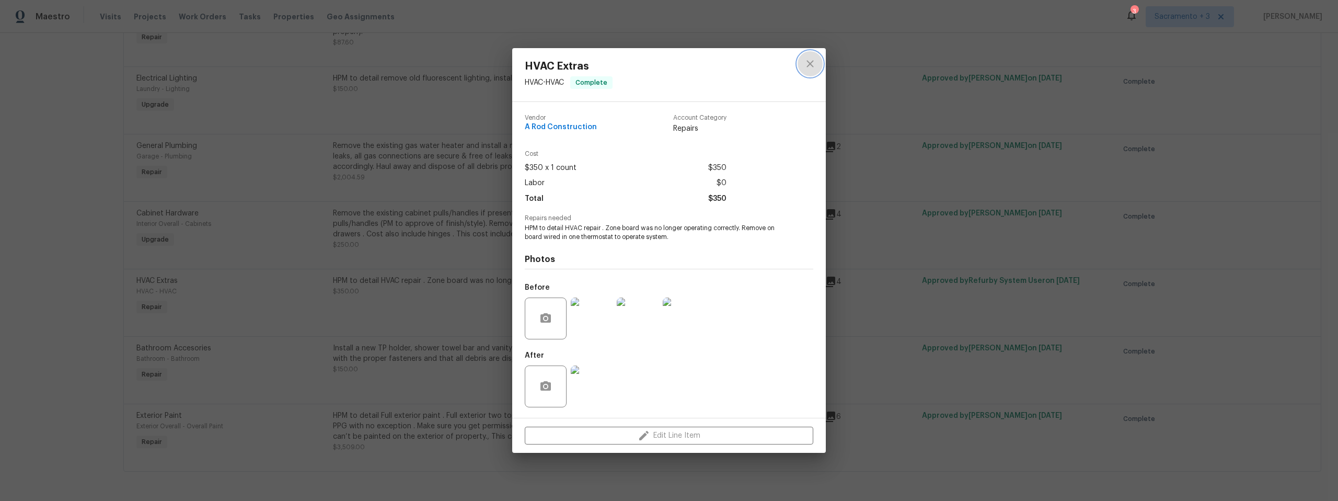
click at [811, 64] on icon "close" at bounding box center [810, 63] width 13 height 13
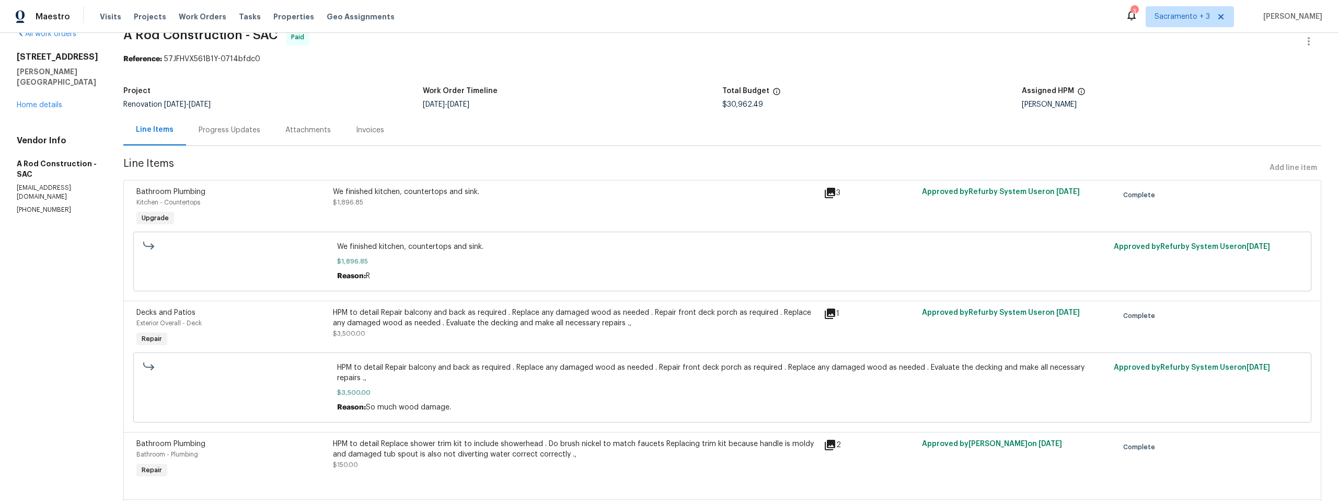
scroll to position [0, 0]
